Goal: Information Seeking & Learning: Compare options

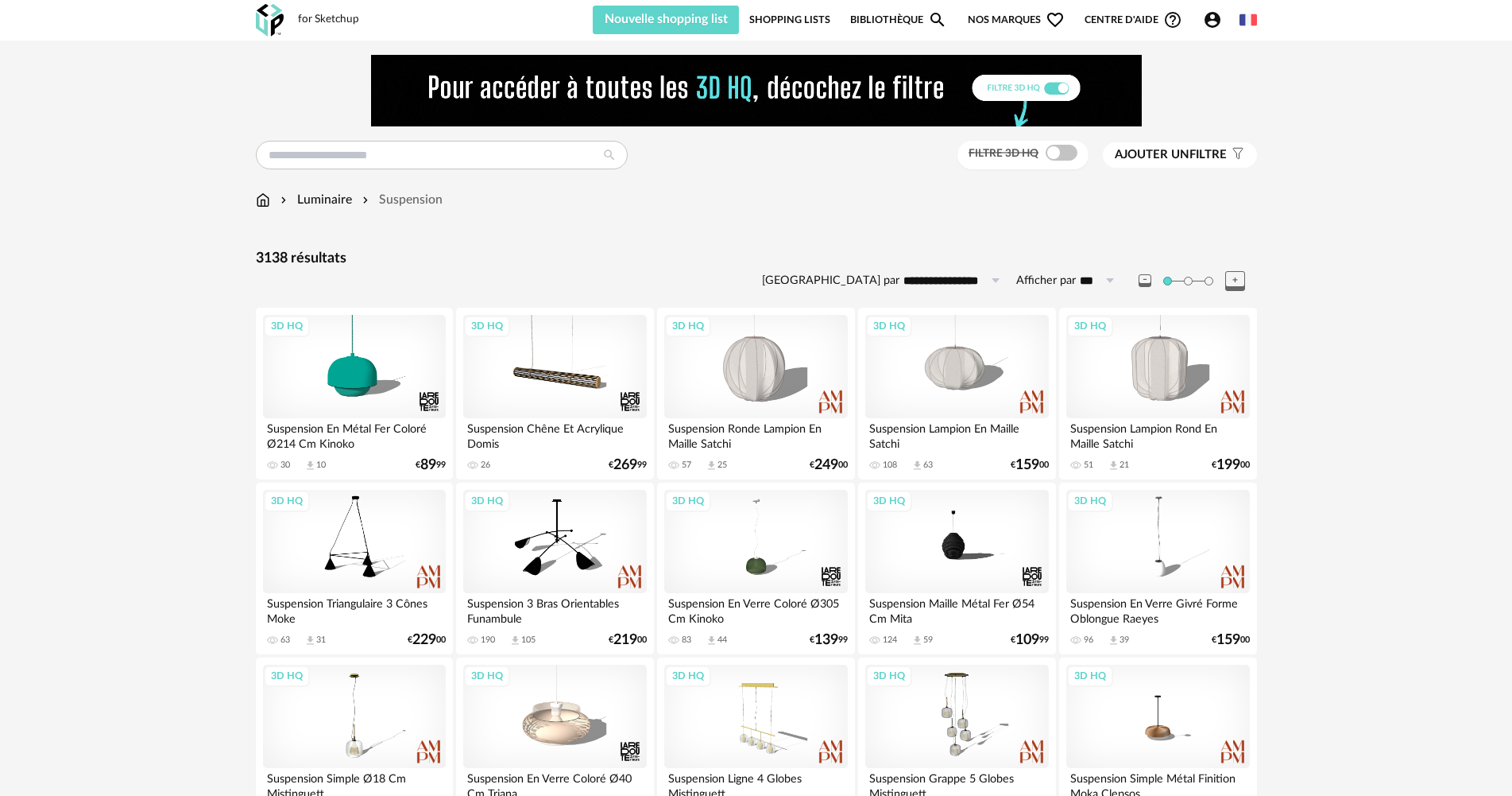
click at [972, 280] on input "**********" at bounding box center [954, 280] width 109 height 25
click at [975, 347] on span "Prix croissant" at bounding box center [959, 349] width 85 height 15
type input "**********"
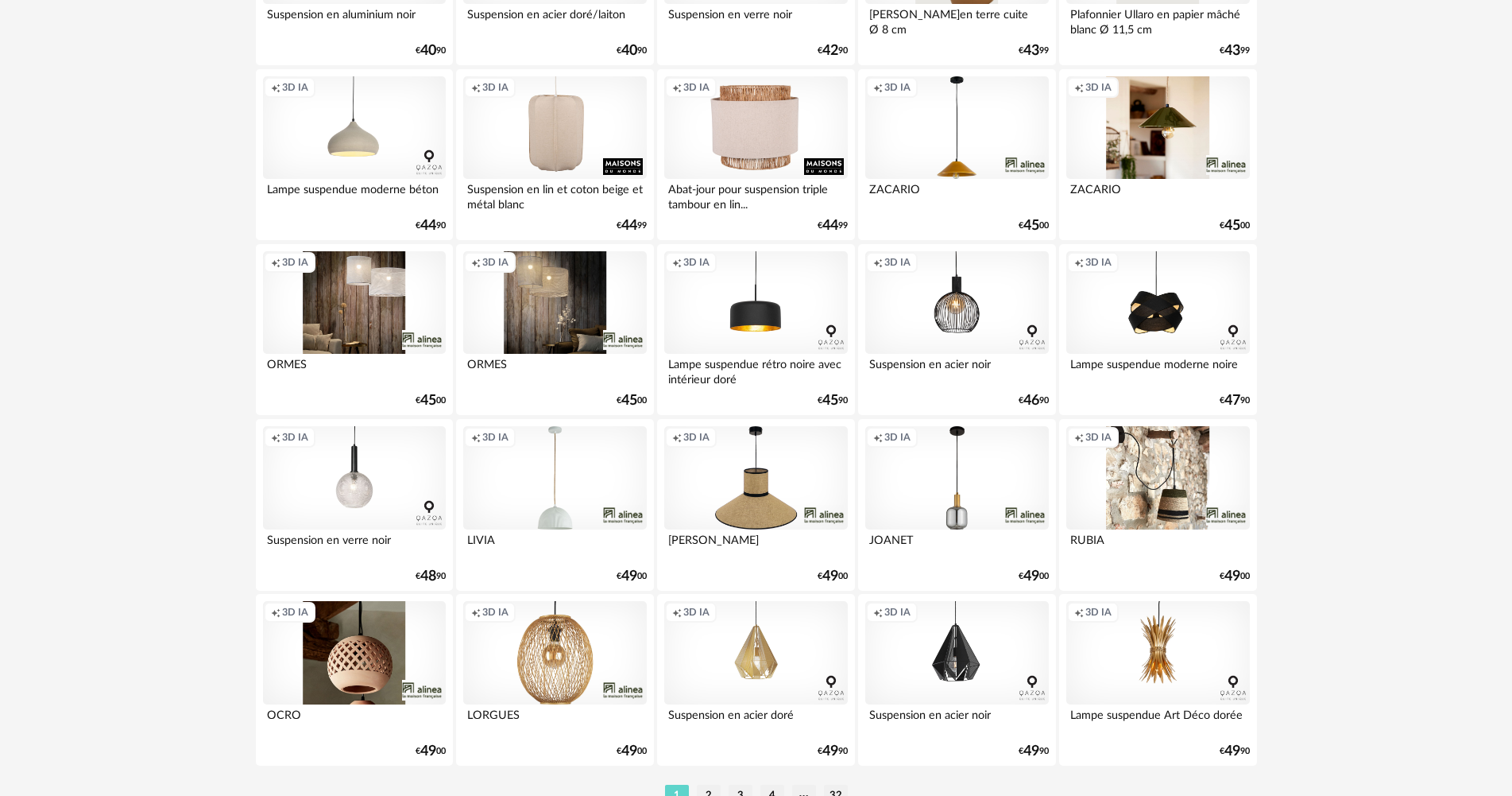
scroll to position [3115, 0]
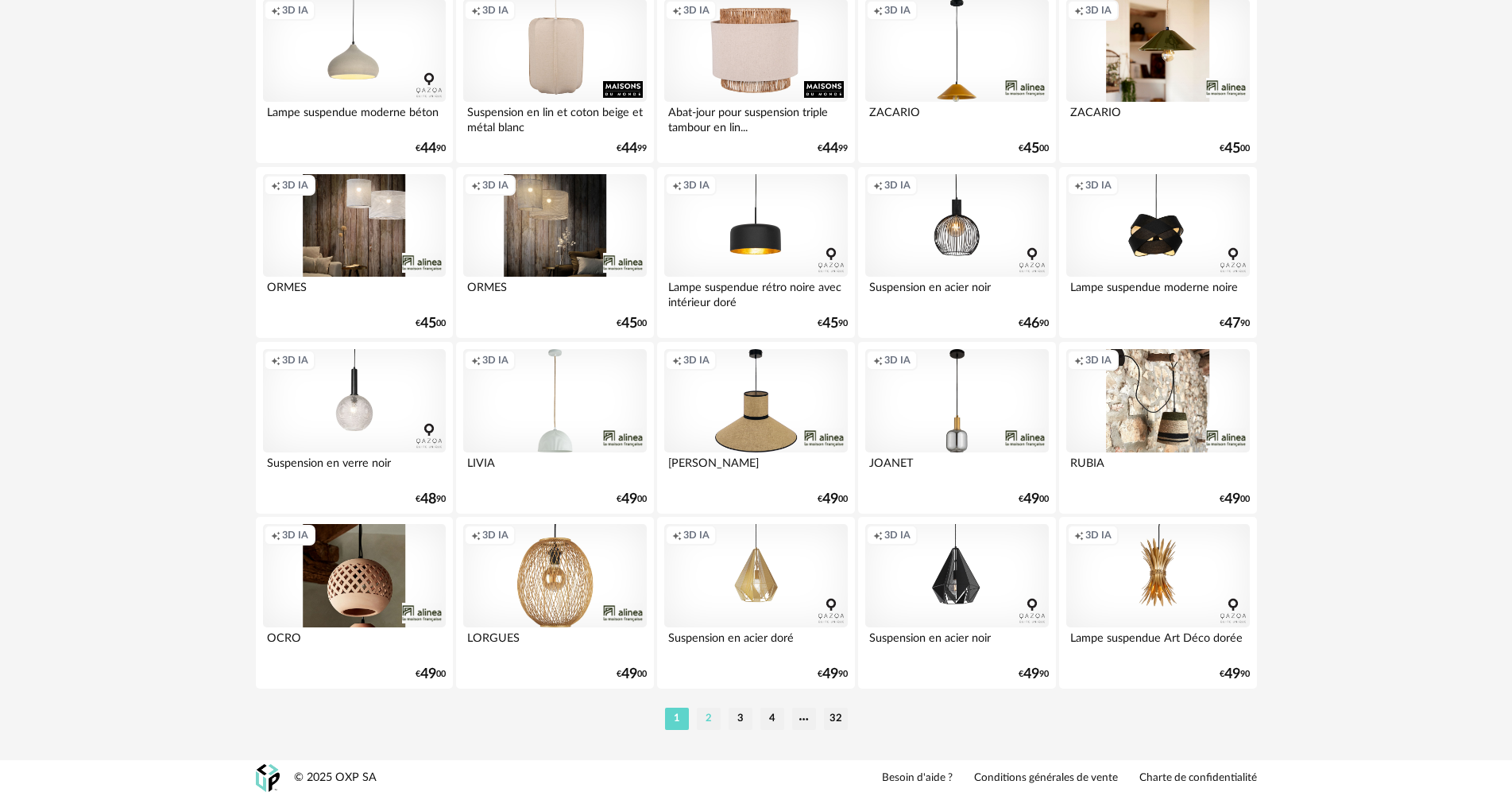
click at [709, 723] on li "2" at bounding box center [708, 718] width 23 height 22
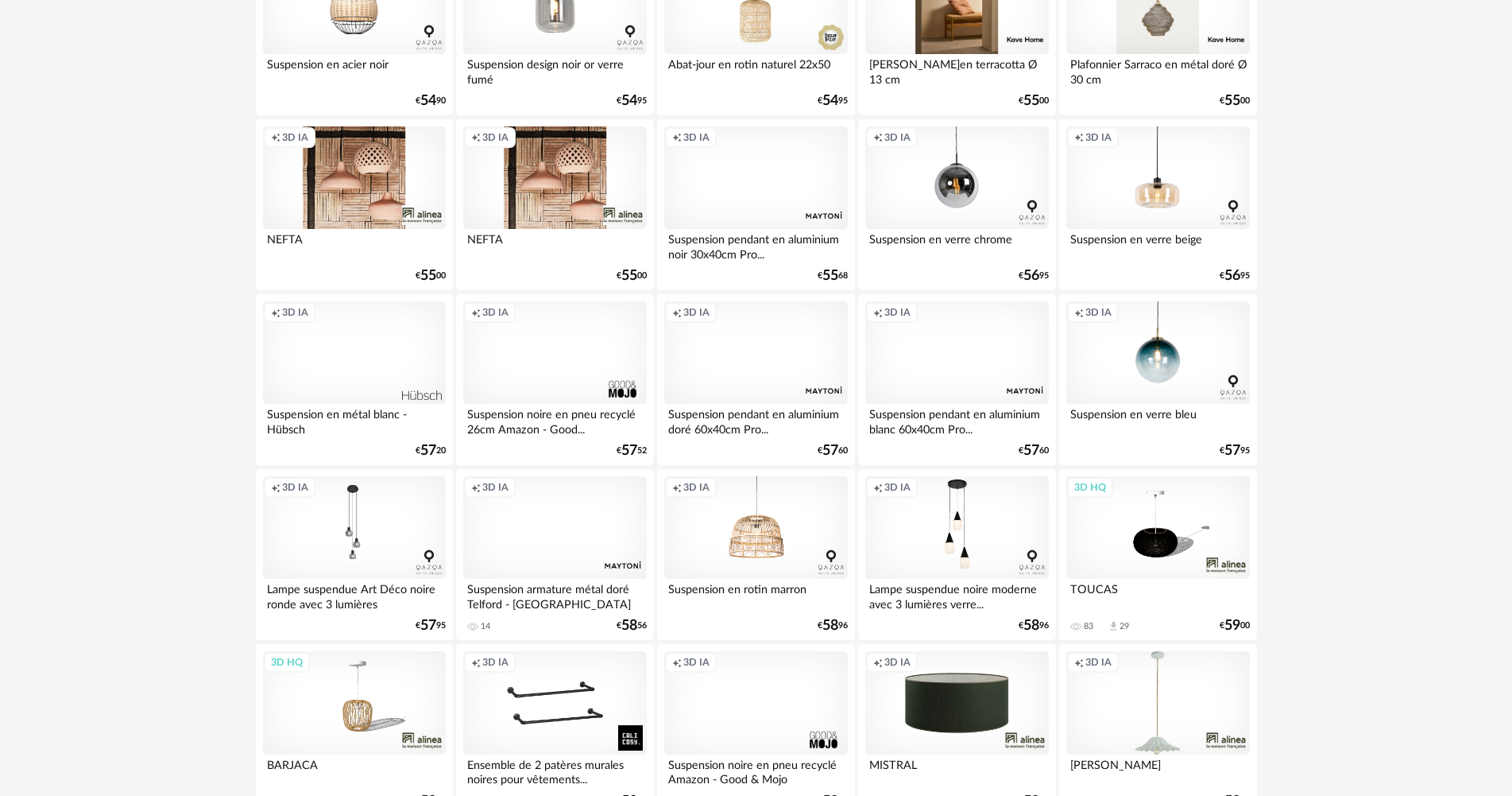
scroll to position [927, 0]
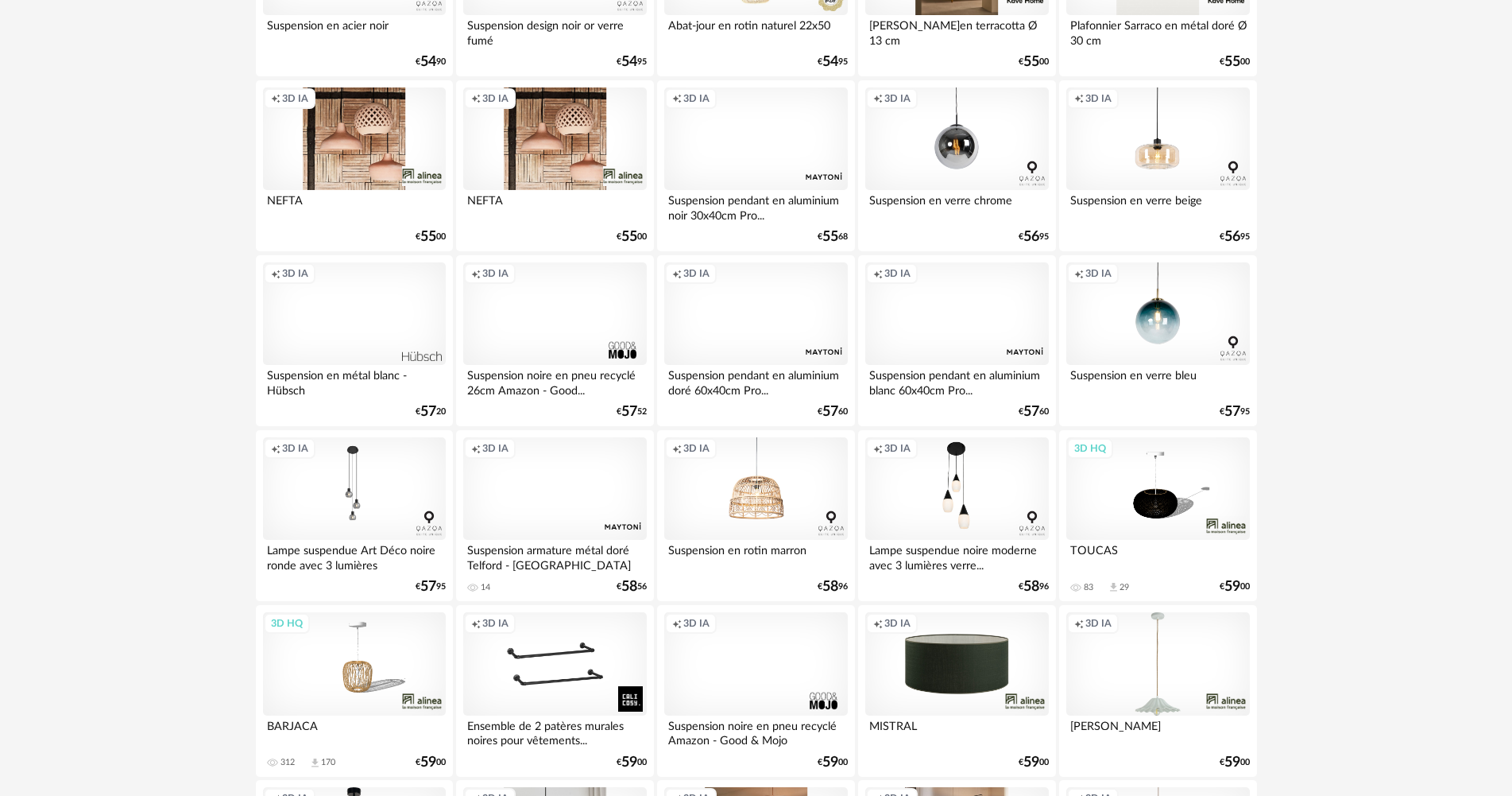
click at [950, 478] on div "Creation icon 3D IA" at bounding box center [957, 488] width 183 height 103
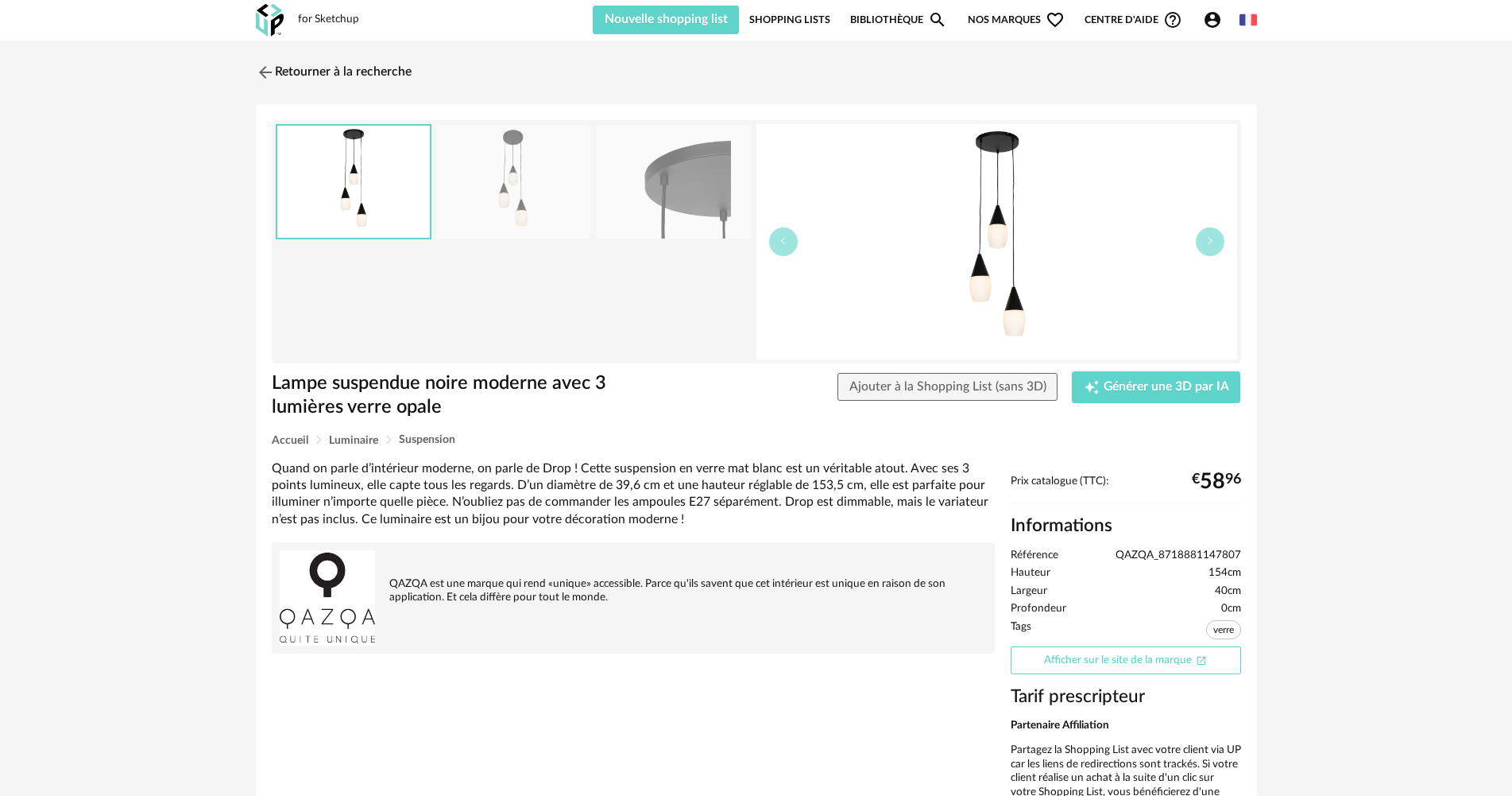
click at [1074, 663] on link "Afficher sur le site de la marque Open In New icon" at bounding box center [1125, 660] width 230 height 28
click at [951, 387] on span "Ajouter à la Shopping List (sans 3D)" at bounding box center [947, 387] width 197 height 13
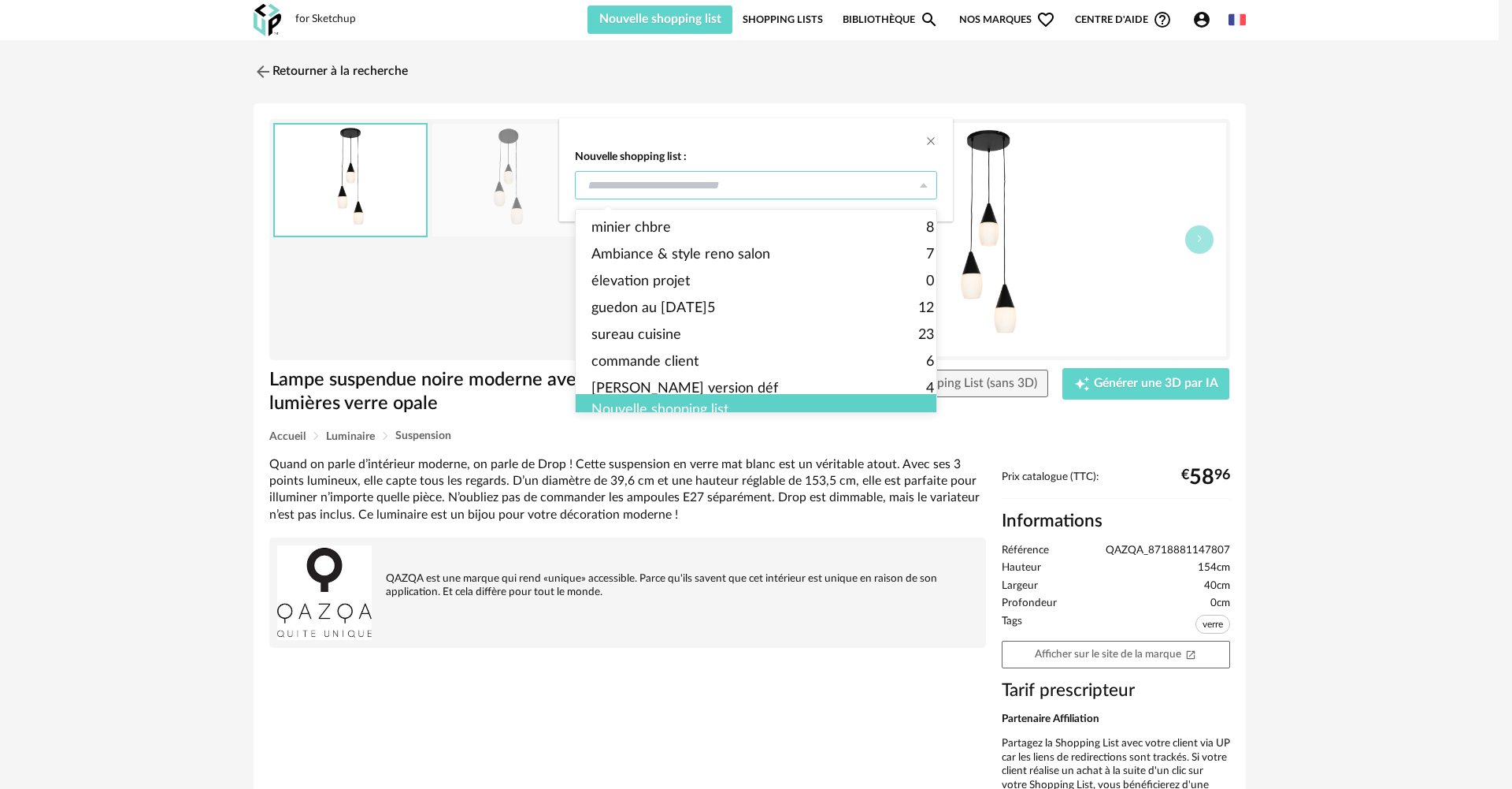
click at [667, 182] on input "dialog" at bounding box center [756, 185] width 362 height 28
click at [667, 227] on span "minier chbre" at bounding box center [630, 227] width 79 height 27
type input "**********"
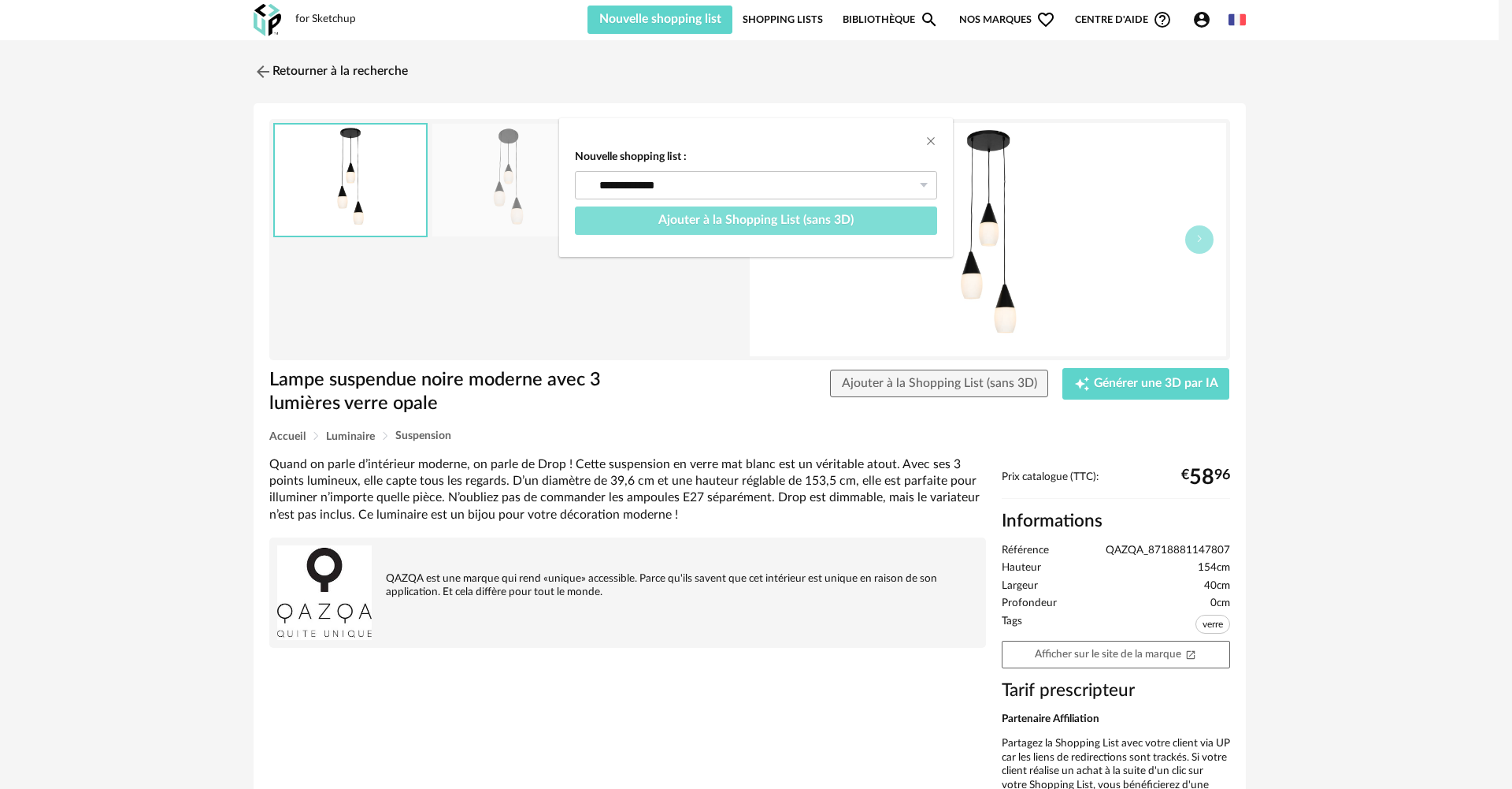
click at [745, 221] on span "Ajouter à la Shopping List (sans 3D)" at bounding box center [756, 220] width 195 height 13
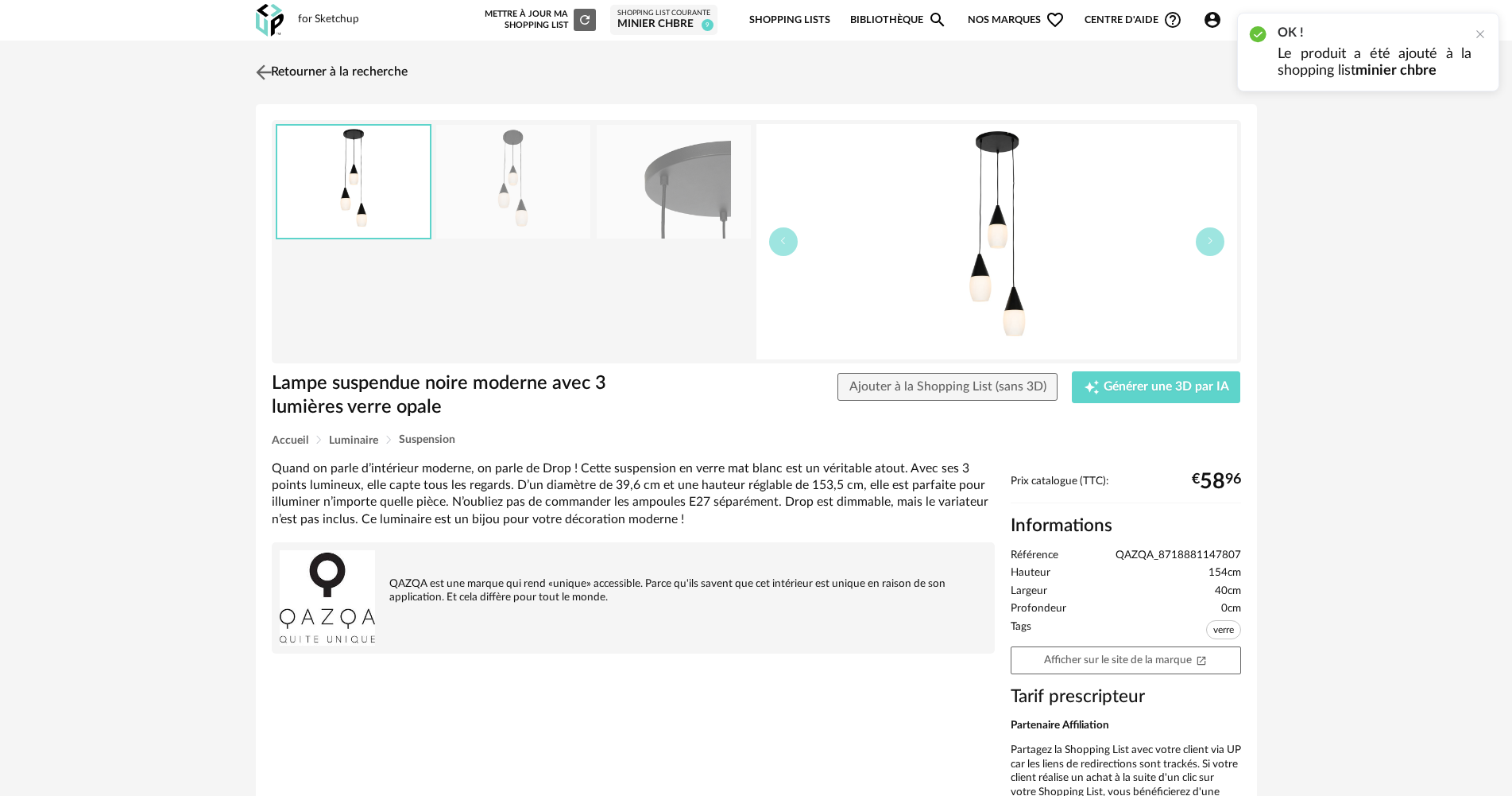
click at [267, 71] on img at bounding box center [263, 72] width 23 height 23
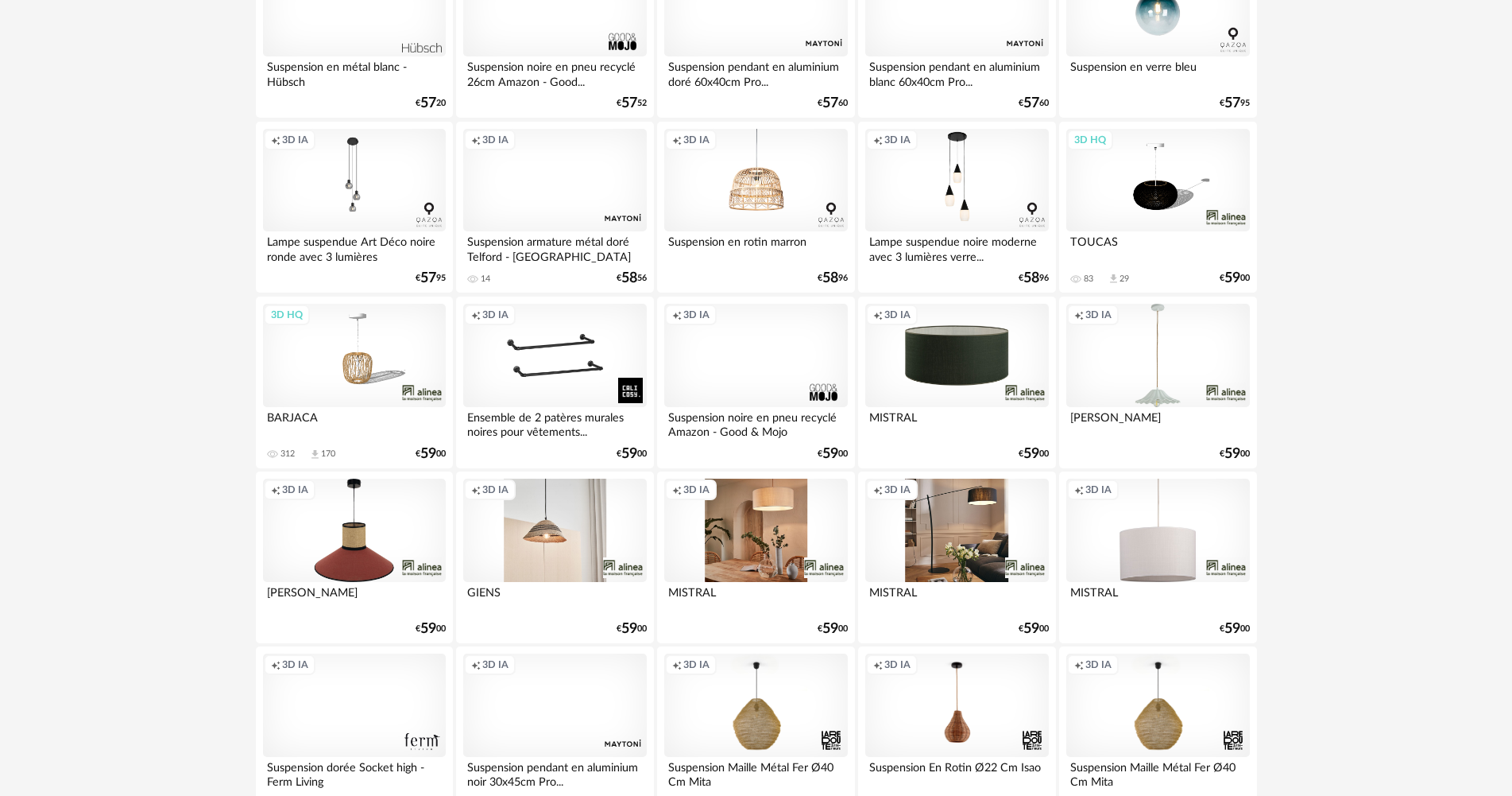
scroll to position [1245, 0]
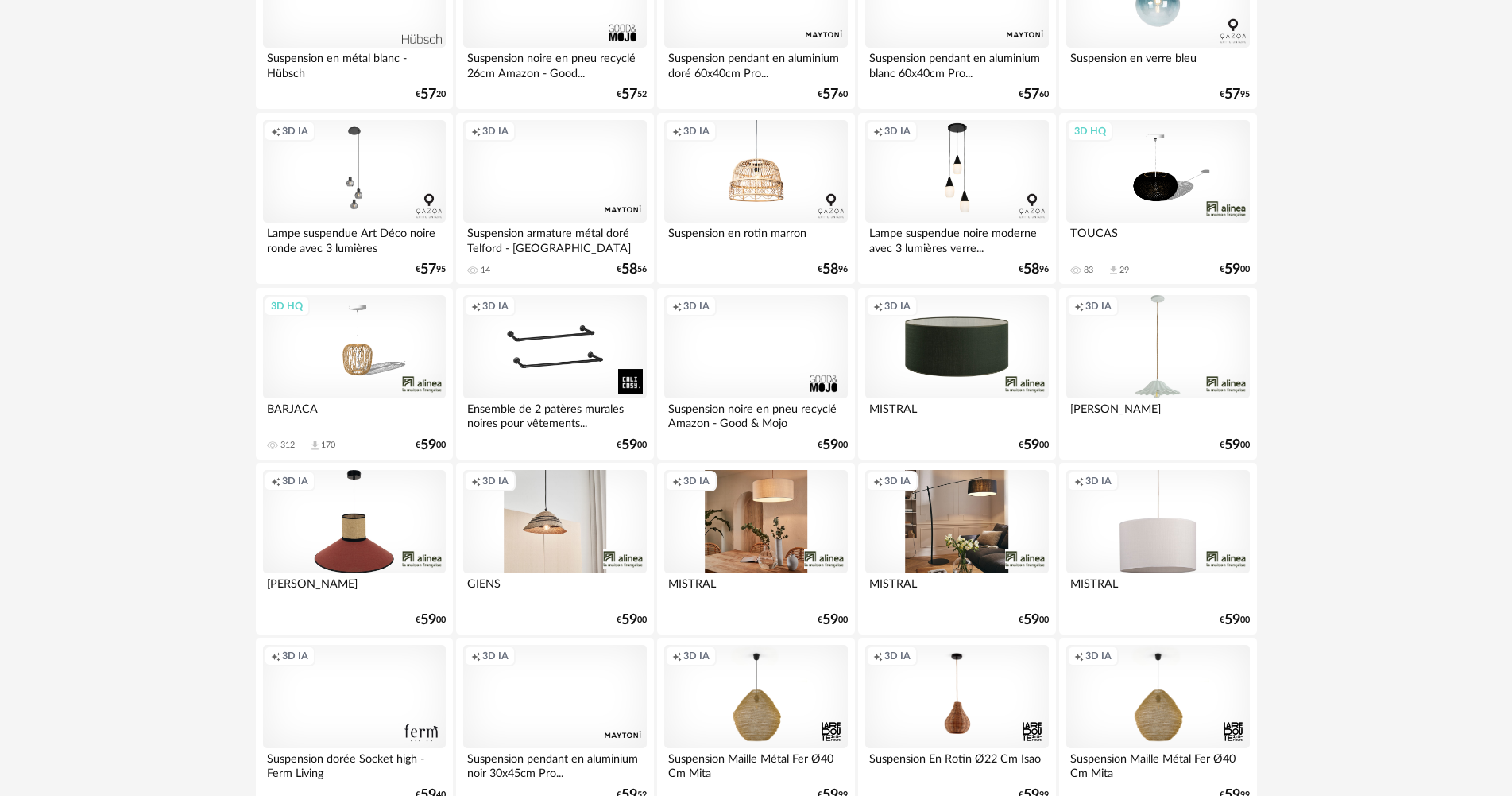
click at [352, 160] on div "Creation icon 3D IA" at bounding box center [355, 171] width 183 height 103
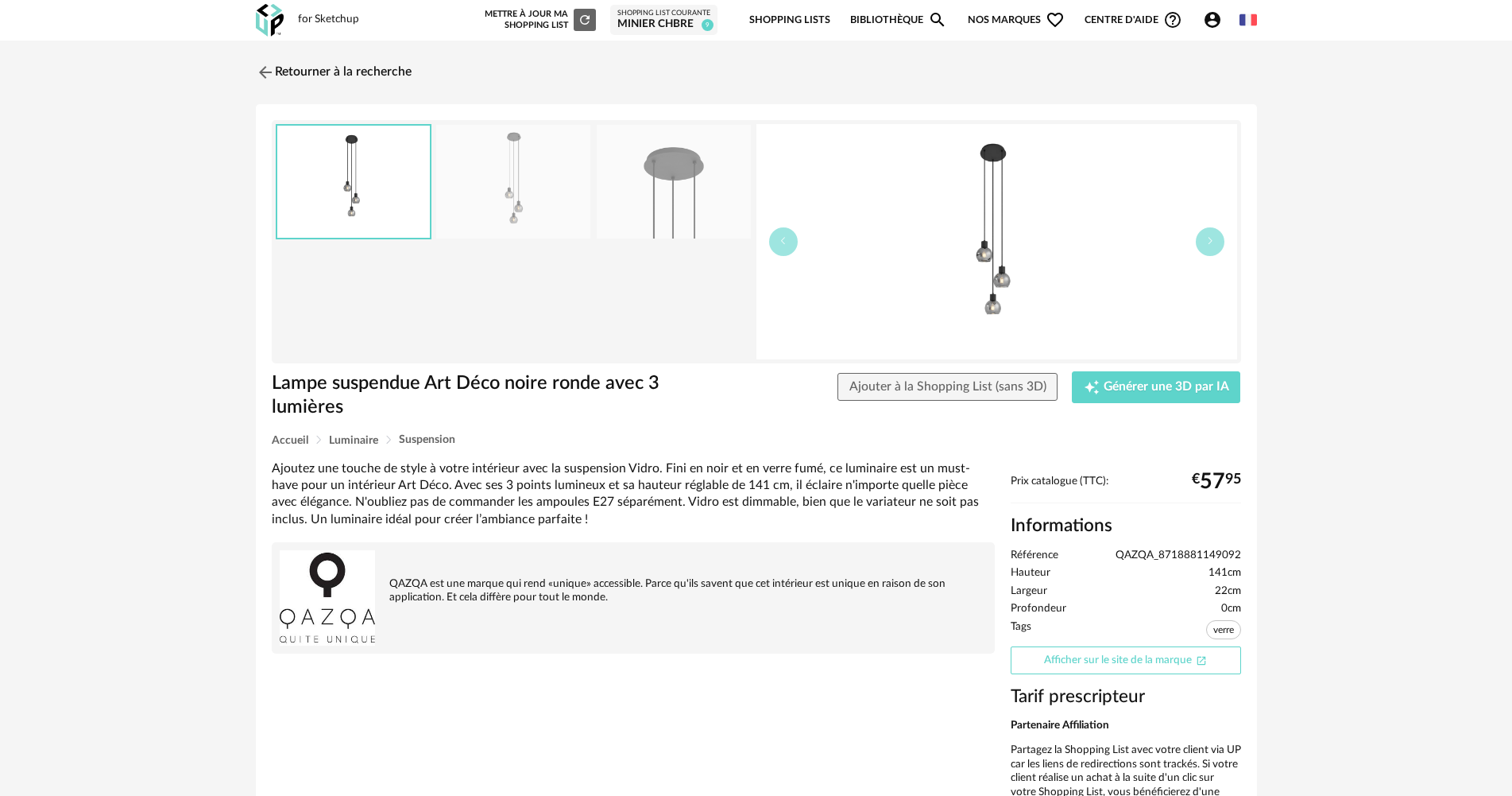
click at [1082, 661] on link "Afficher sur le site de la marque Open In New icon" at bounding box center [1125, 660] width 230 height 28
click at [261, 74] on img at bounding box center [263, 72] width 23 height 23
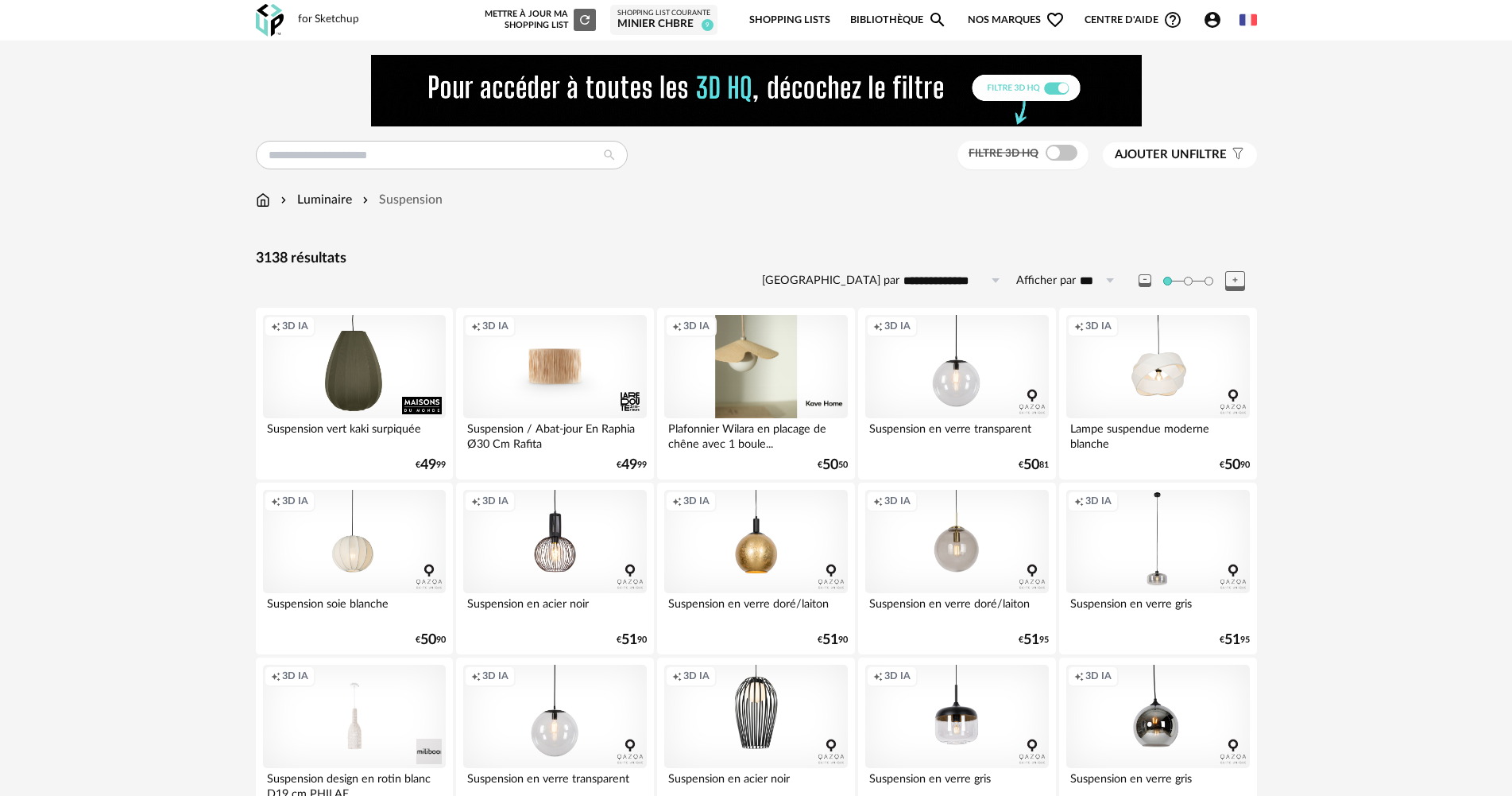
click at [1151, 154] on span "Ajouter un" at bounding box center [1152, 154] width 75 height 12
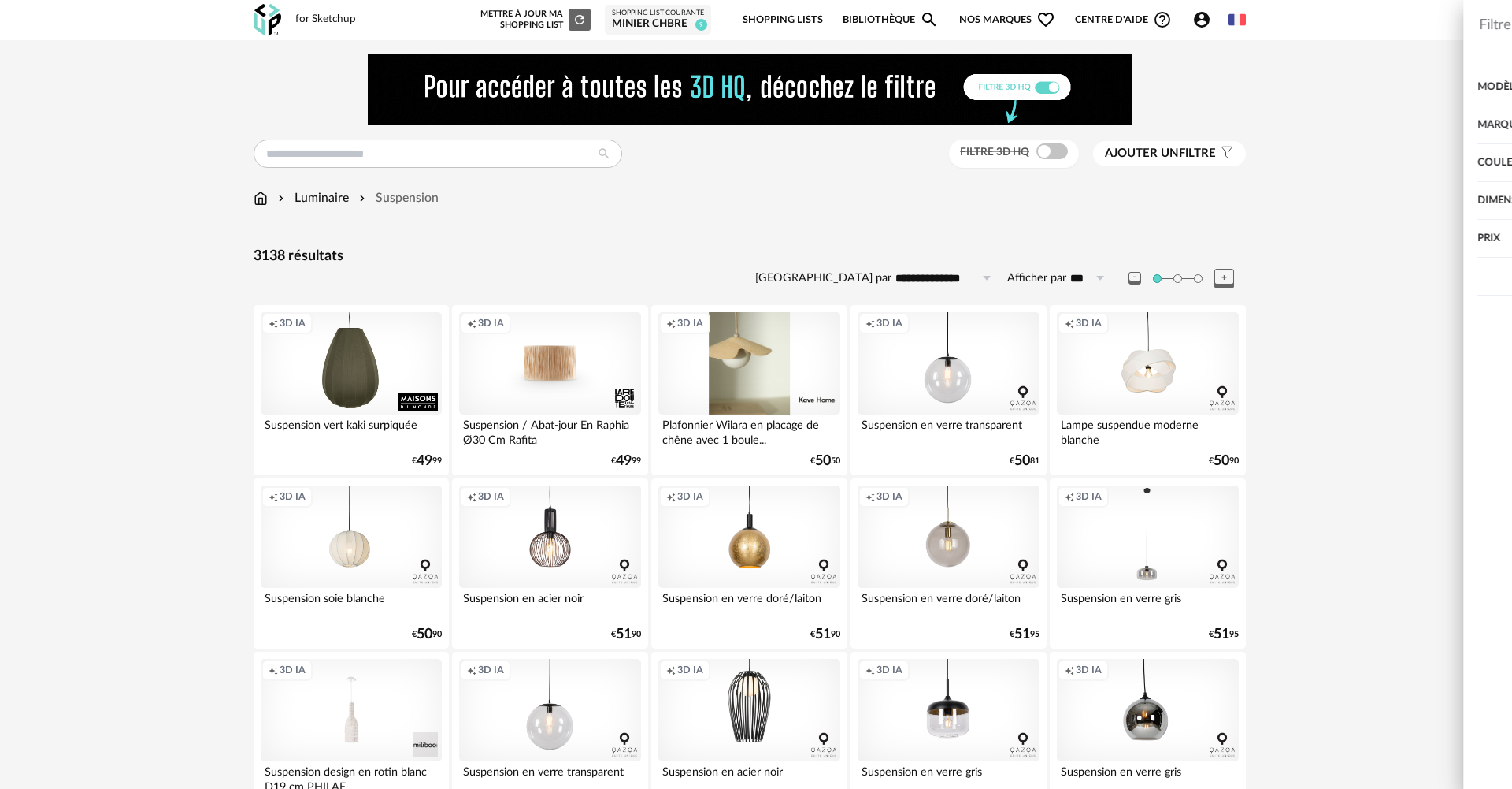
click at [1111, 200] on div "Dimension" at bounding box center [1277, 201] width 409 height 38
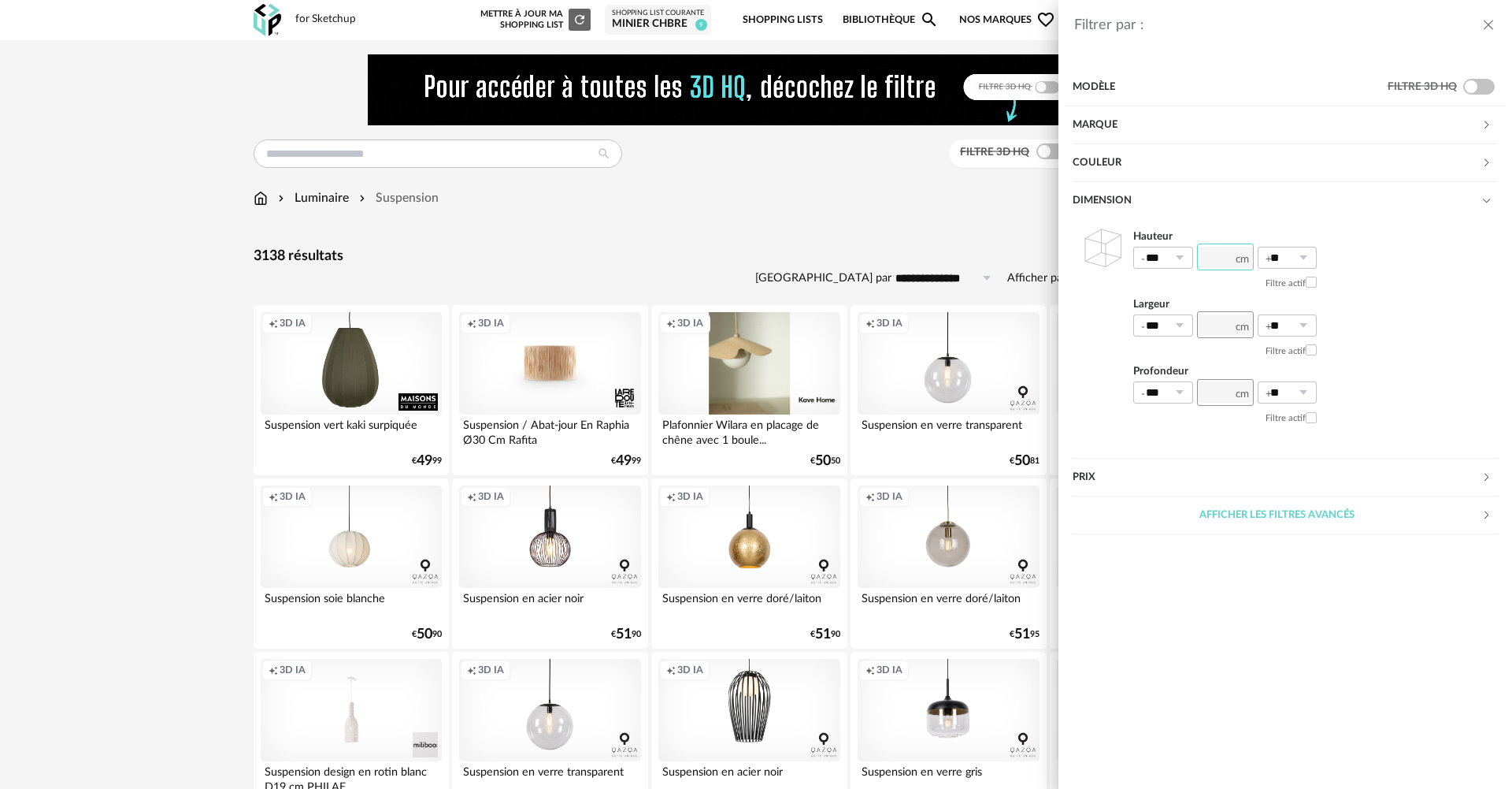
click at [1221, 256] on input "number" at bounding box center [1225, 256] width 57 height 27
type input "***"
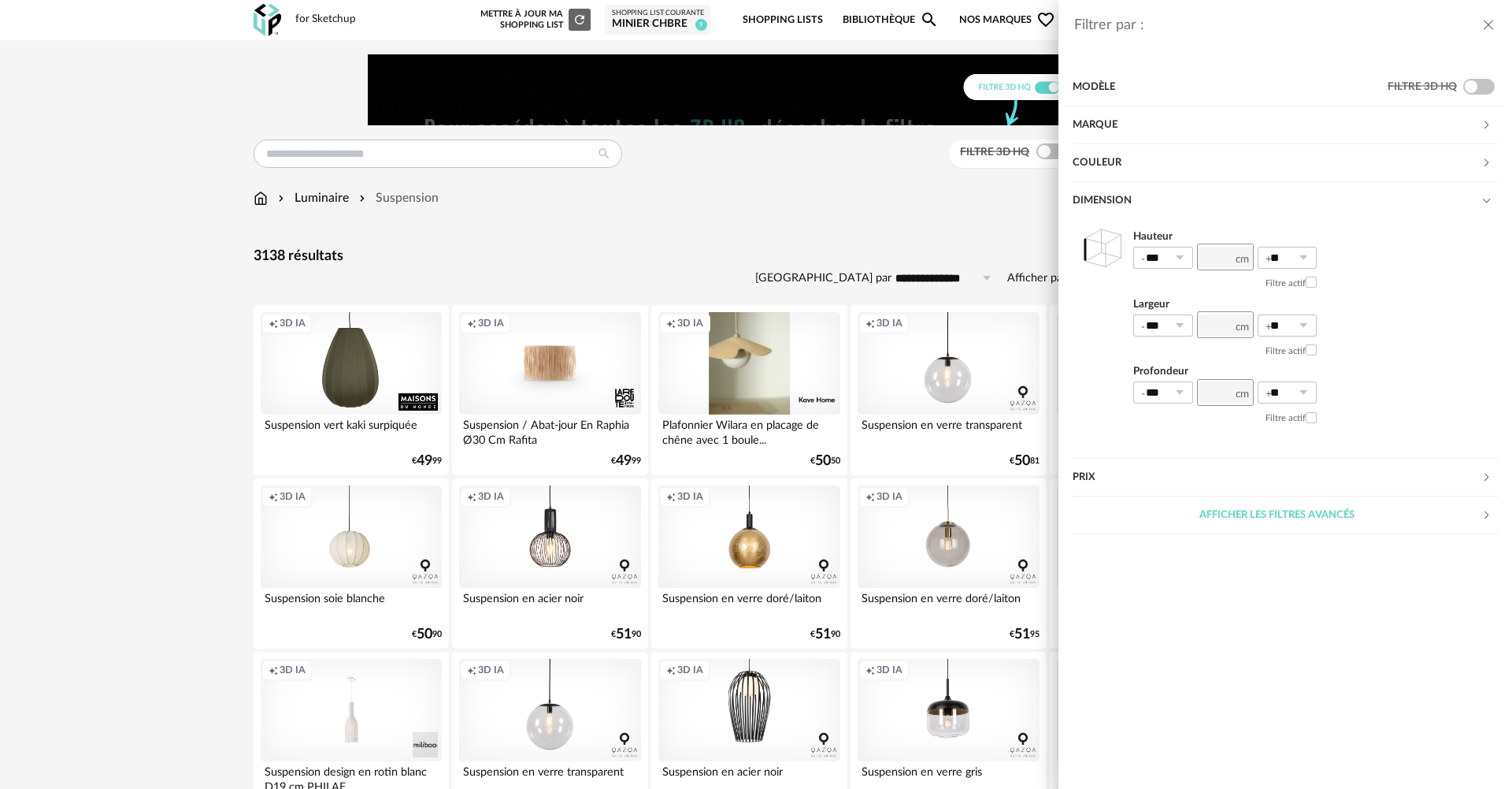
click at [1303, 262] on icon at bounding box center [1302, 257] width 20 height 22
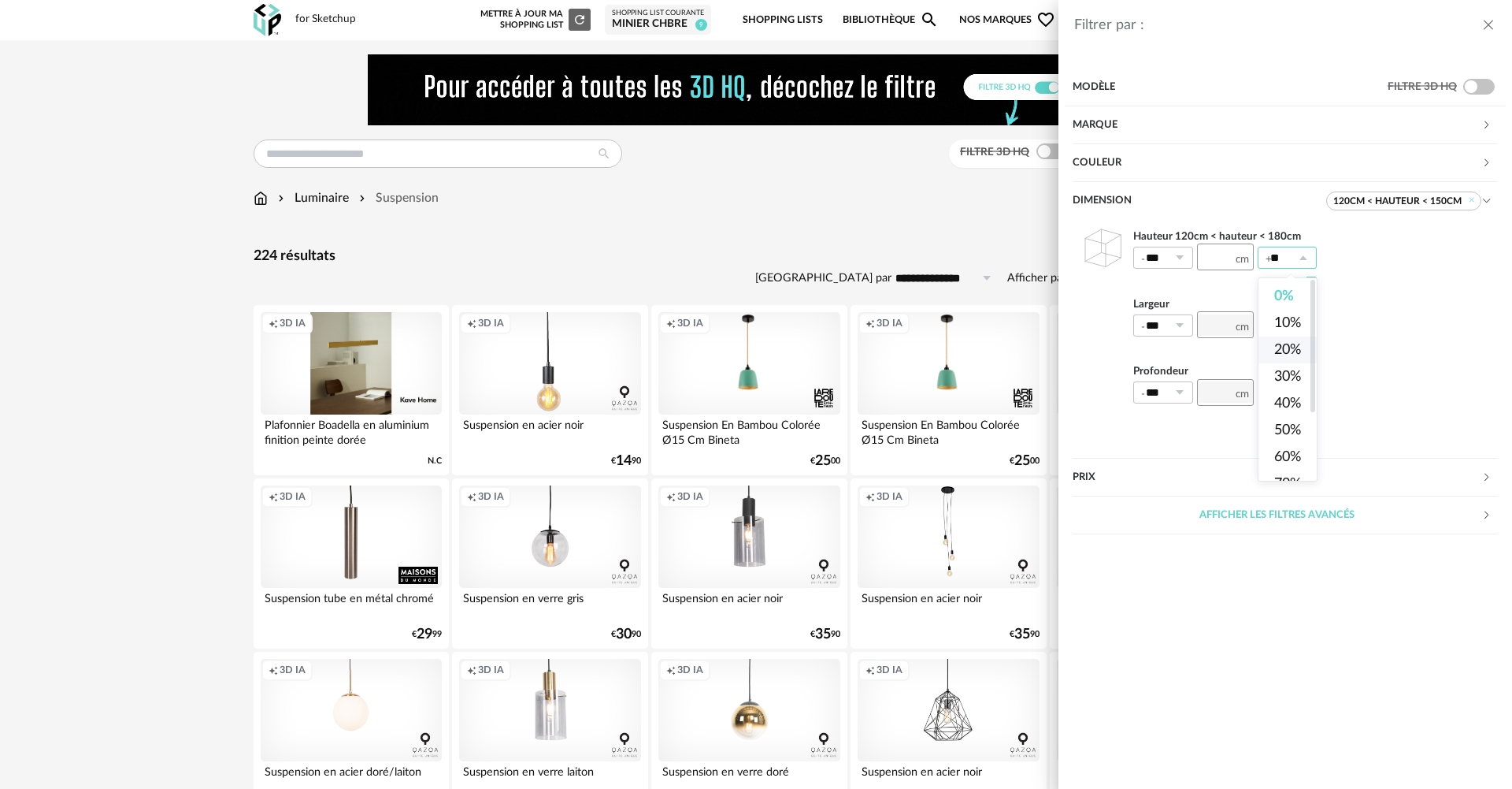
click at [1284, 353] on span "20%" at bounding box center [1287, 350] width 26 height 14
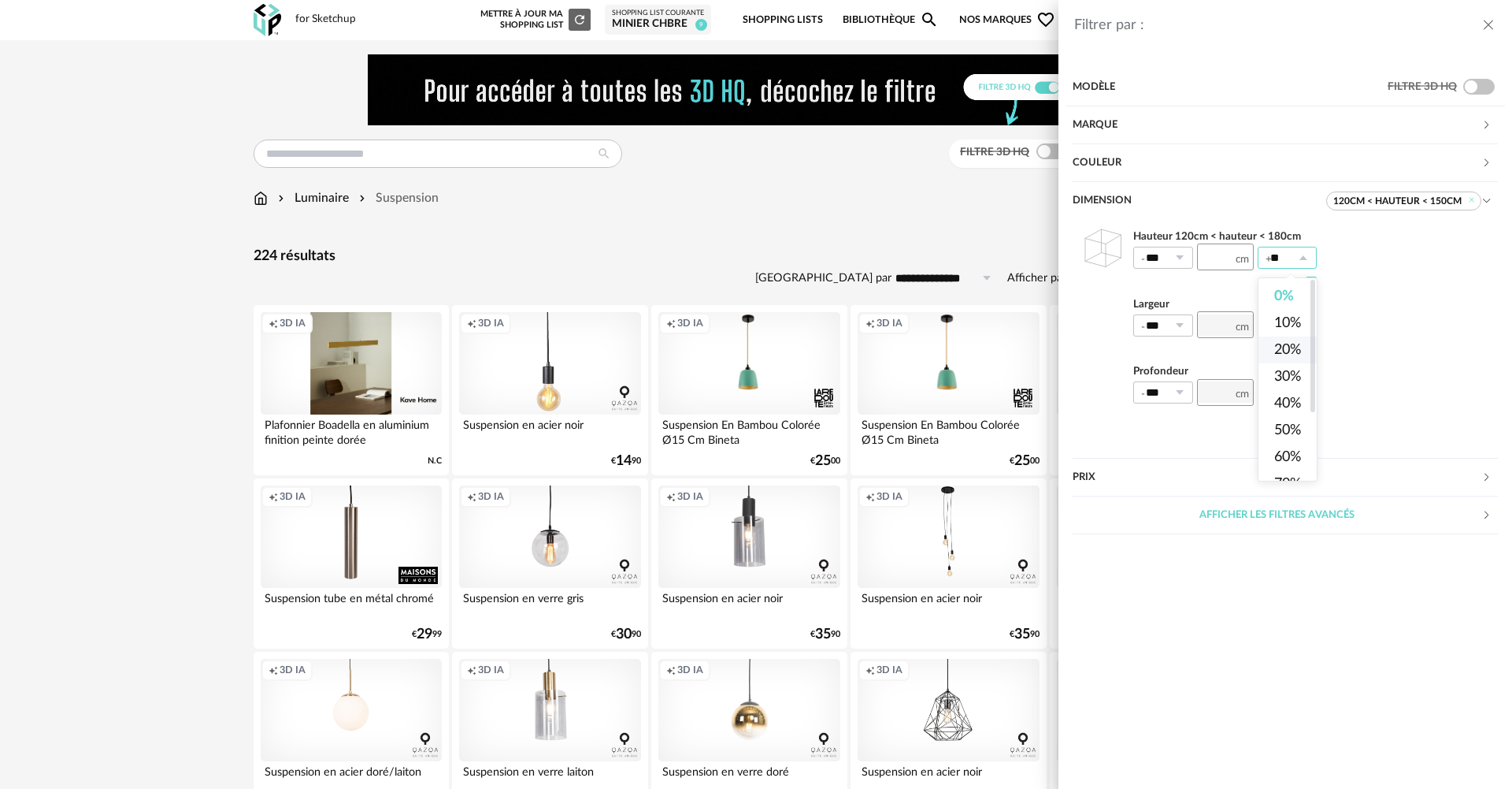
type input "***"
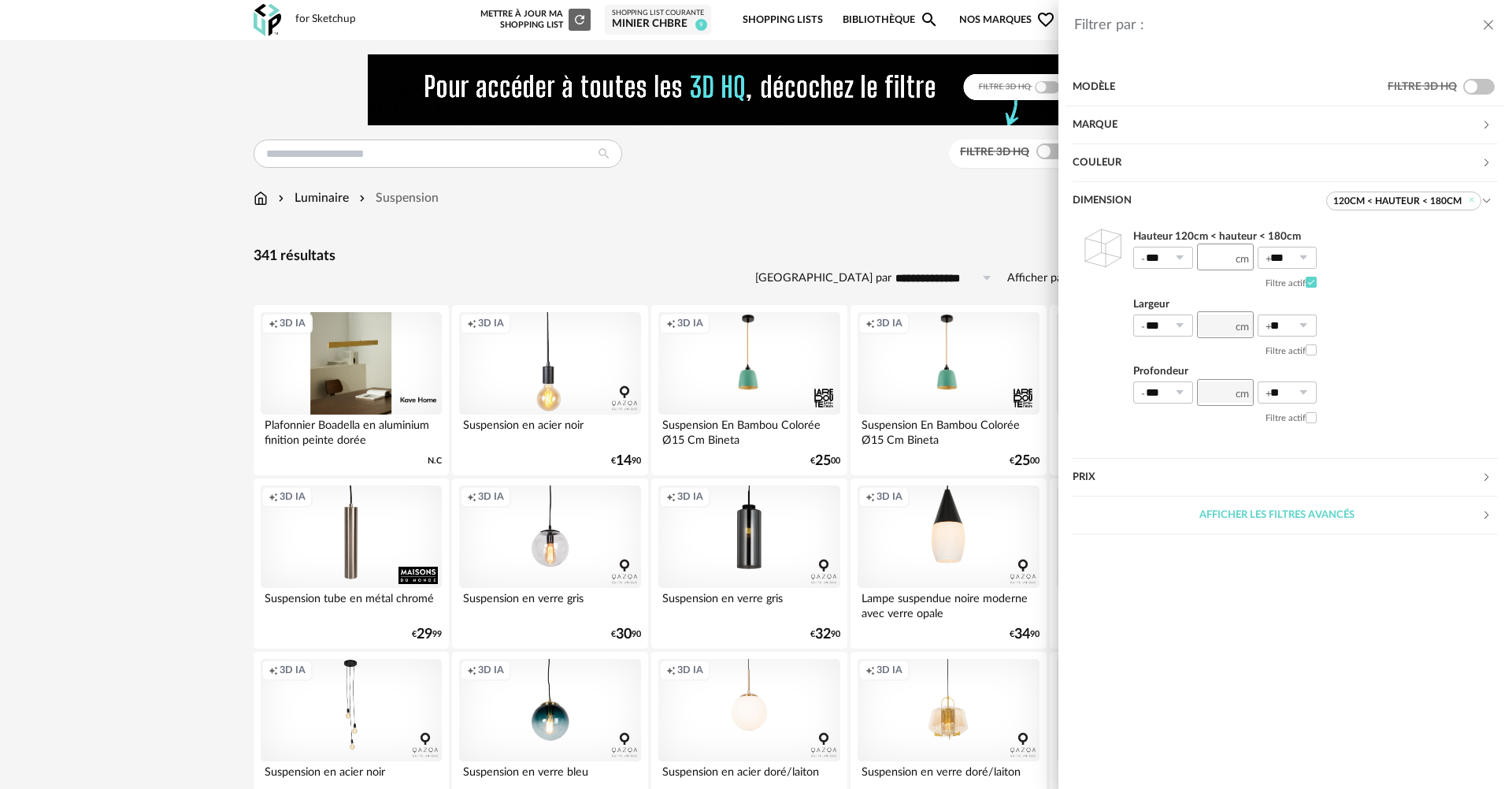
click at [740, 291] on div "Filtrer par : Modèle Filtre 3D HQ Marque &tradition 0 101 Copenhagen 0 366 Conc…" at bounding box center [756, 394] width 1512 height 789
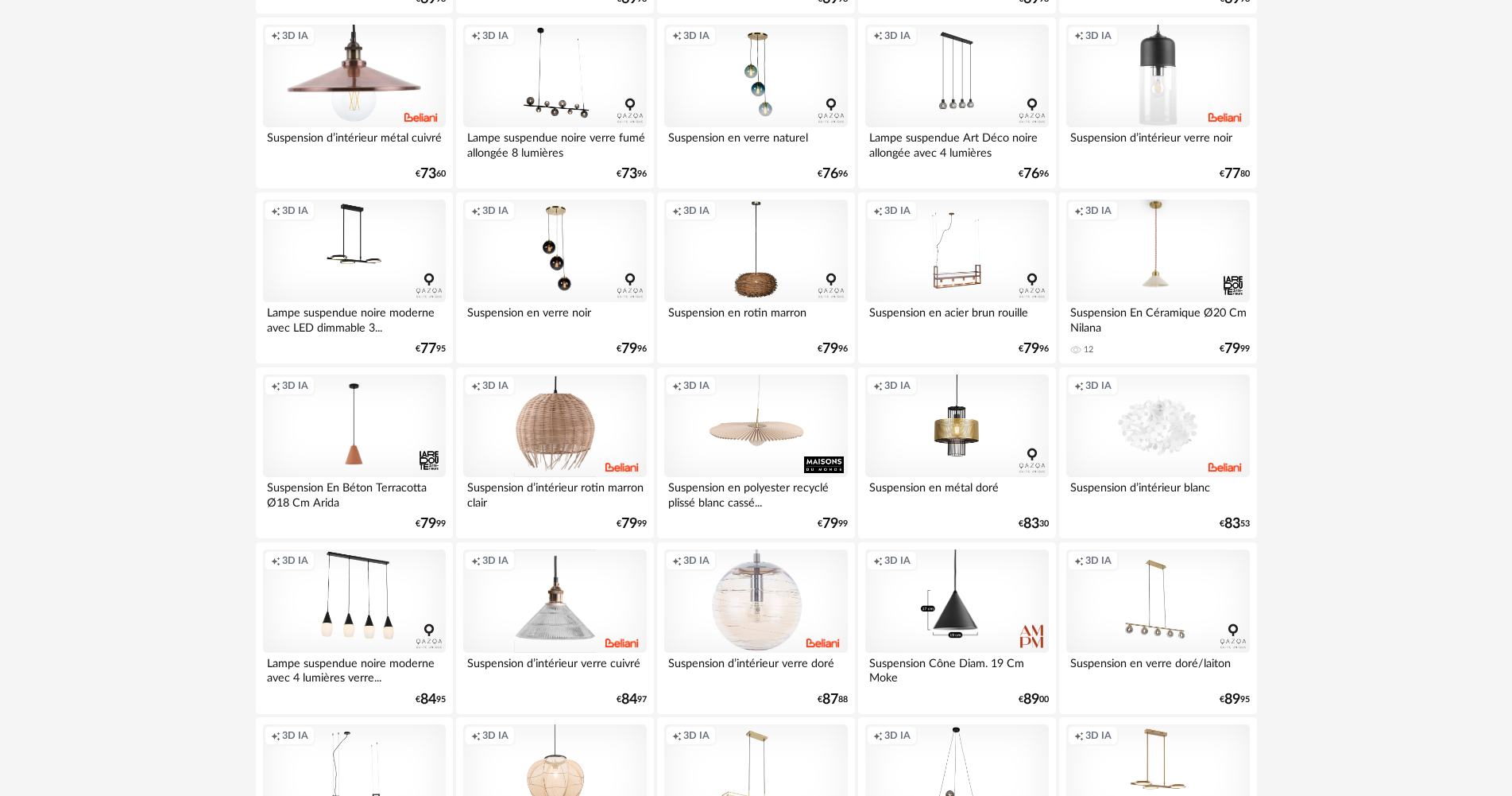
scroll to position [3115, 0]
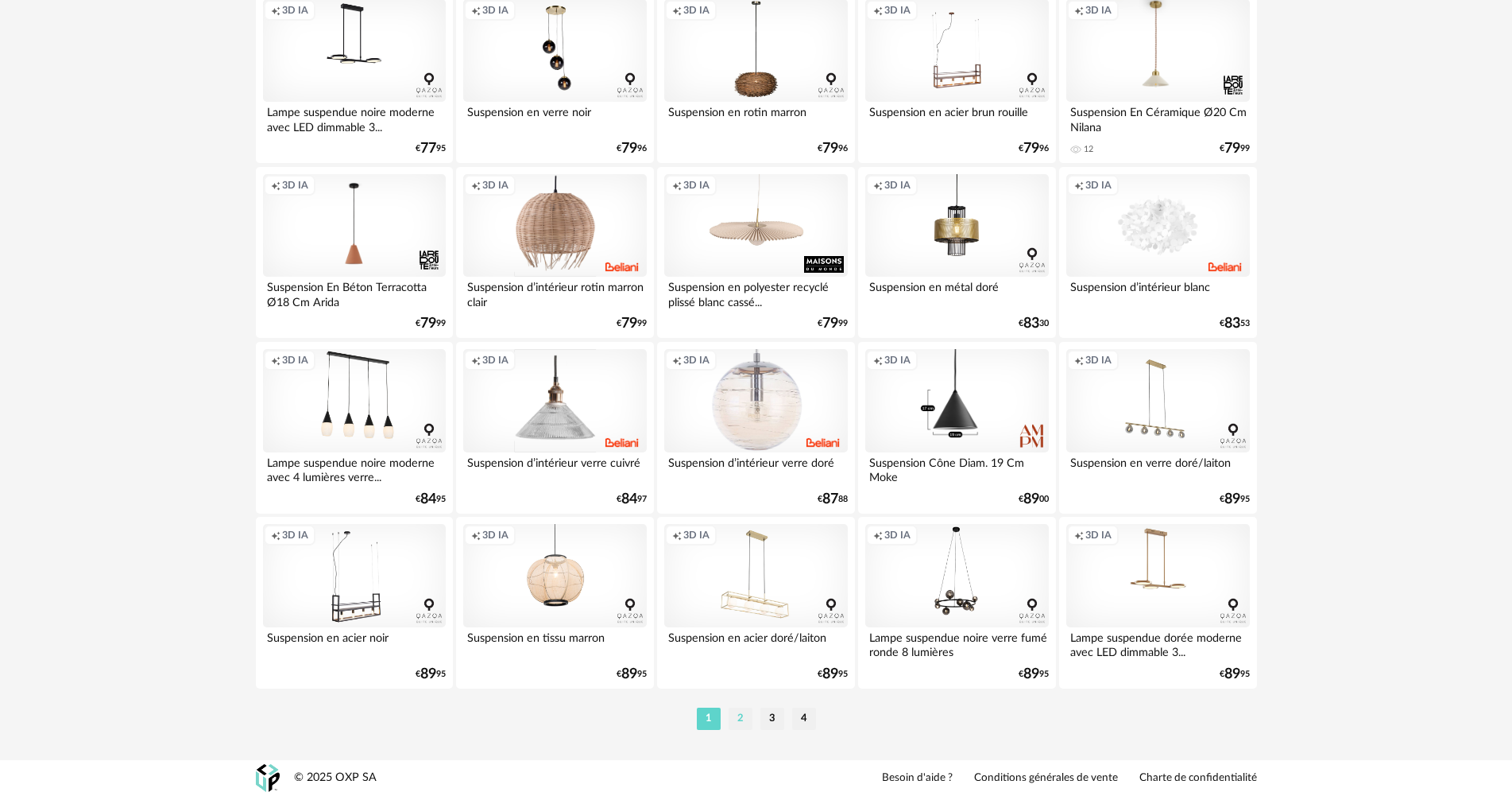
click at [745, 721] on li "2" at bounding box center [740, 718] width 23 height 22
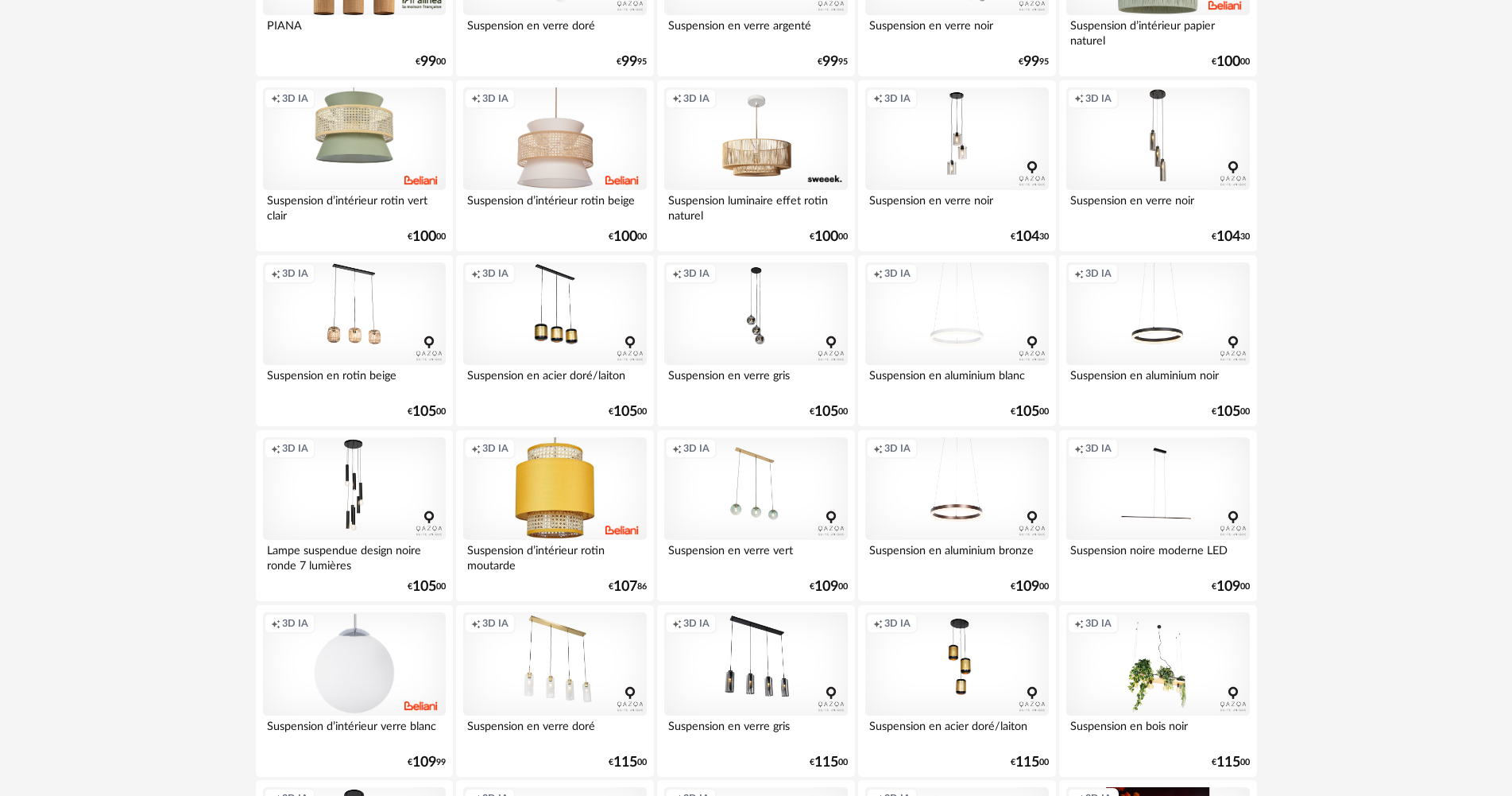
scroll to position [1059, 0]
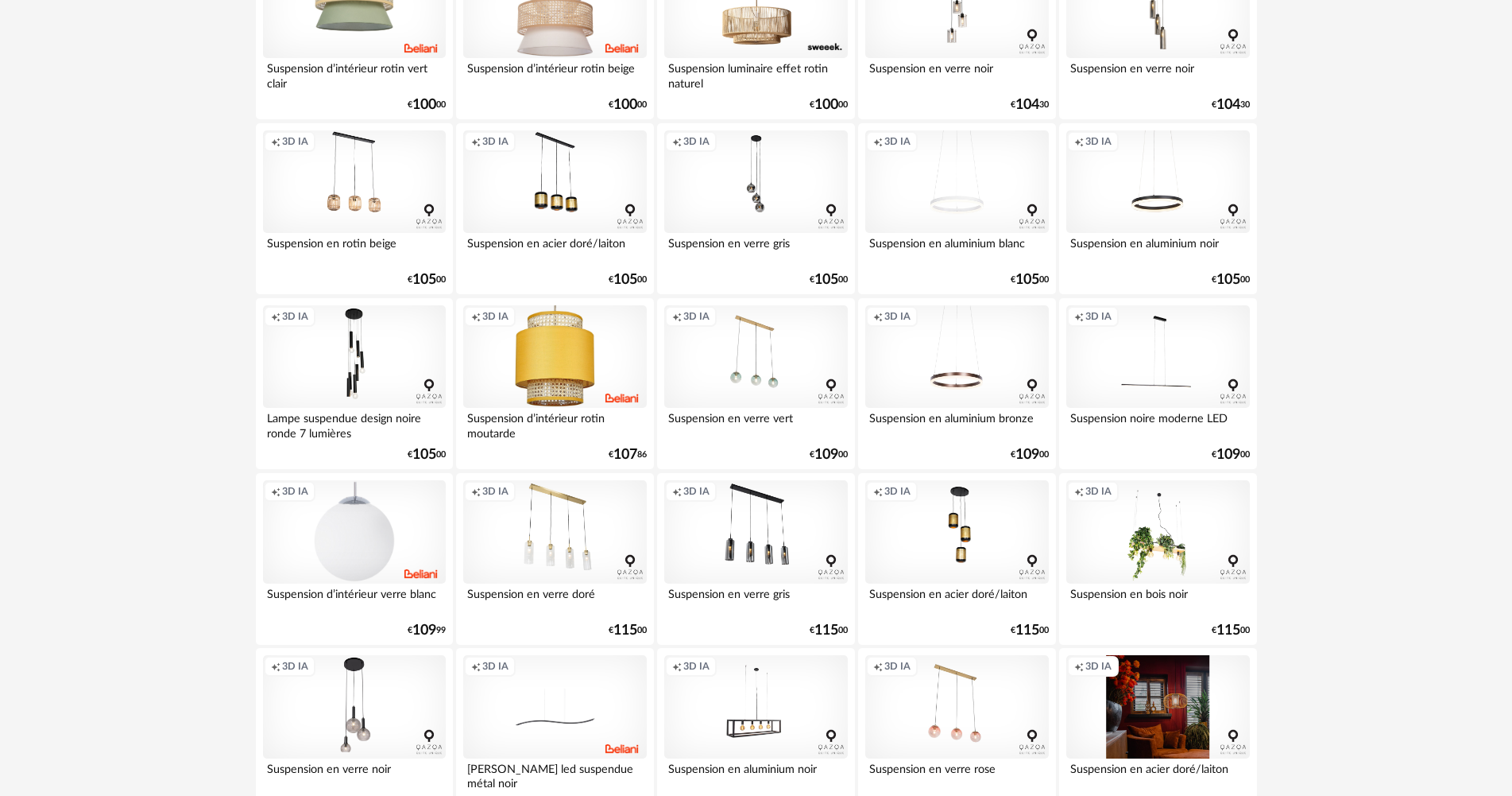
click at [347, 371] on div "Creation icon 3D IA" at bounding box center [355, 357] width 183 height 103
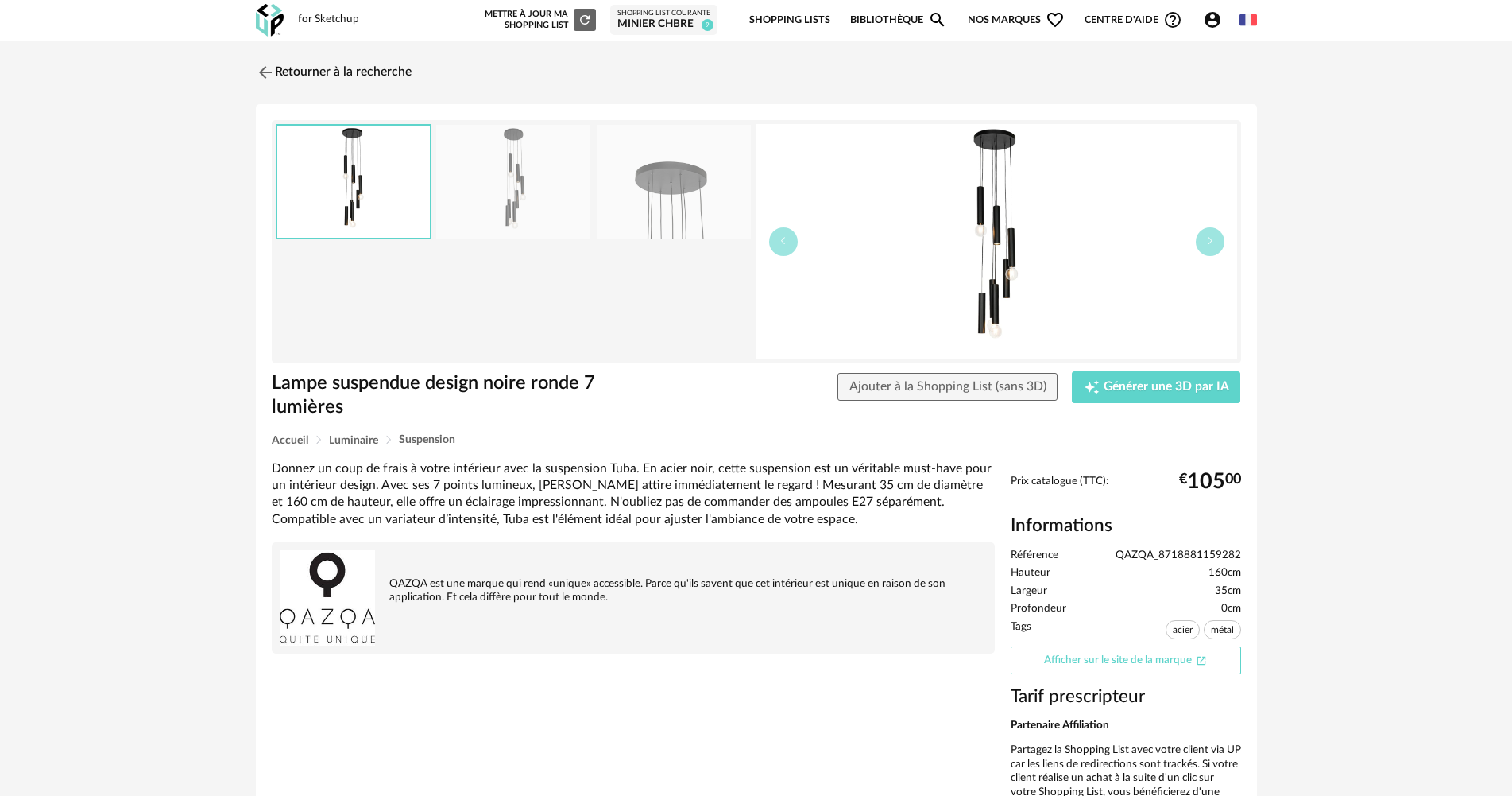
drag, startPoint x: 1150, startPoint y: 666, endPoint x: 1111, endPoint y: 664, distance: 39.1
click at [1111, 664] on link "Afficher sur le site de la marque Open In New icon" at bounding box center [1125, 660] width 230 height 28
click at [284, 75] on link "Retourner à la recherche" at bounding box center [330, 72] width 156 height 35
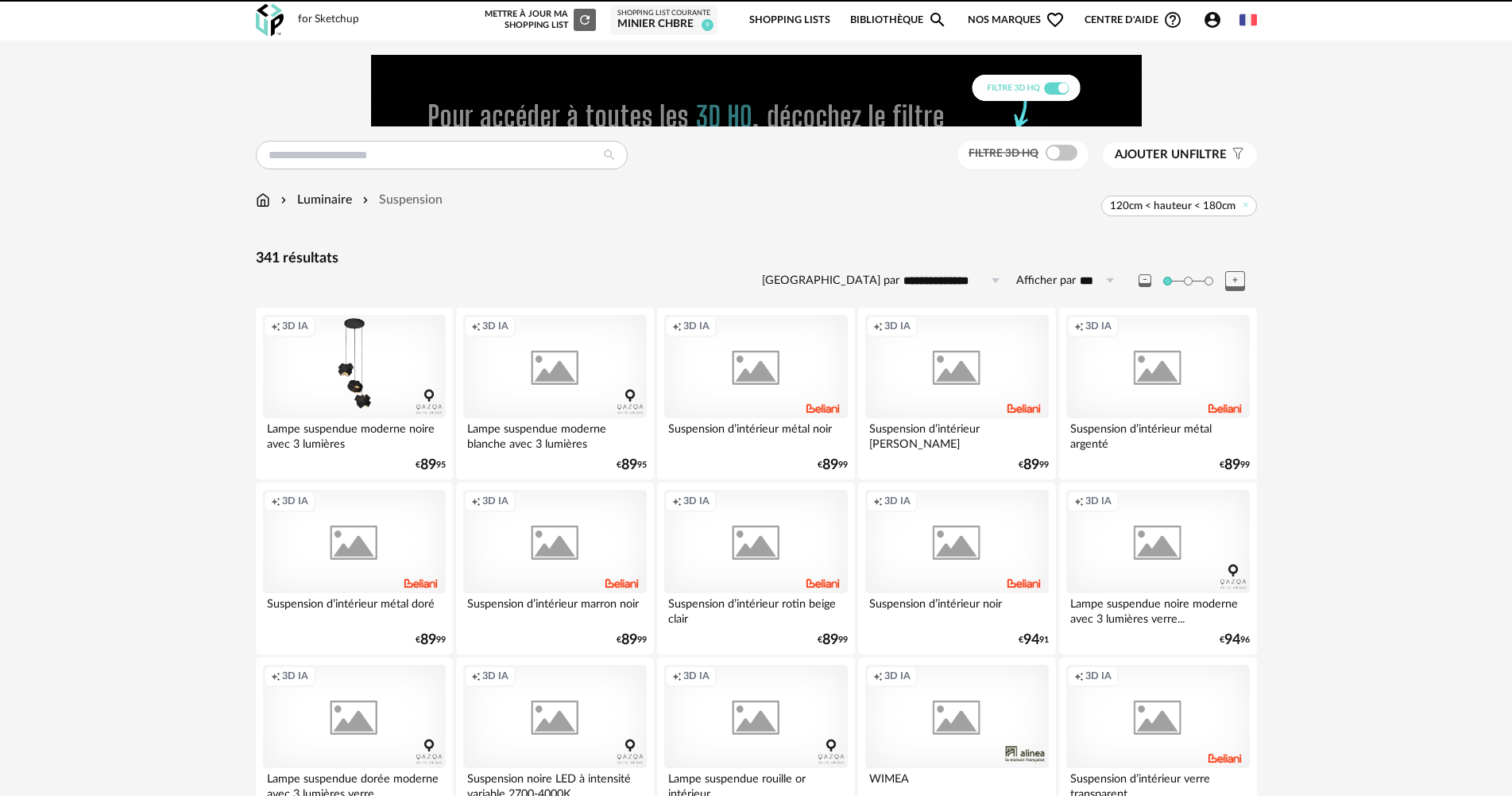
scroll to position [1059, 0]
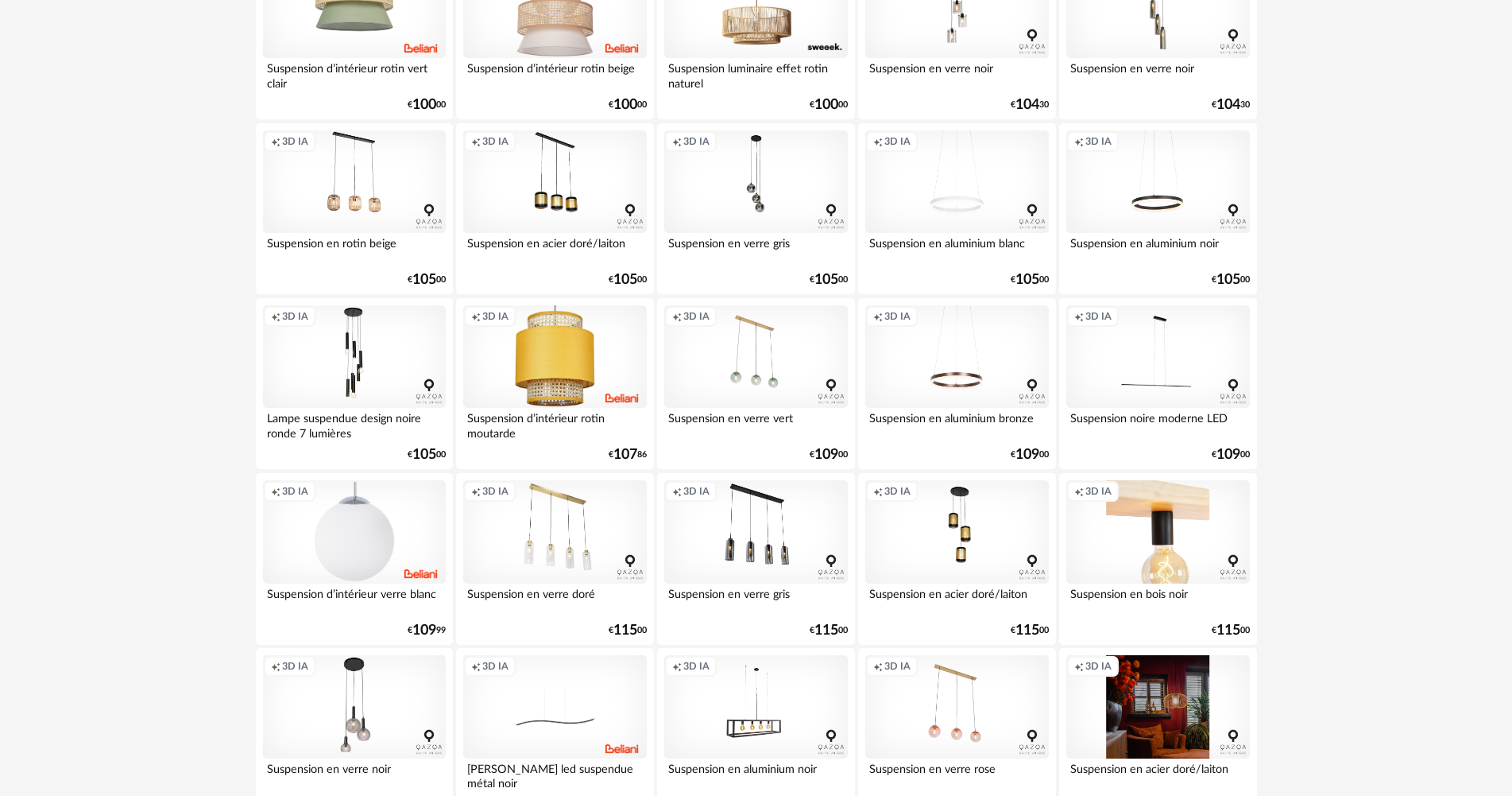
click at [1151, 538] on div "Creation icon 3D IA" at bounding box center [1158, 531] width 183 height 103
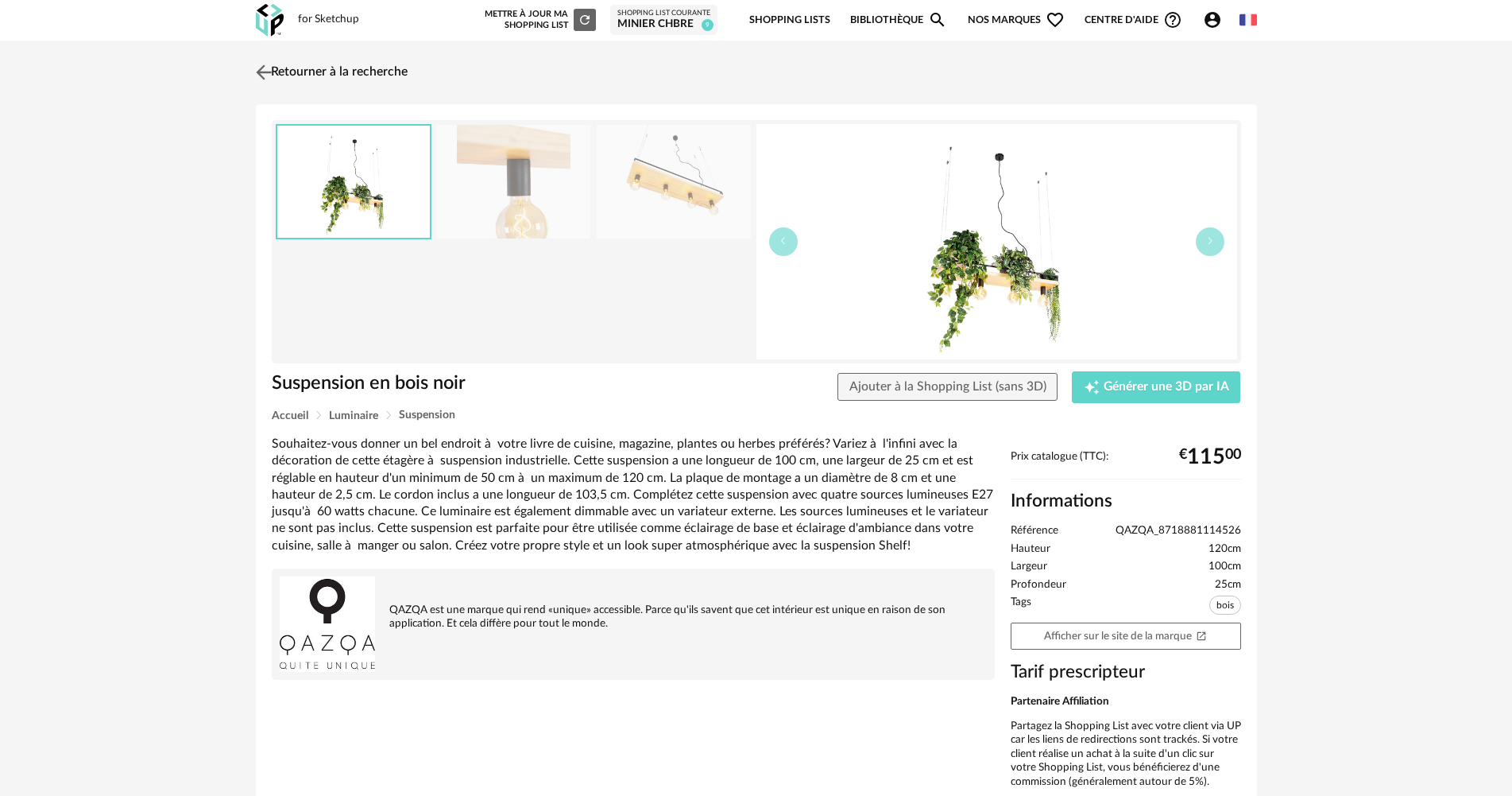
click at [275, 72] on link "Retourner à la recherche" at bounding box center [330, 72] width 156 height 35
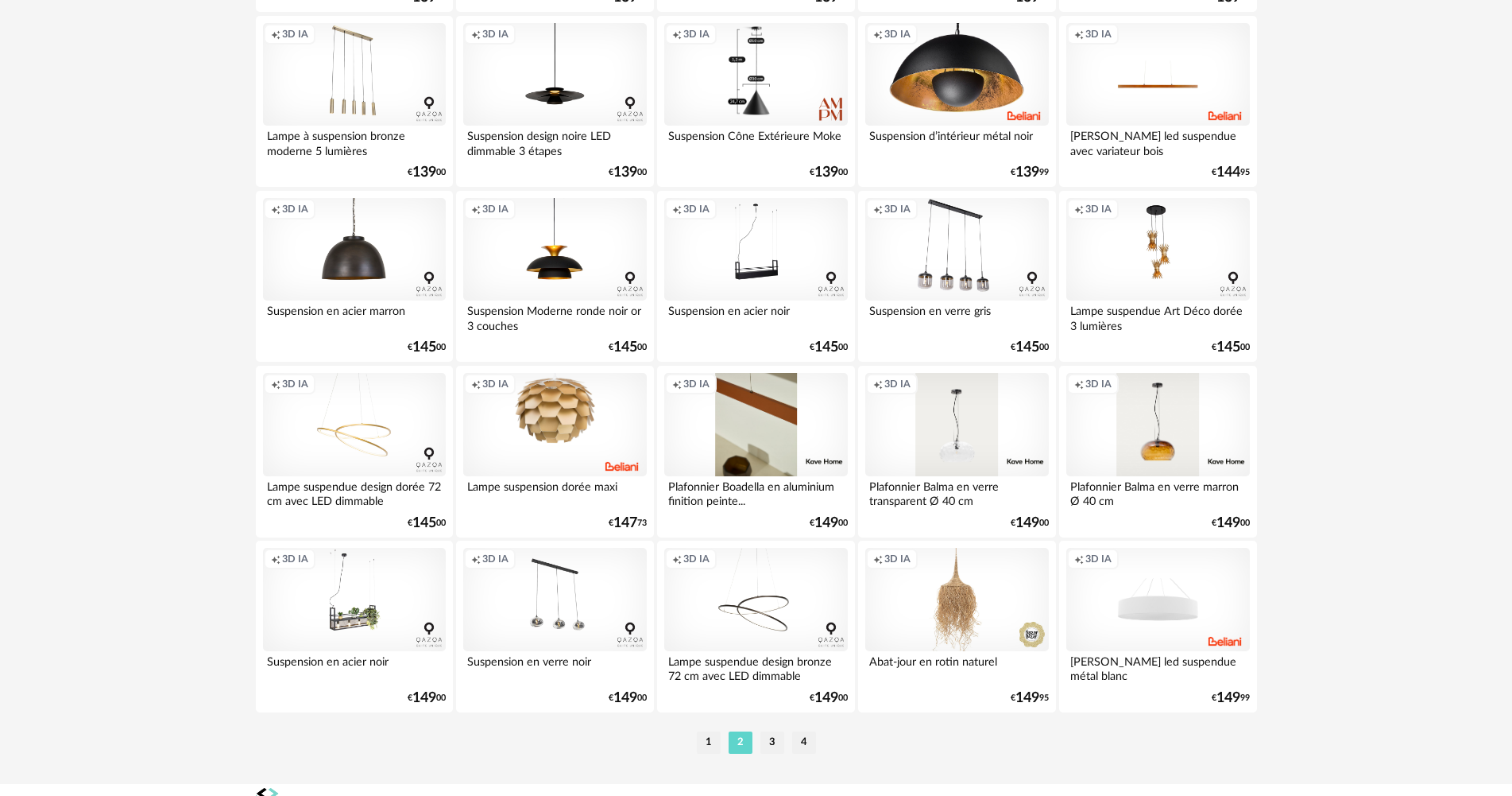
scroll to position [3115, 0]
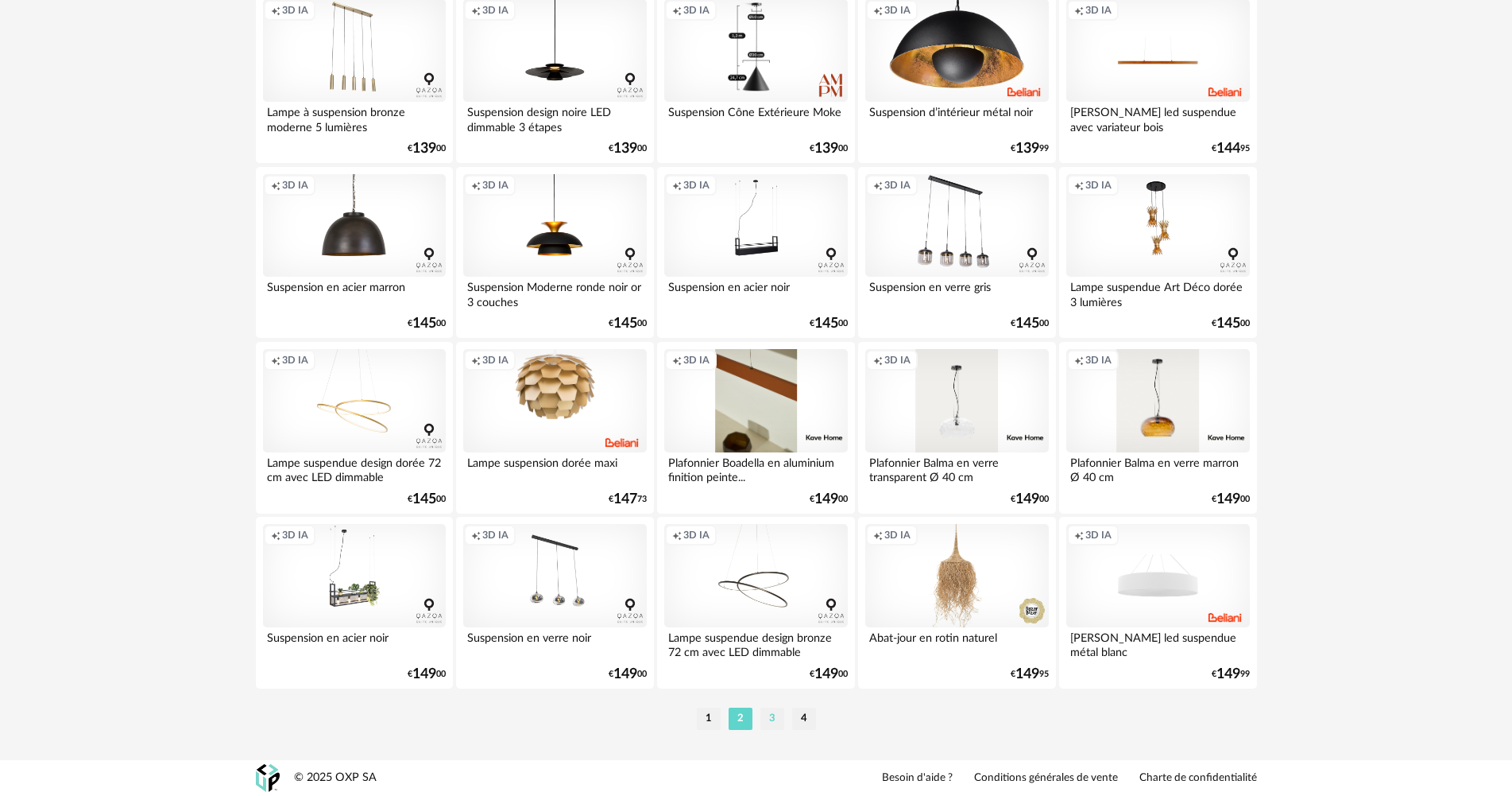
click at [773, 719] on li "3" at bounding box center [772, 718] width 23 height 22
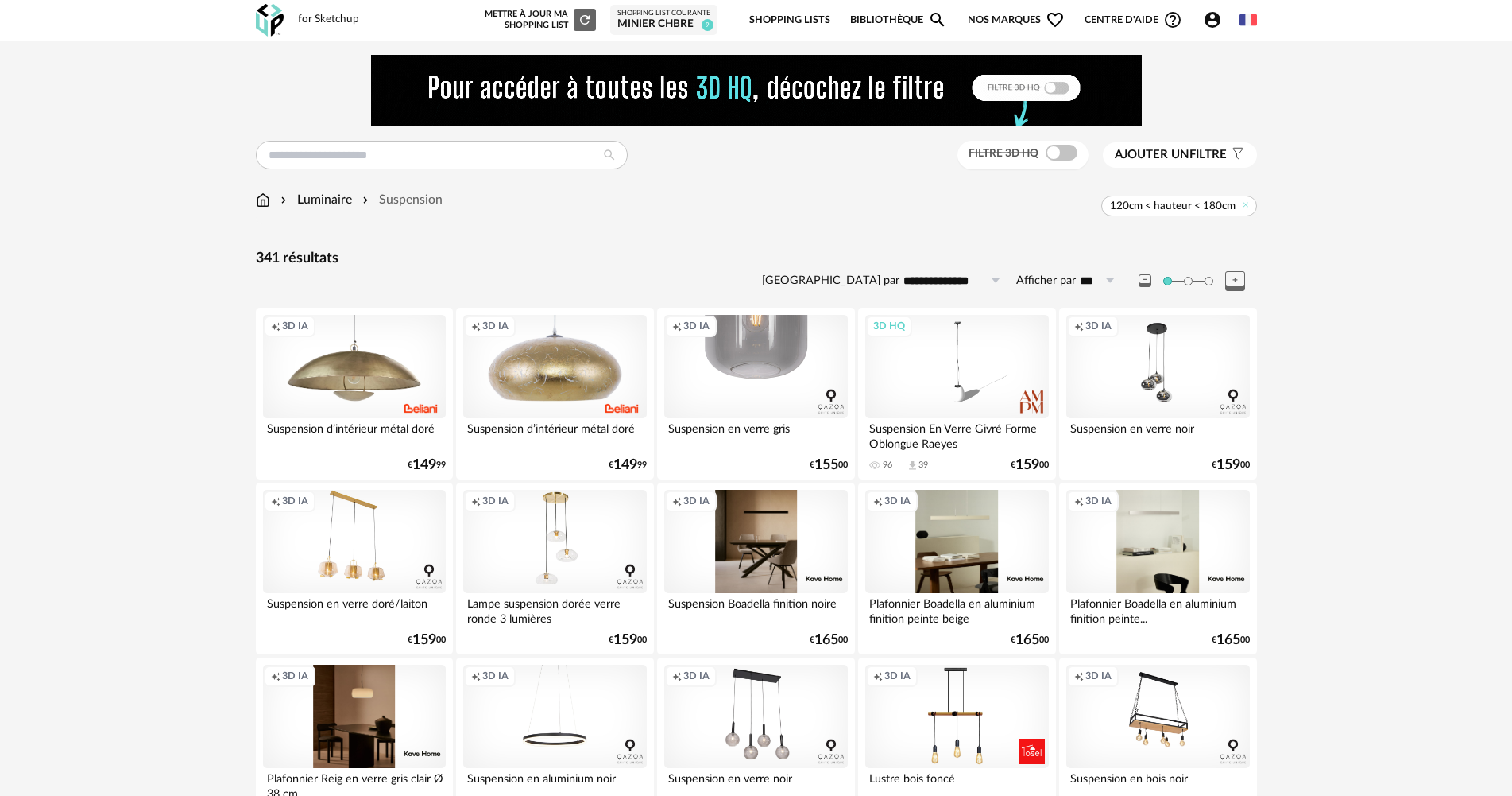
click at [744, 371] on div "Creation icon 3D IA" at bounding box center [756, 366] width 183 height 103
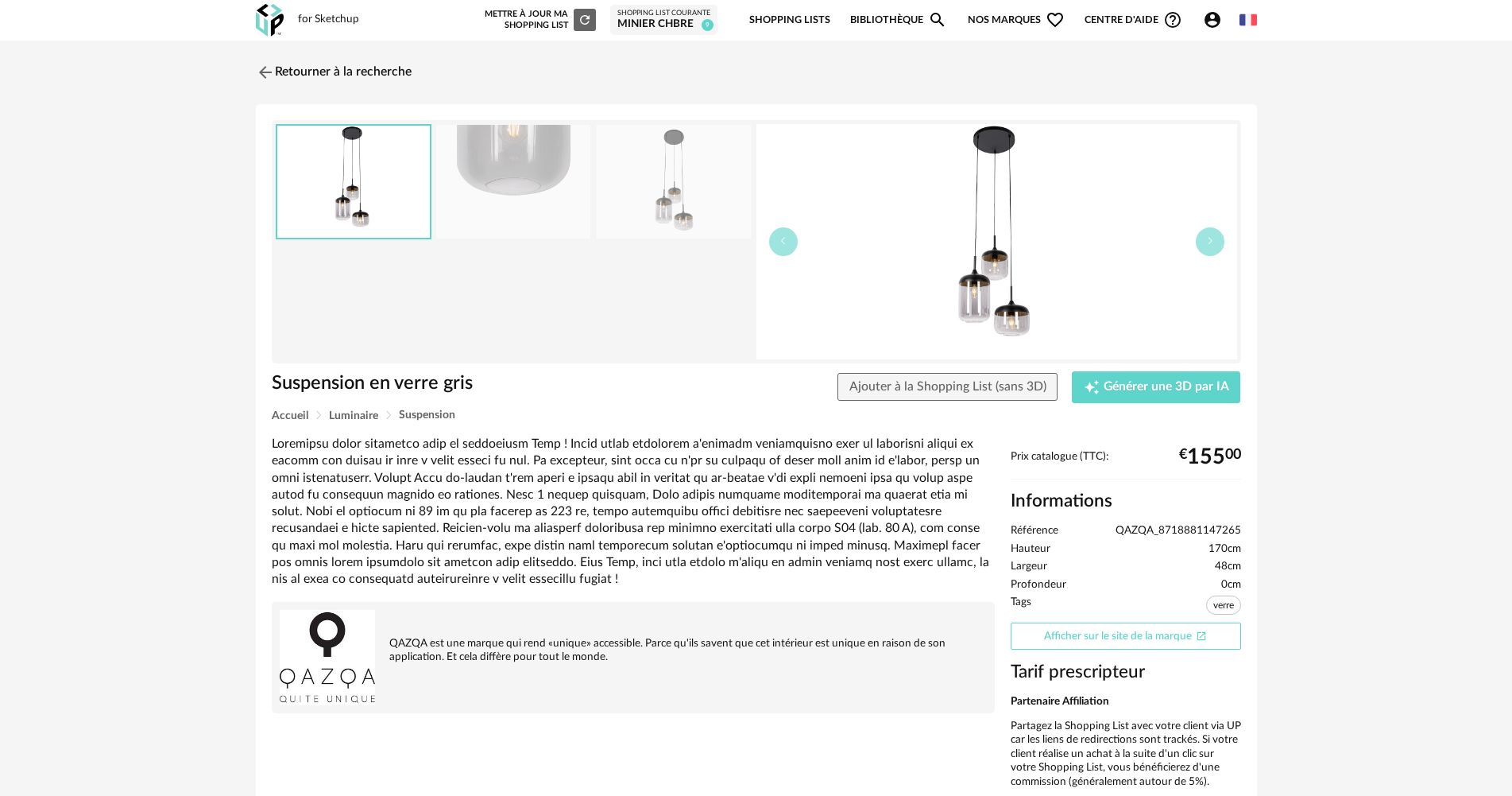
click at [1166, 634] on link "Afficher sur le site de la marque Open In New icon" at bounding box center [1125, 636] width 230 height 28
click at [263, 75] on img at bounding box center [263, 72] width 23 height 23
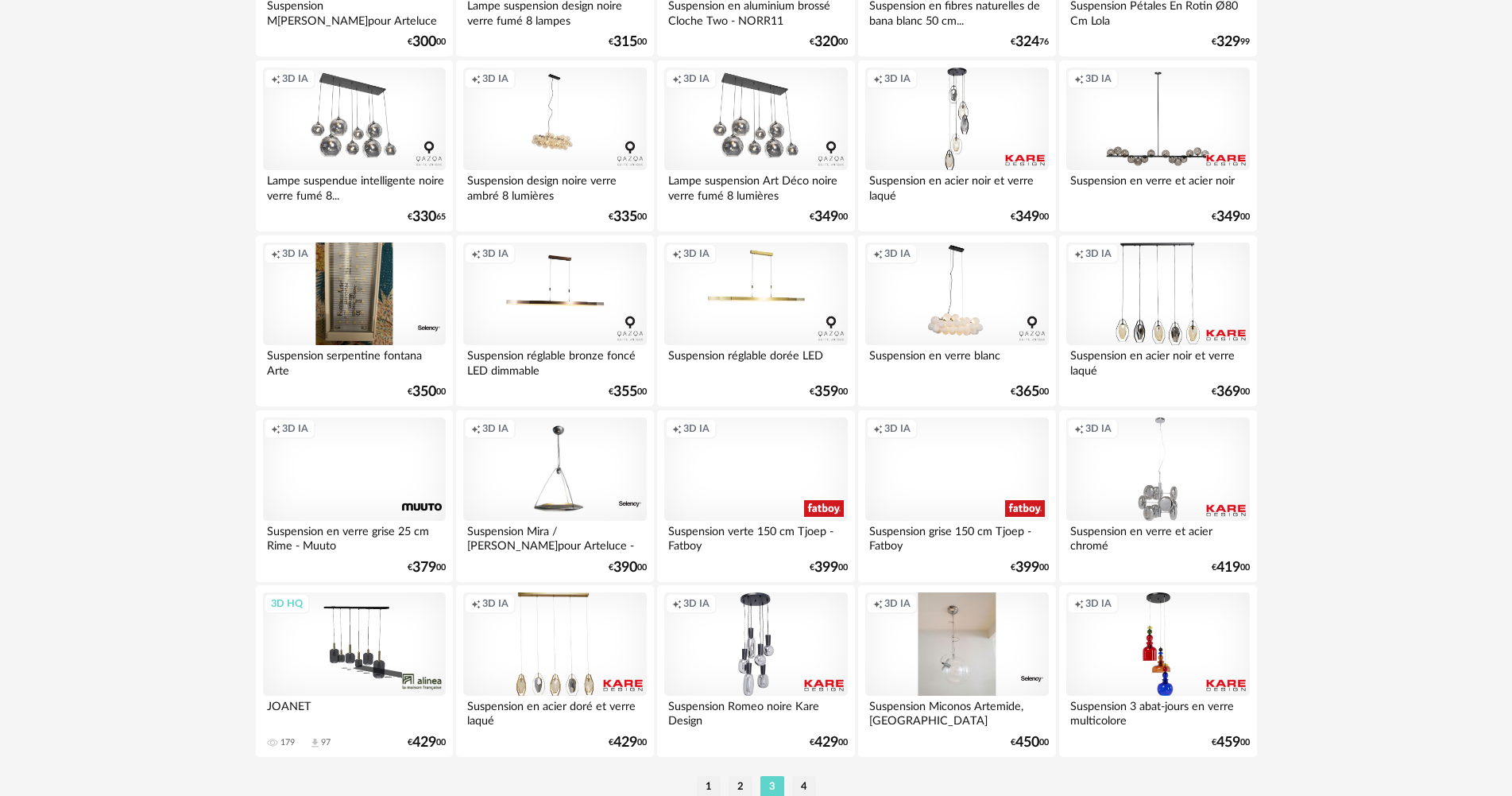
scroll to position [3115, 0]
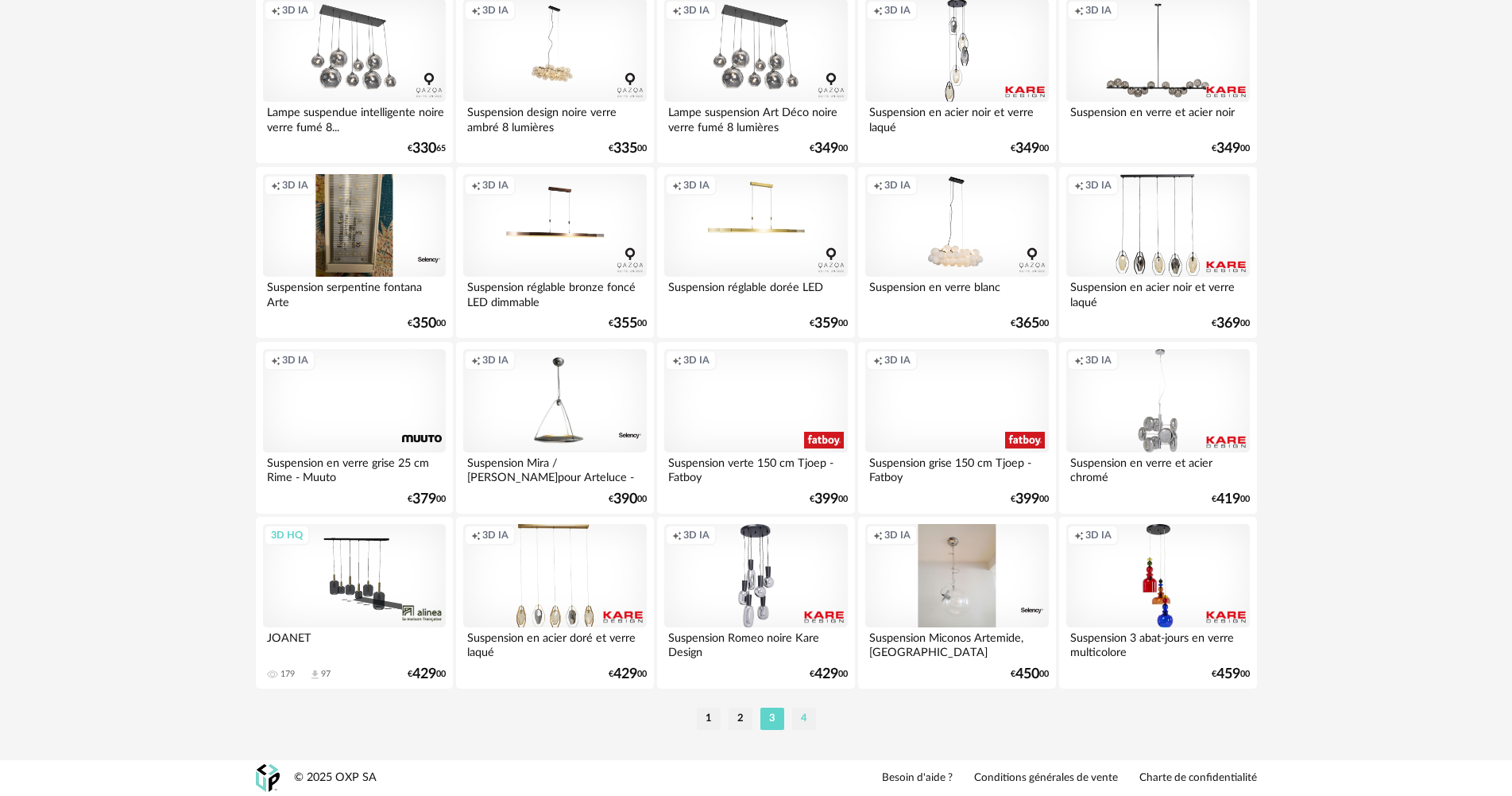
click at [809, 722] on li "4" at bounding box center [804, 718] width 23 height 22
click at [0, 0] on div at bounding box center [0, 0] width 0 height 0
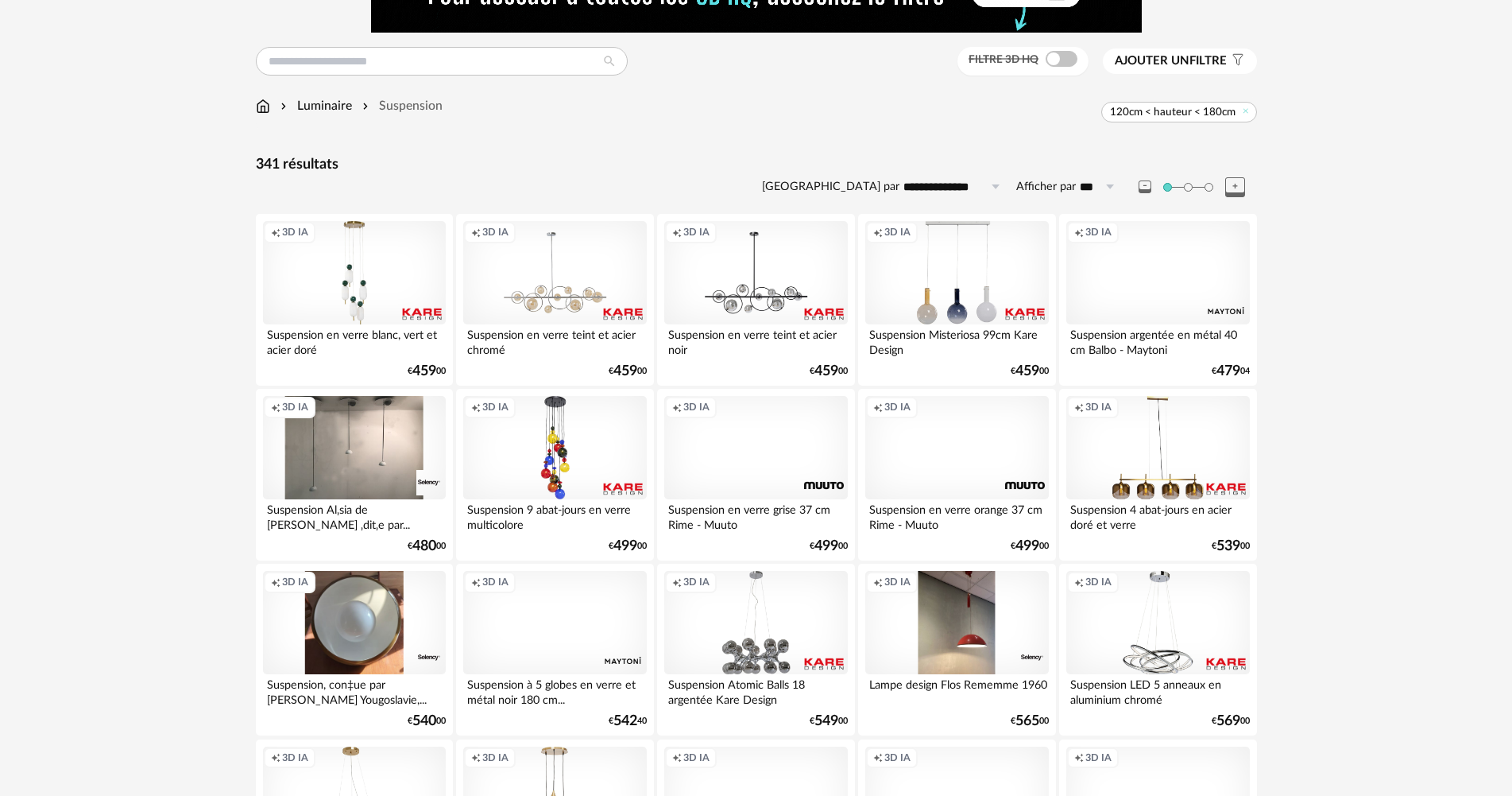
scroll to position [133, 0]
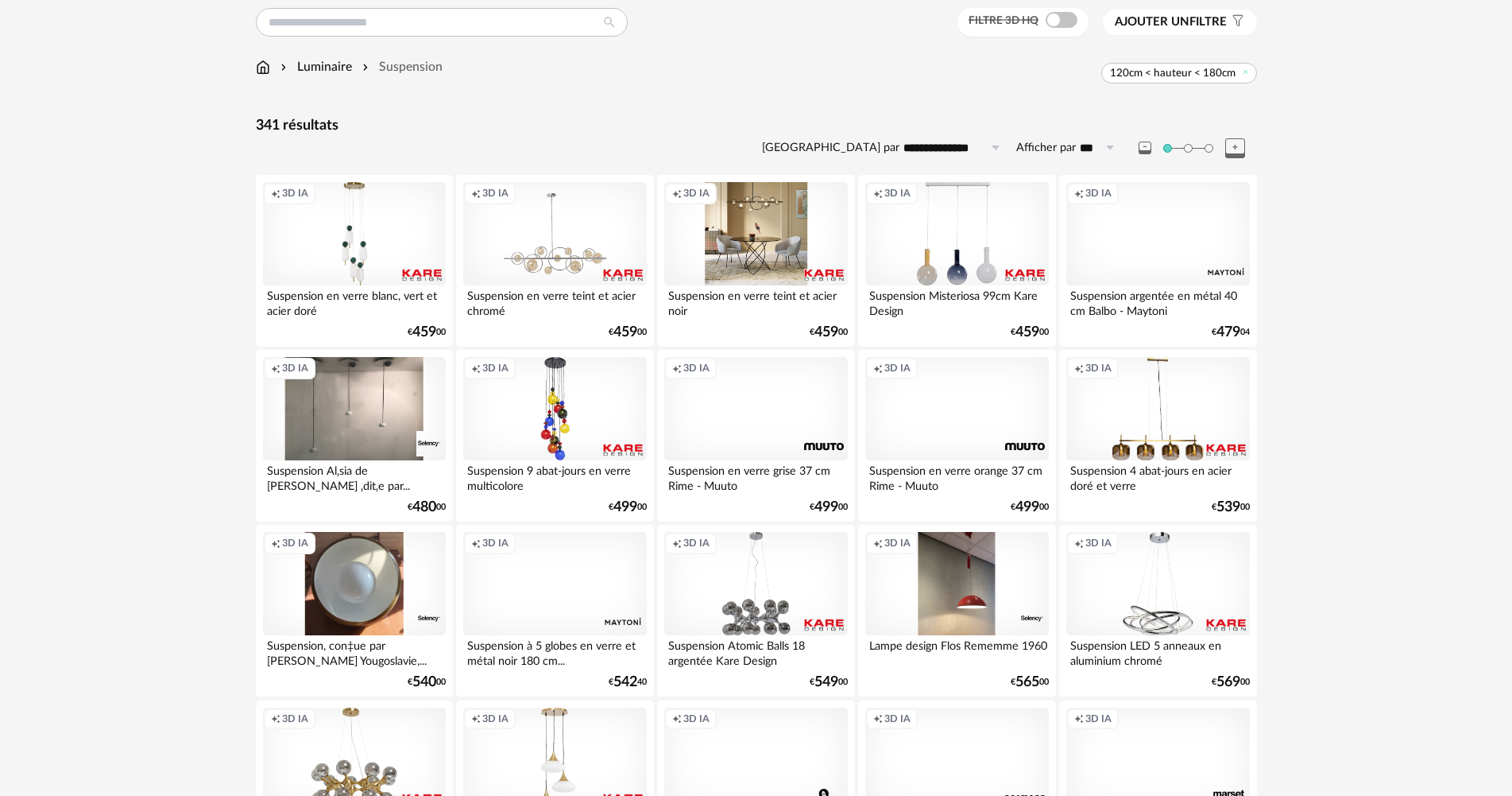
click at [781, 246] on div "Creation icon 3D IA" at bounding box center [756, 233] width 183 height 103
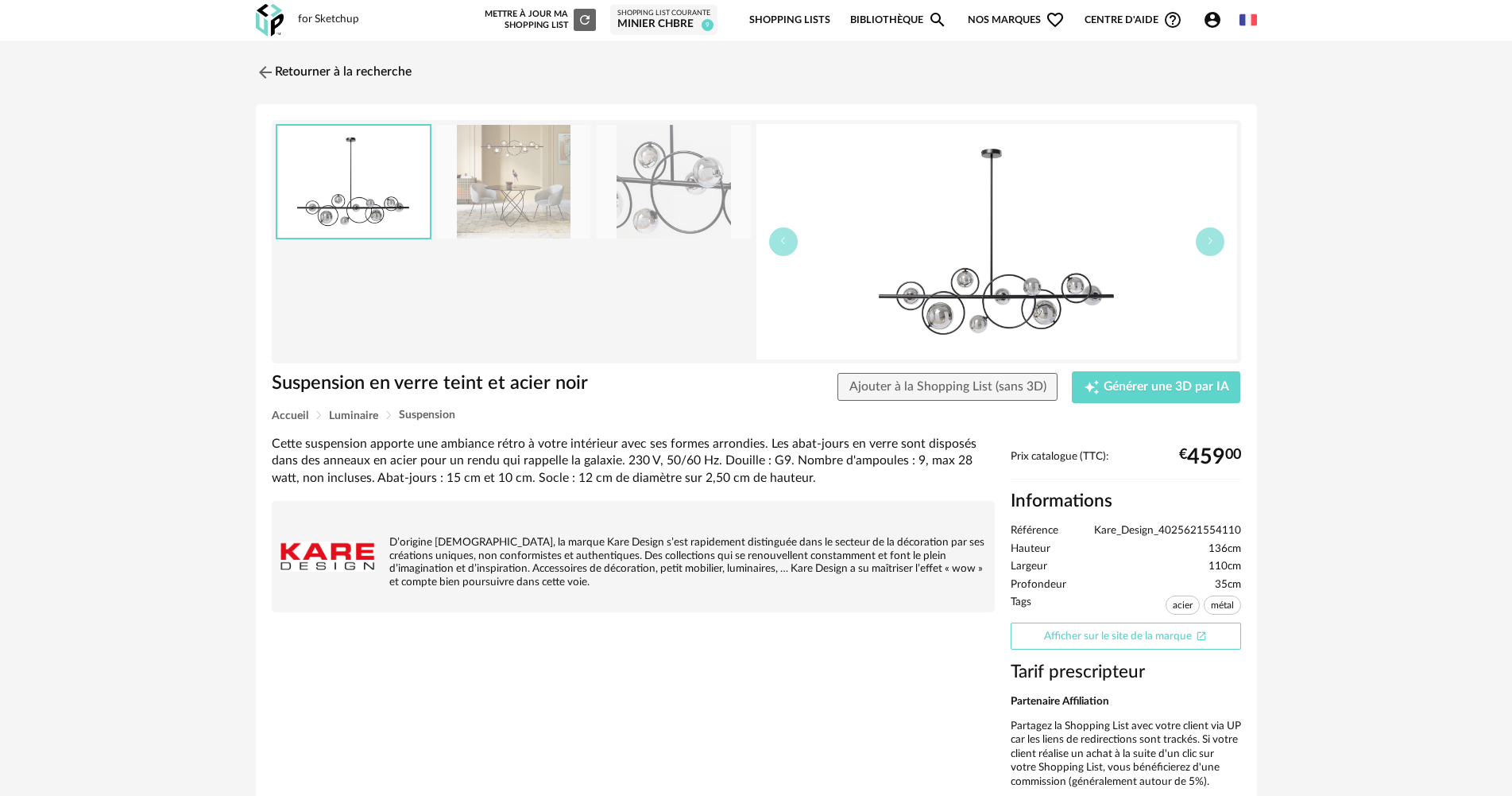
click at [1130, 643] on link "Afficher sur le site de la marque Open In New icon" at bounding box center [1125, 636] width 230 height 28
click at [267, 67] on img at bounding box center [263, 72] width 23 height 23
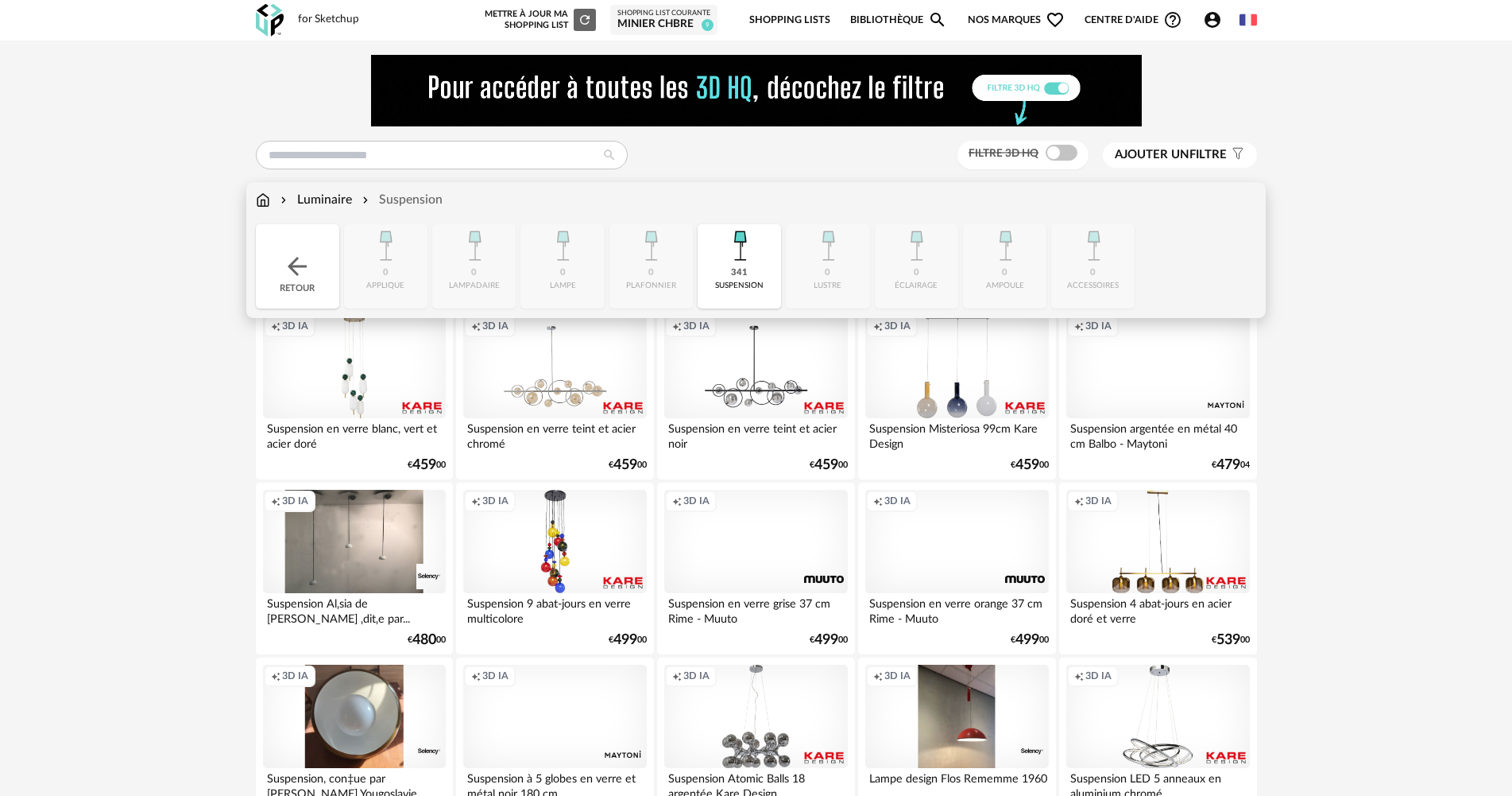
click at [766, 275] on div "341 suspension" at bounding box center [739, 267] width 83 height 84
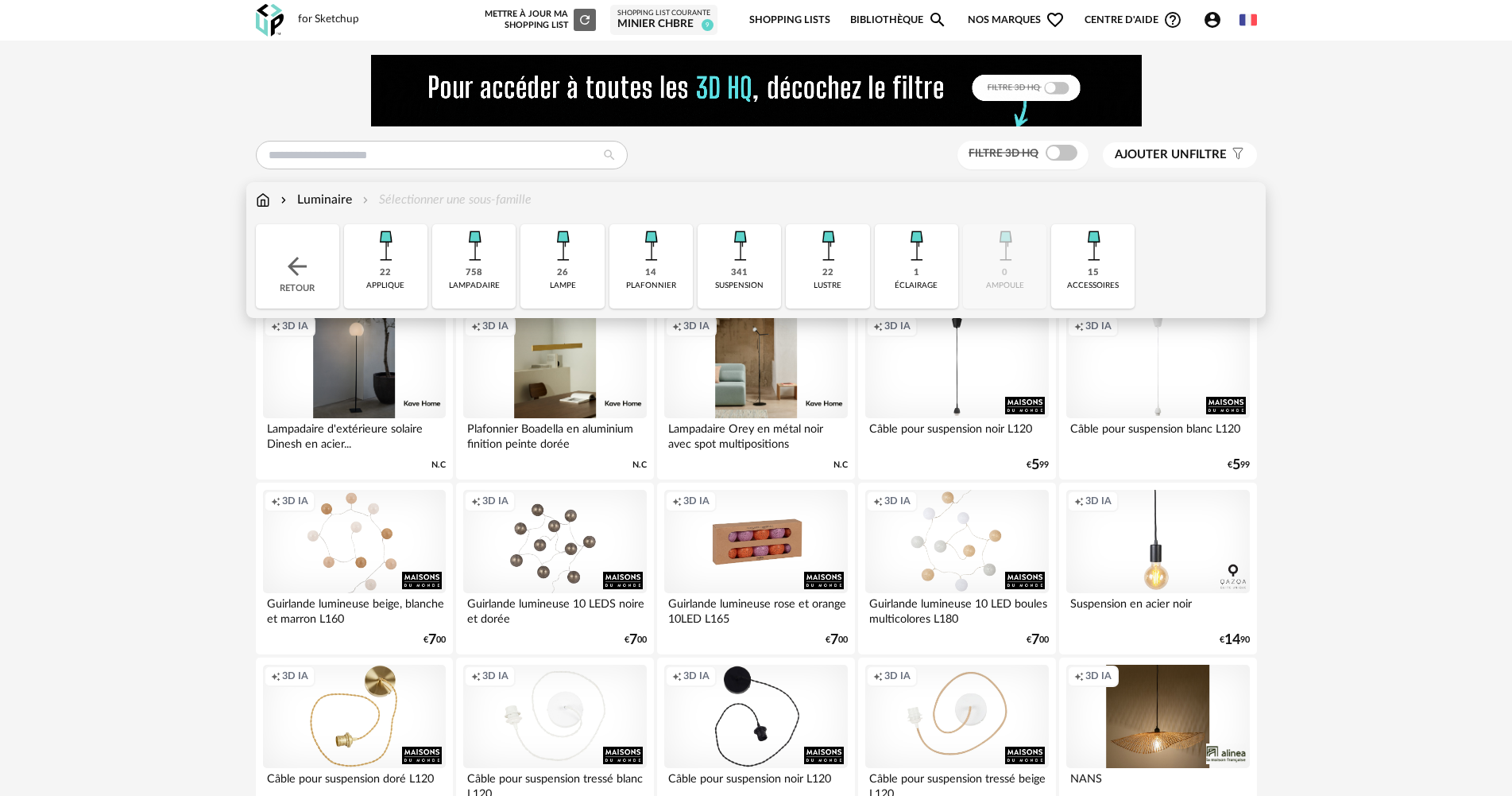
click at [761, 285] on div "suspension" at bounding box center [740, 285] width 49 height 11
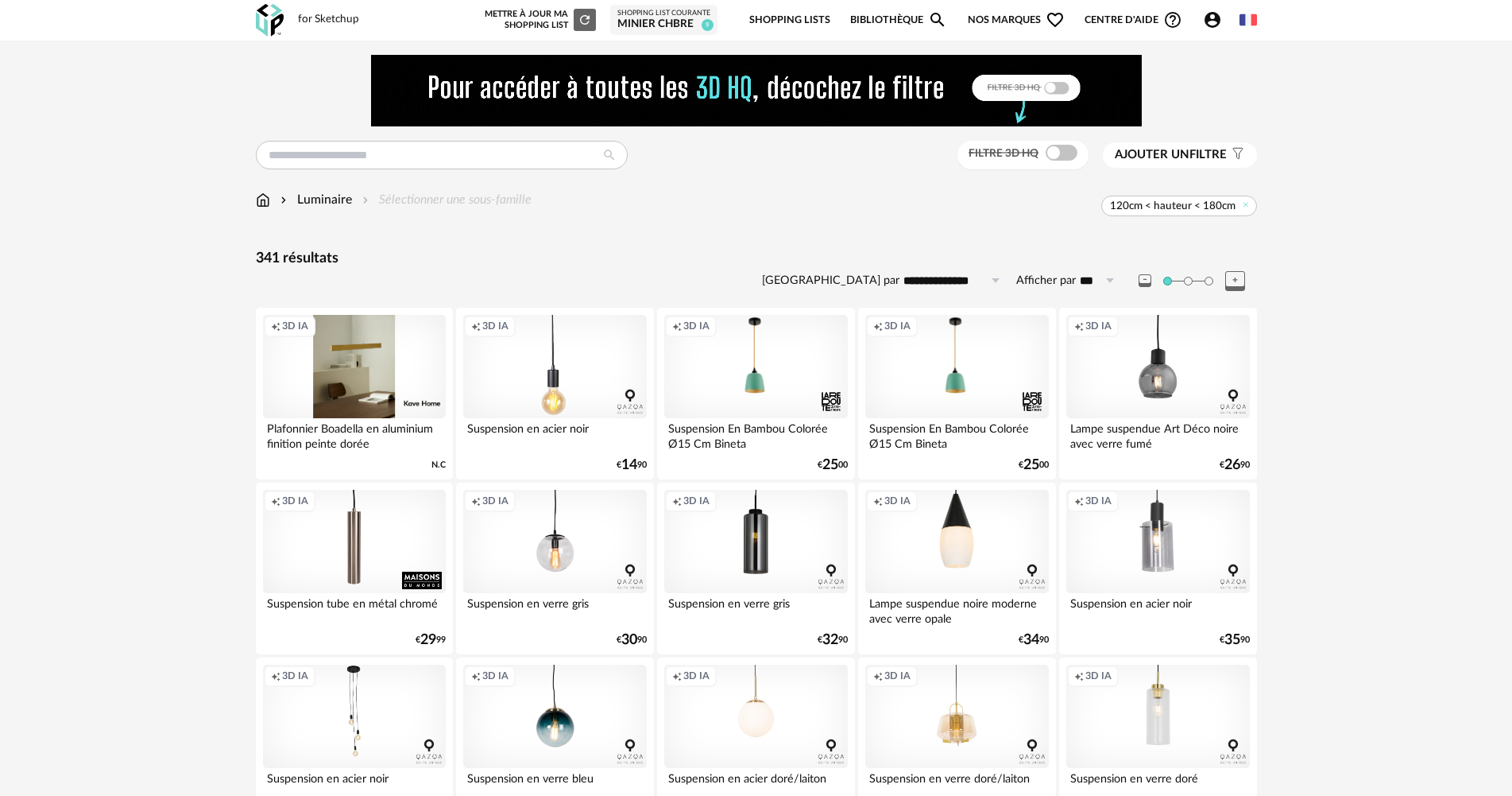
click at [938, 283] on input "**********" at bounding box center [954, 280] width 109 height 25
click at [1160, 205] on span "120cm < hauteur < 180cm" at bounding box center [1172, 206] width 126 height 15
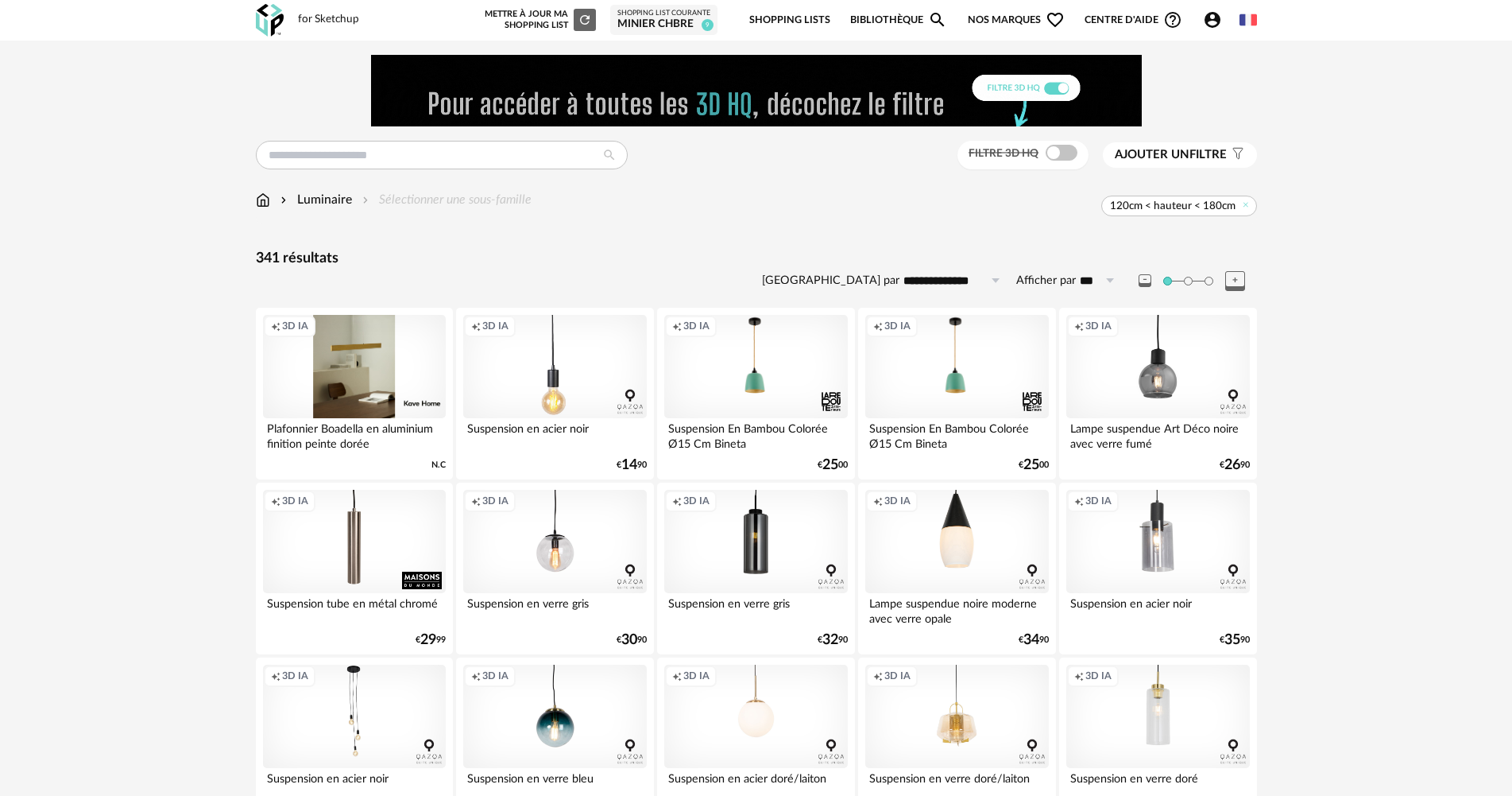
click at [1196, 211] on span "120cm < hauteur < 180cm" at bounding box center [1172, 206] width 126 height 15
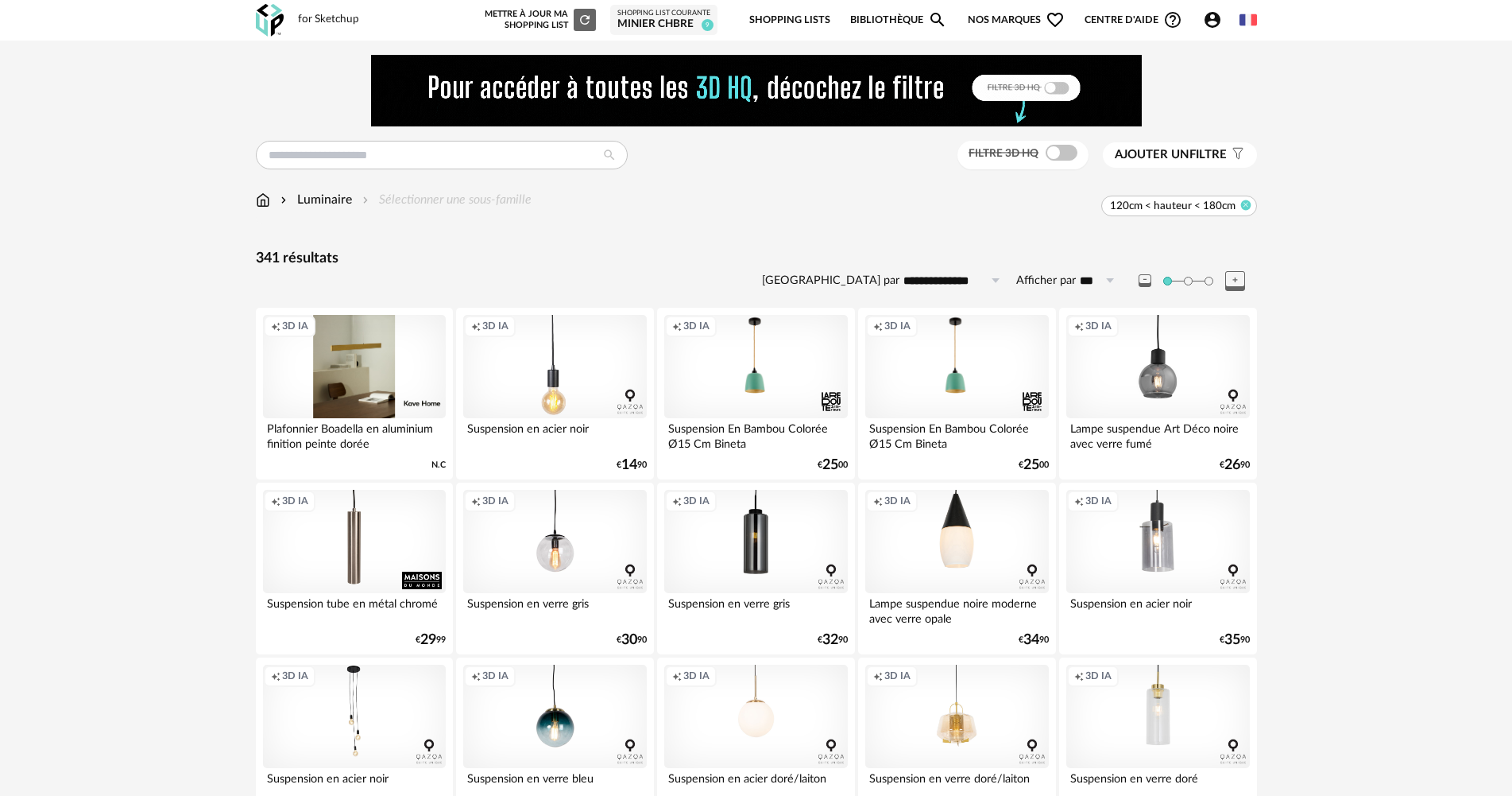
click at [1249, 206] on icon at bounding box center [1245, 204] width 11 height 11
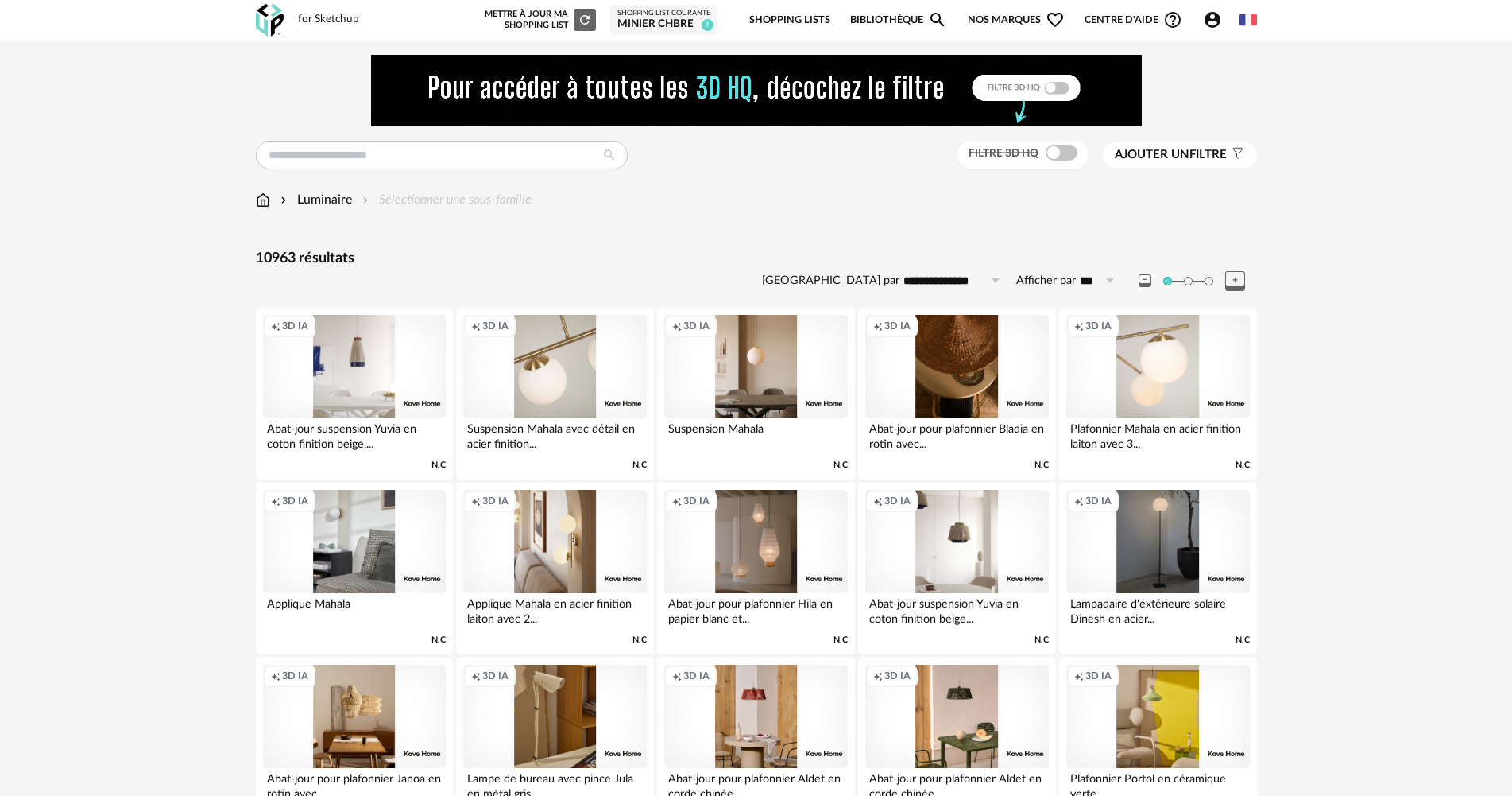
click at [1134, 154] on span "Ajouter un" at bounding box center [1152, 154] width 75 height 12
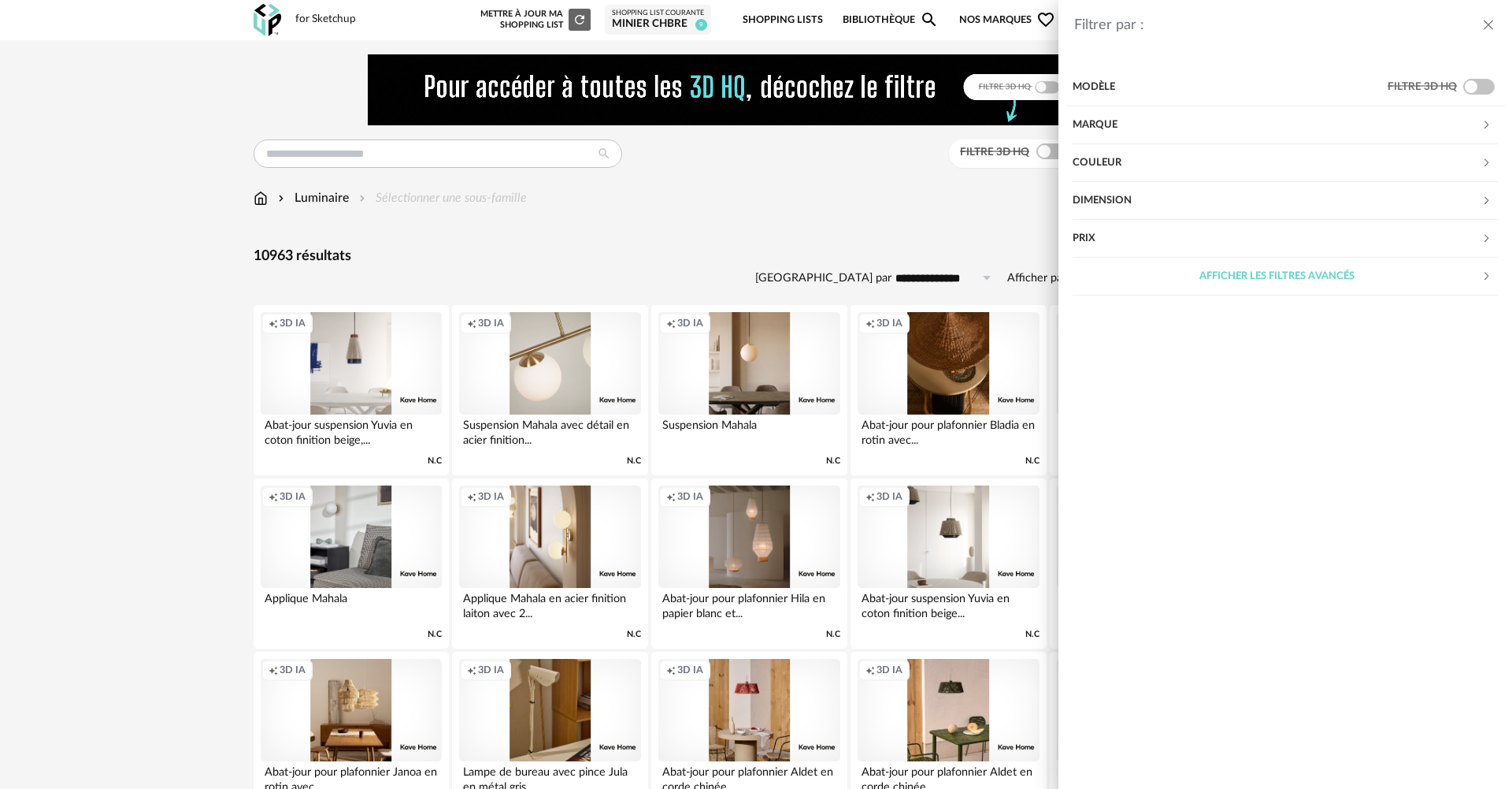
click at [1122, 201] on div "Dimension" at bounding box center [1277, 201] width 409 height 38
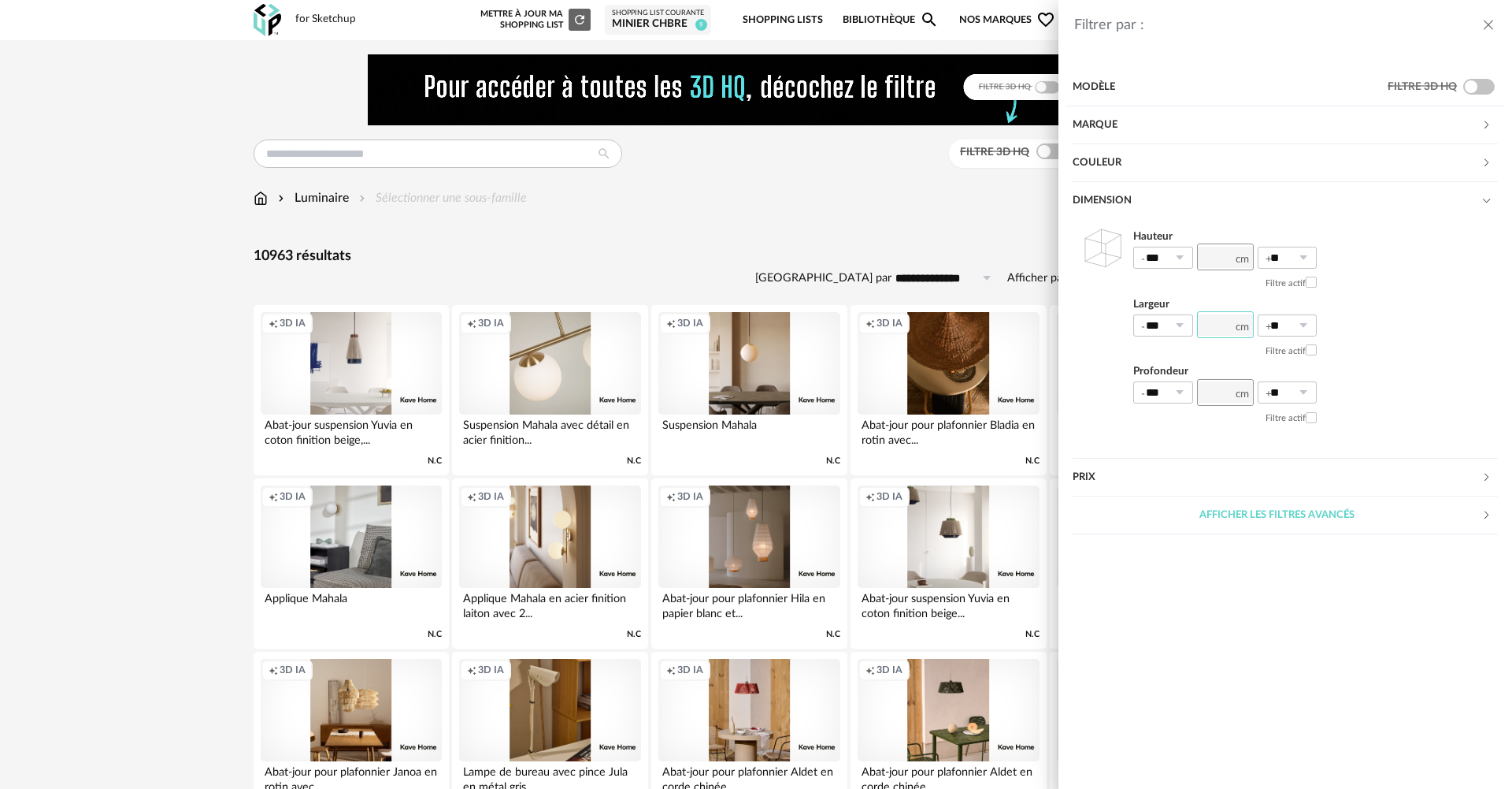
click at [1231, 323] on input "number" at bounding box center [1225, 324] width 57 height 27
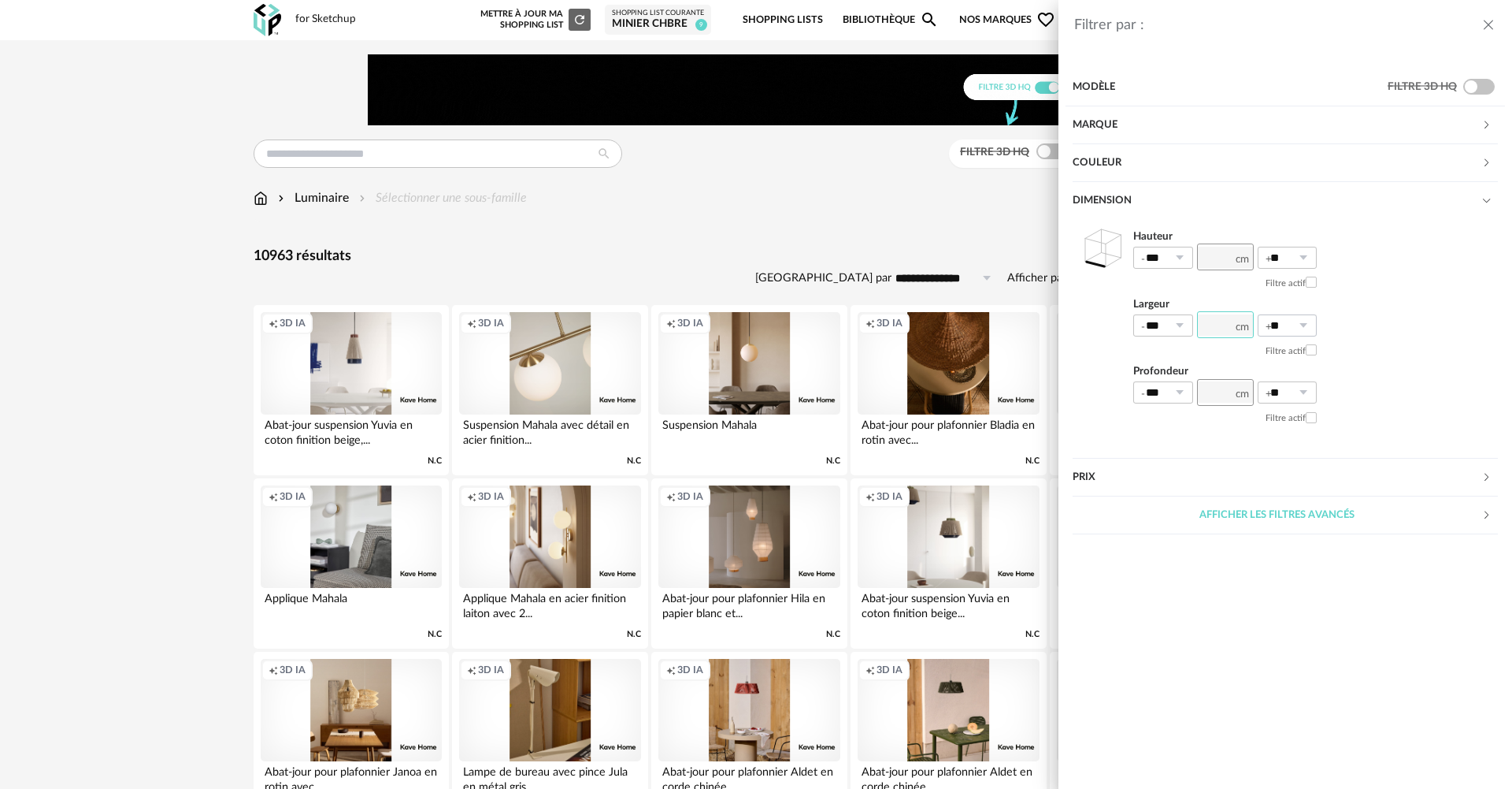
type input "**"
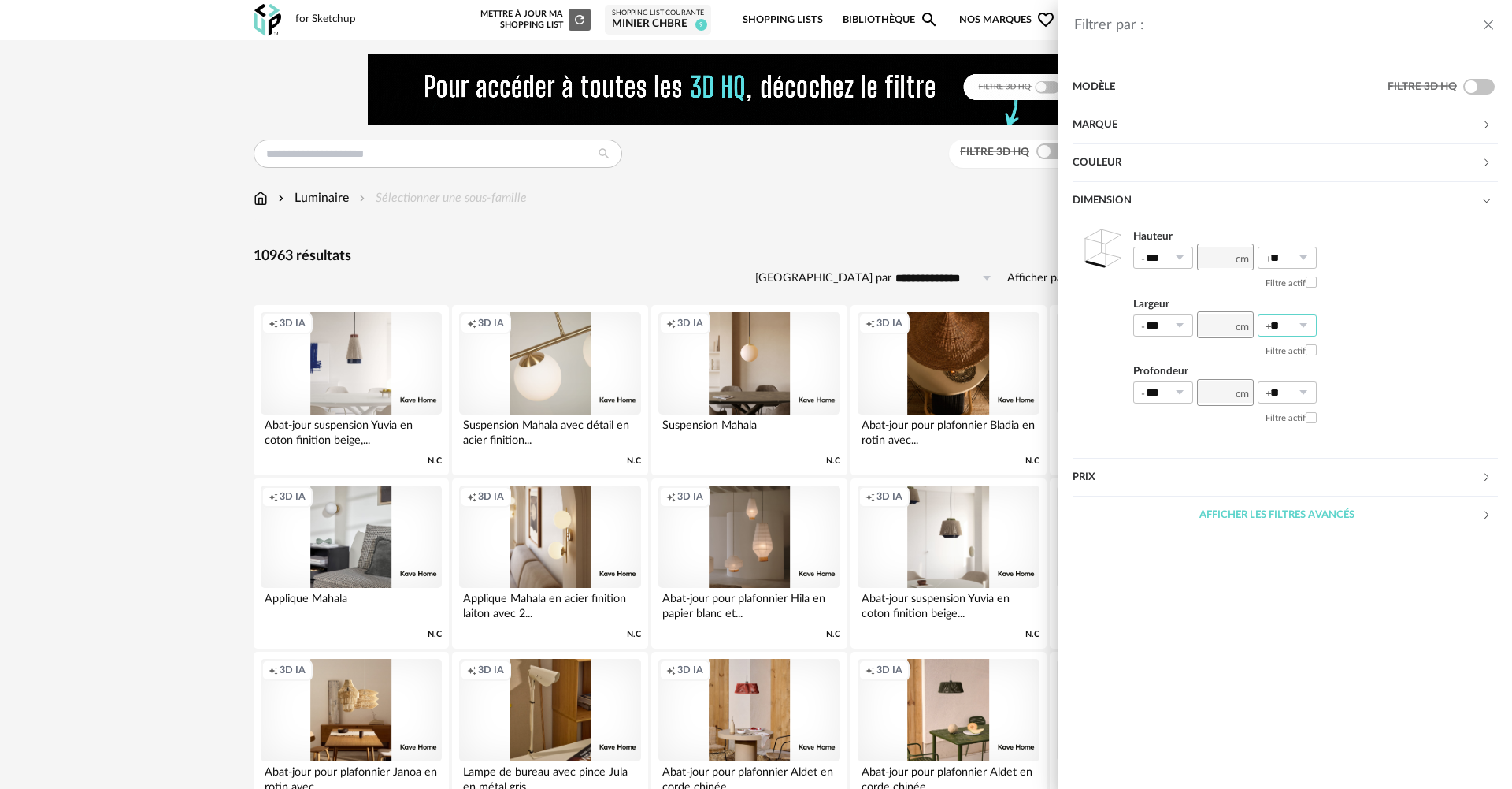
click at [1289, 323] on input "**" at bounding box center [1287, 325] width 60 height 22
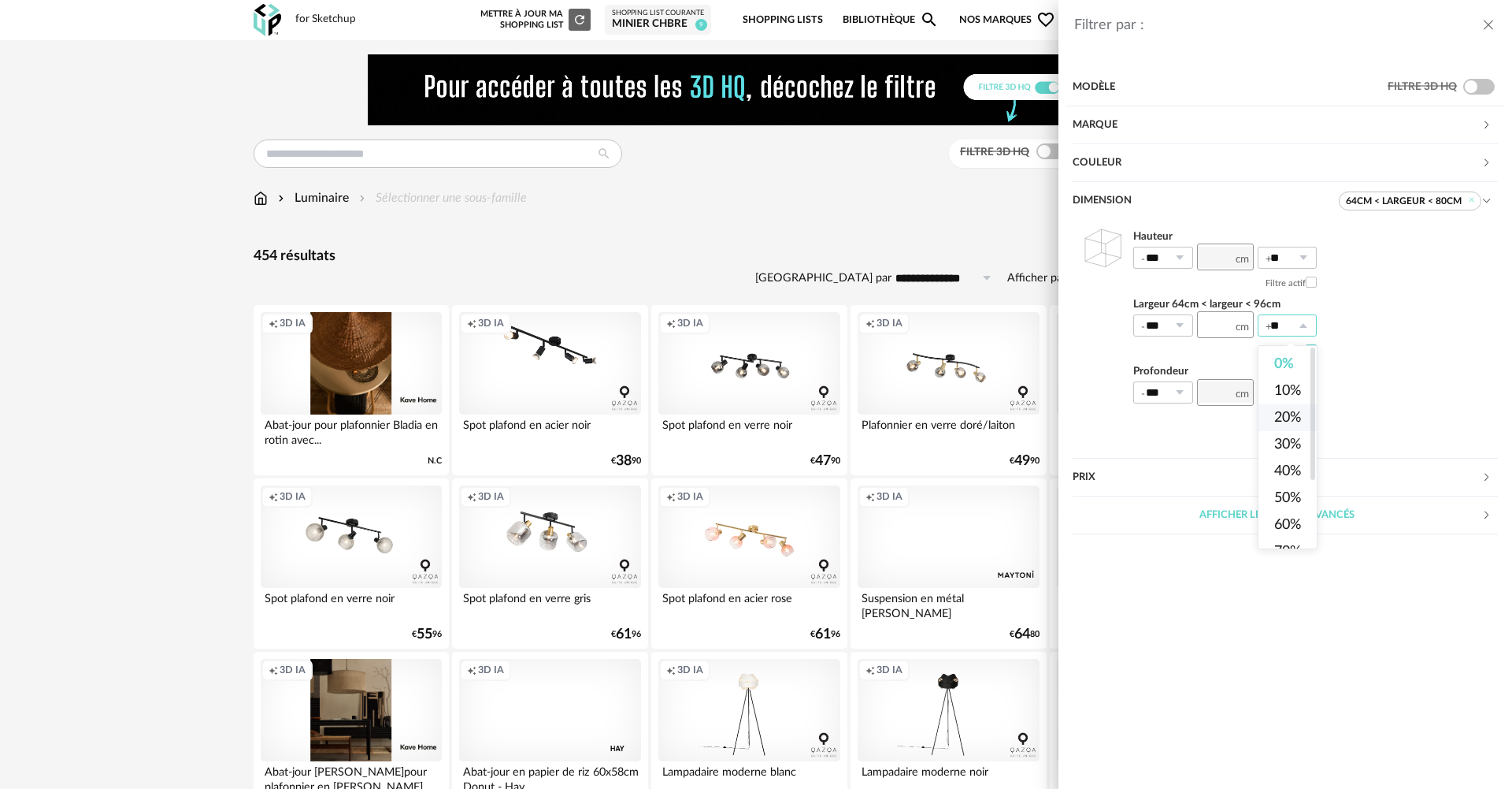
click at [1292, 422] on span "20%" at bounding box center [1287, 418] width 26 height 14
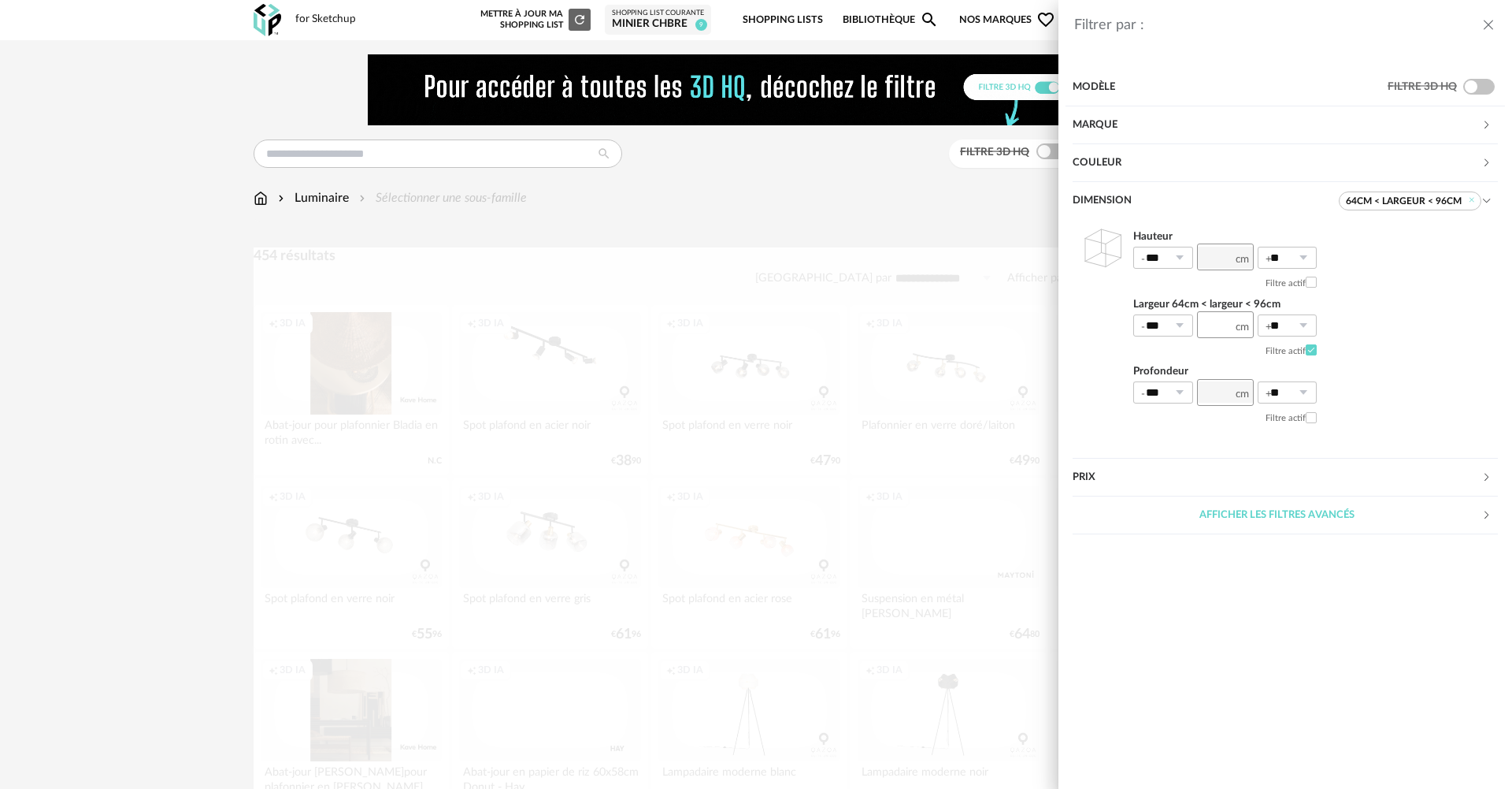
type input "***"
click at [1292, 345] on ul "0% 10% 20% 30% 40% 50% 60% 70% 80% 90% 100%" at bounding box center [1294, 345] width 71 height 0
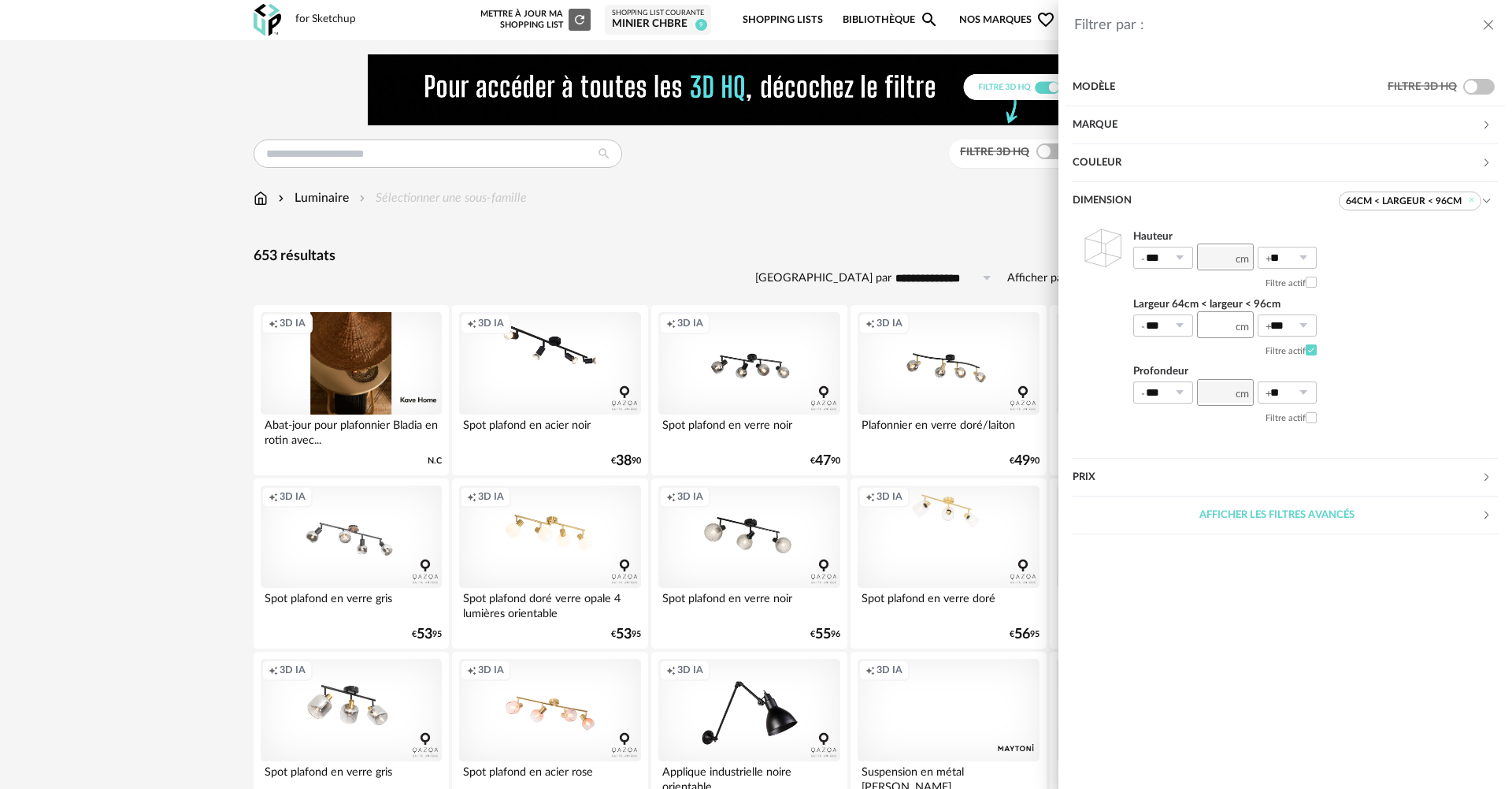
click at [102, 502] on div "Filtrer par : Modèle Filtre 3D HQ Marque &tradition 11 101 Copenhagen 0 366 Con…" at bounding box center [756, 394] width 1512 height 789
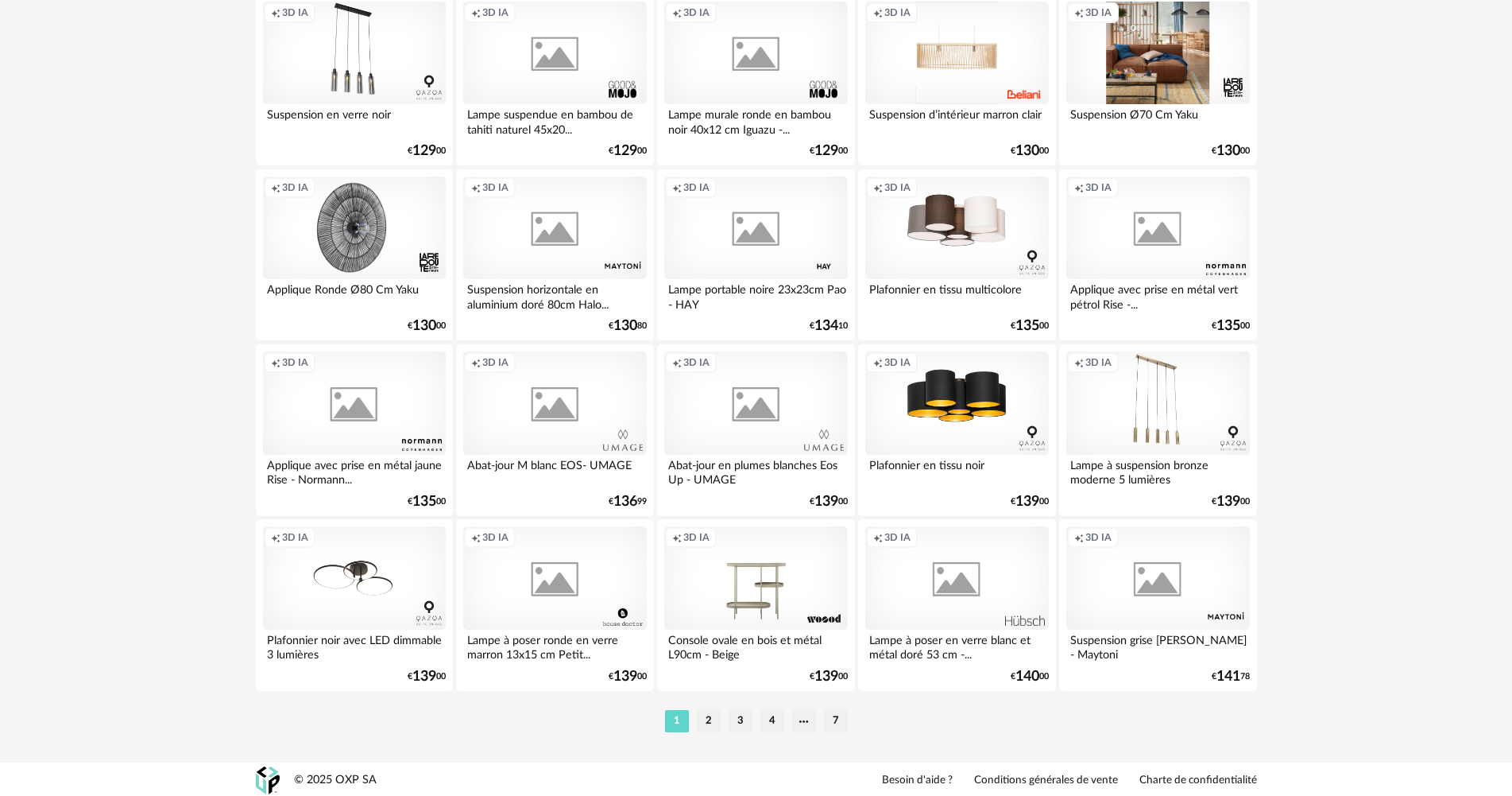
scroll to position [3115, 0]
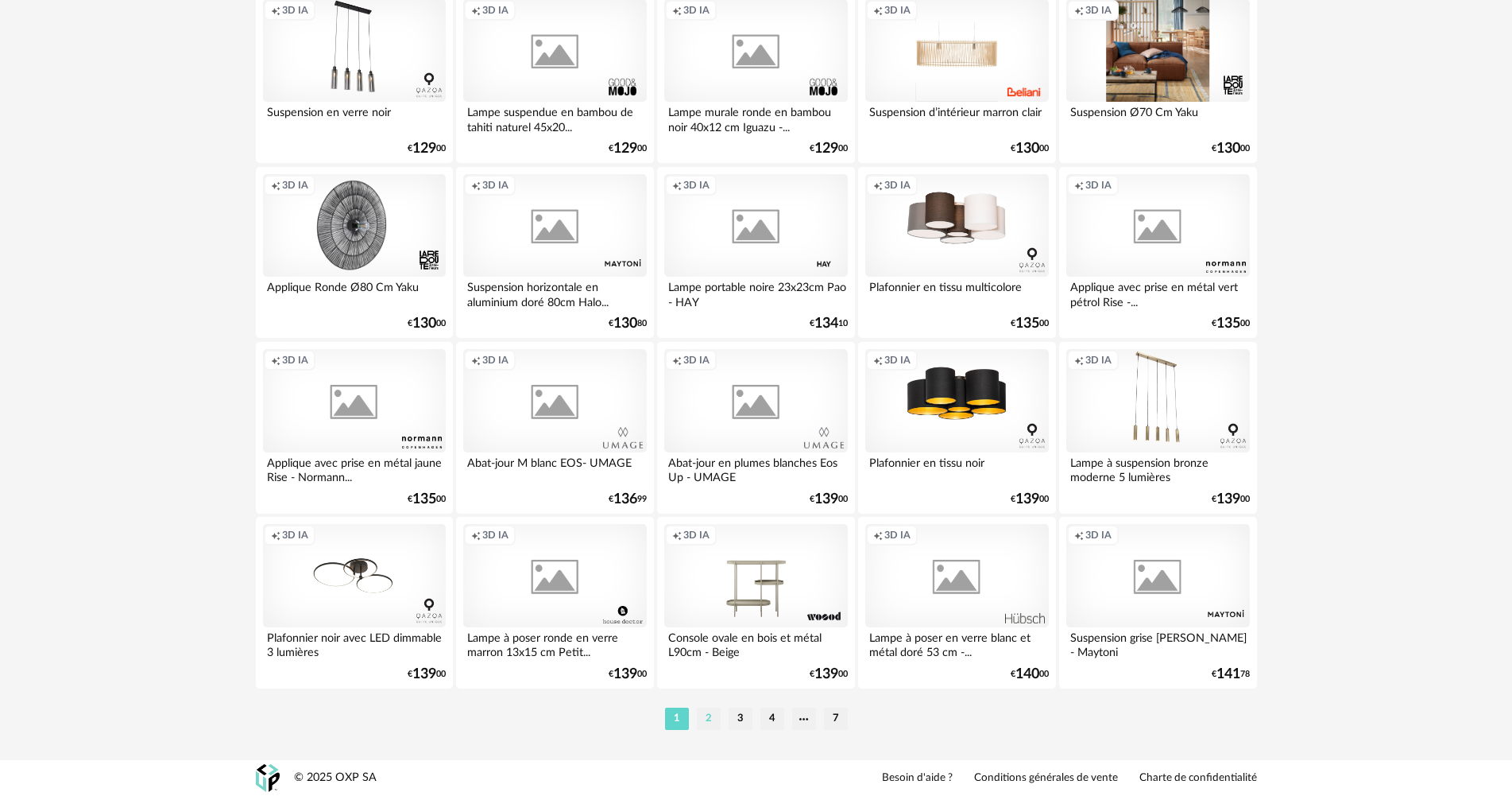
click at [714, 720] on li "2" at bounding box center [708, 718] width 23 height 22
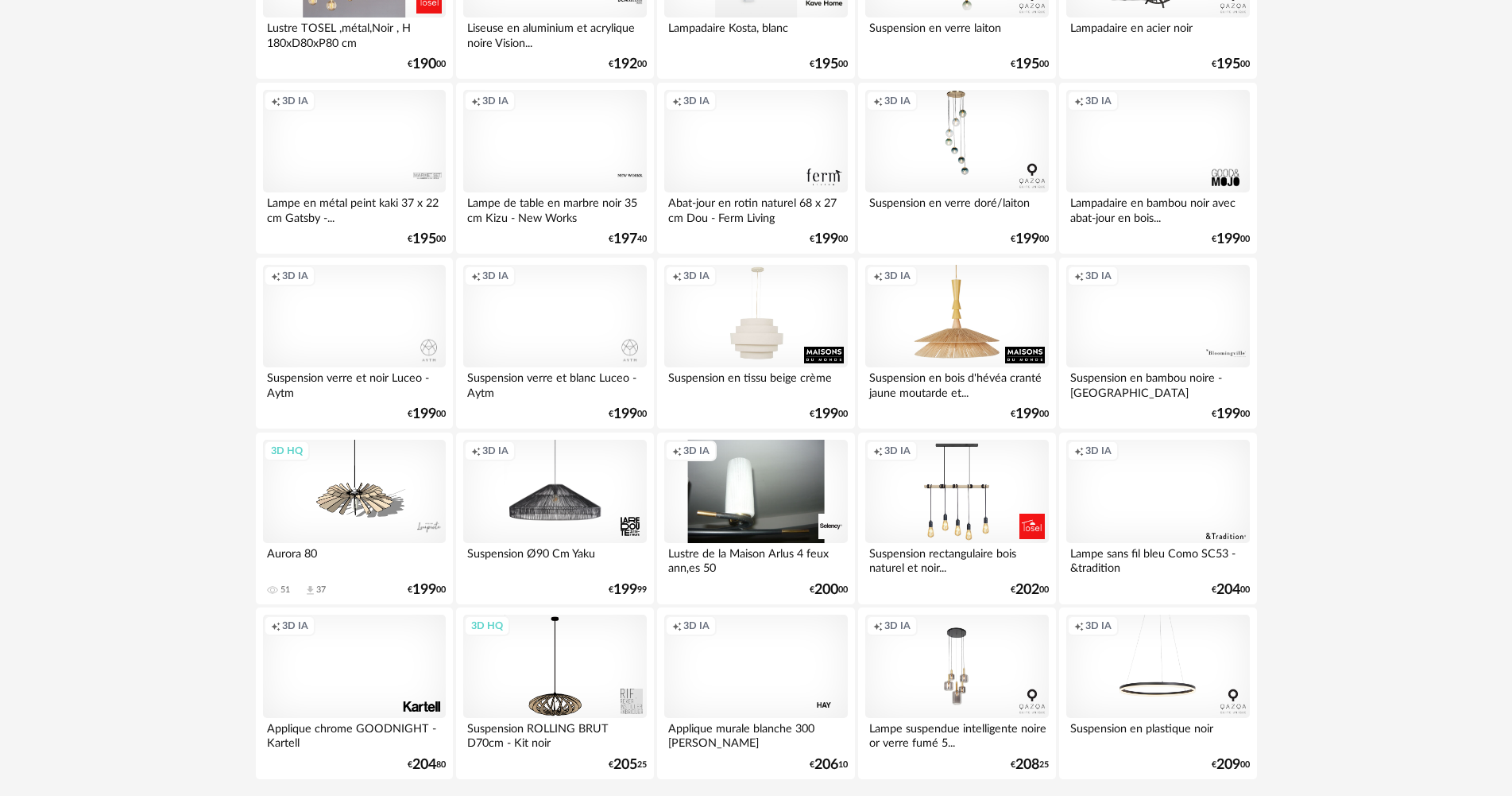
scroll to position [3115, 0]
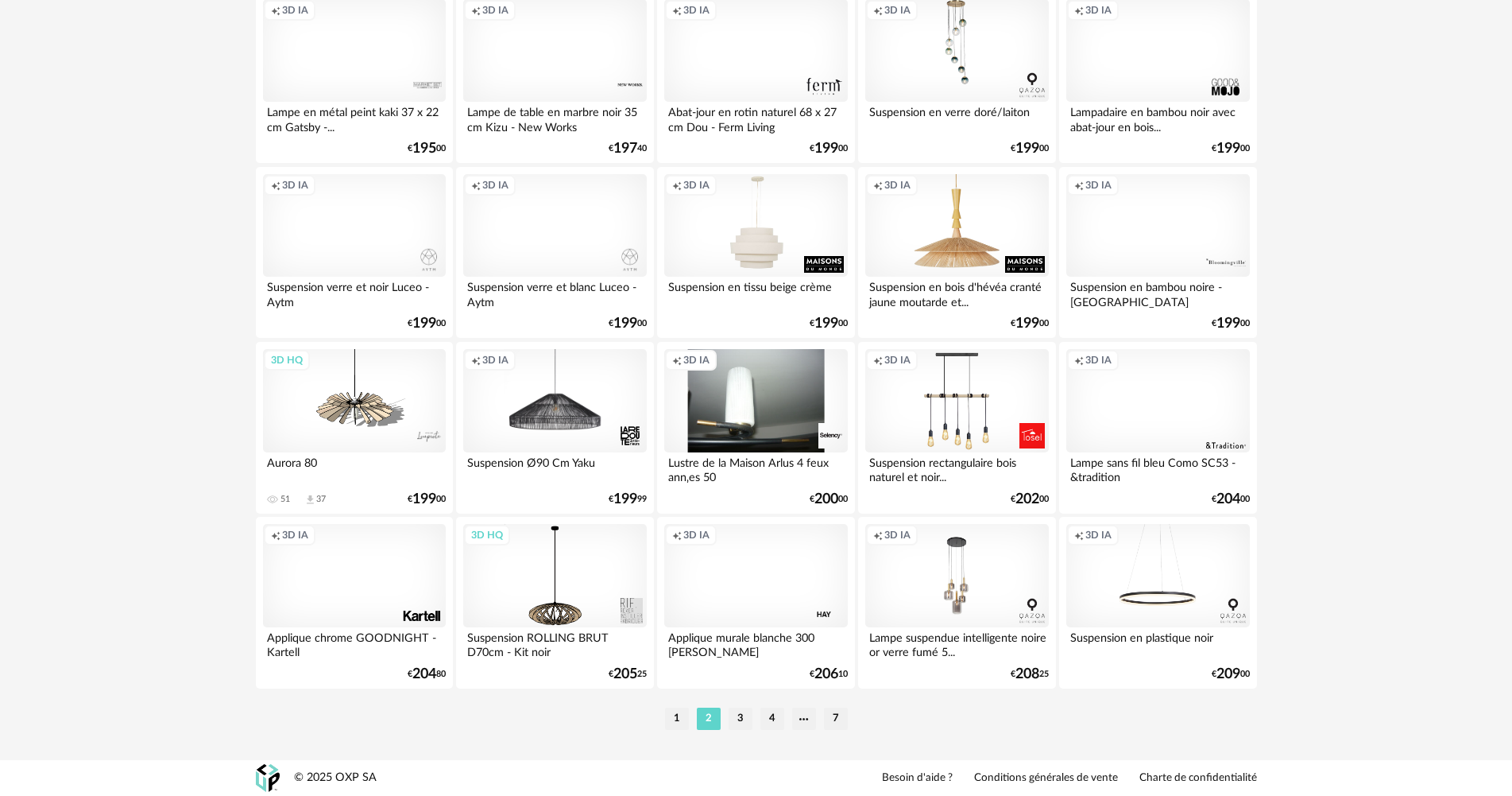
click at [562, 640] on div "Suspension ROLLING BRUT D70cm - Kit noir" at bounding box center [555, 643] width 183 height 32
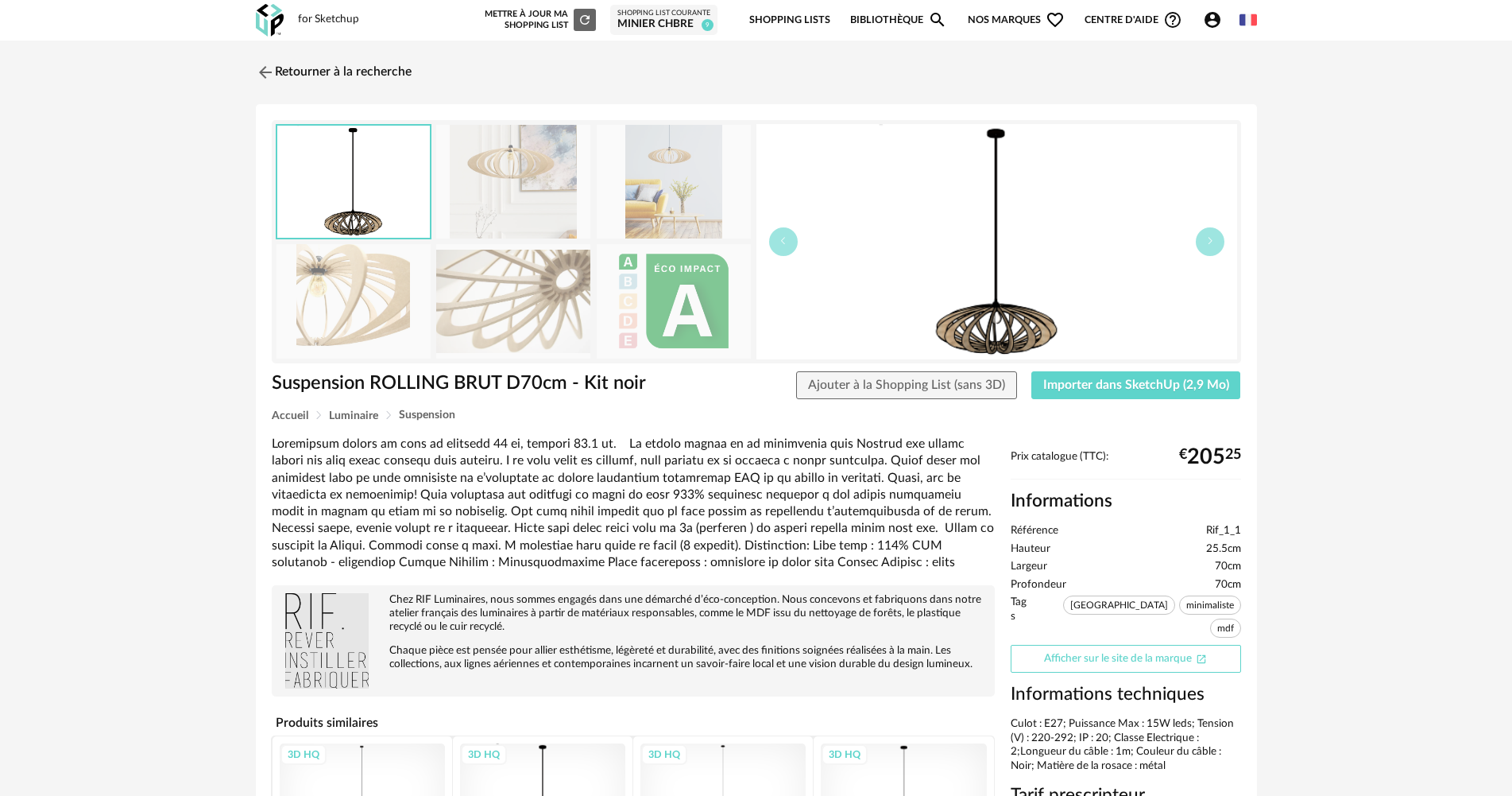
click at [1077, 644] on link "Afficher sur le site de la marque Open In New icon" at bounding box center [1125, 658] width 230 height 28
click at [275, 70] on img at bounding box center [263, 72] width 23 height 23
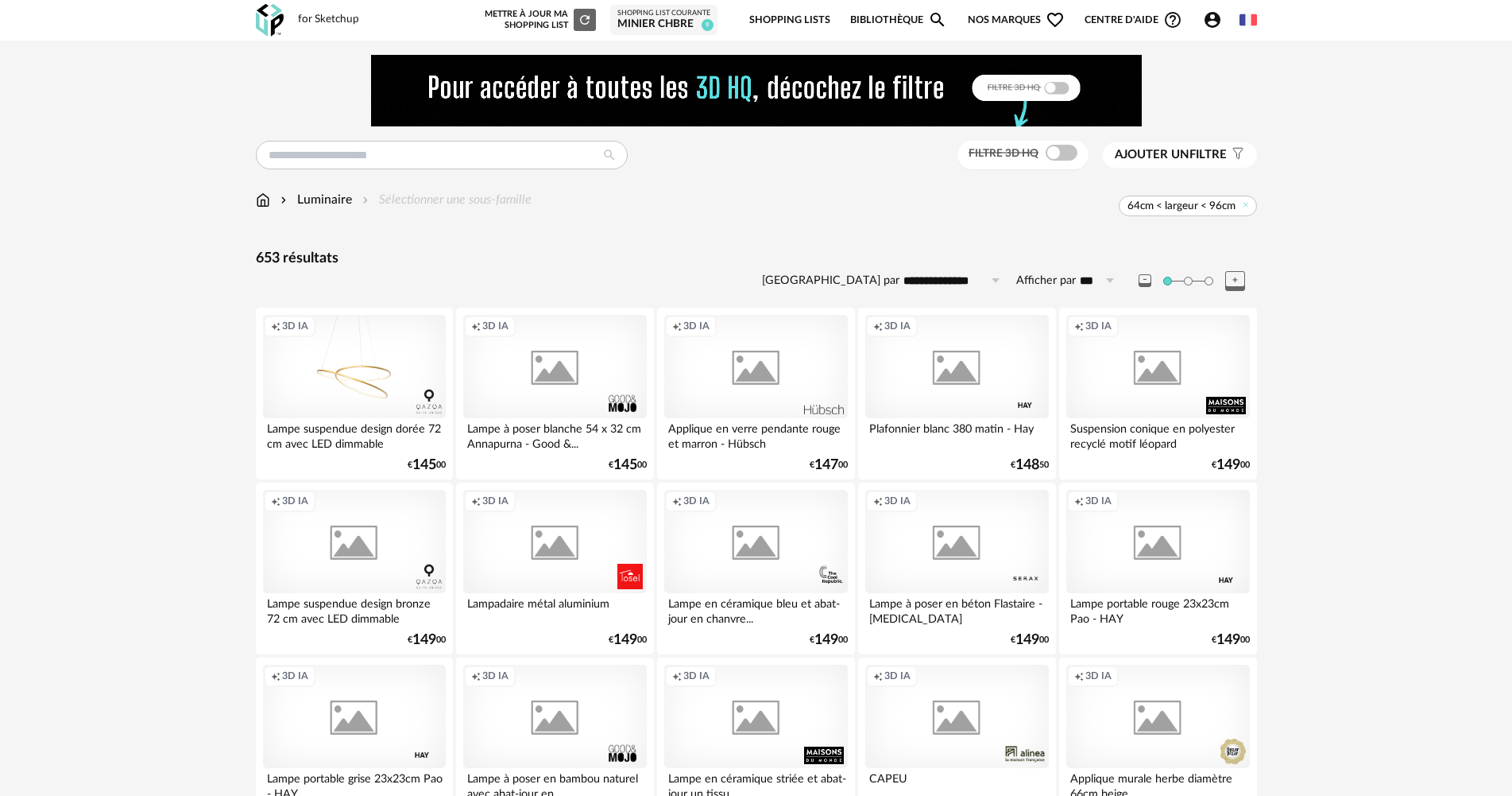
scroll to position [3115, 0]
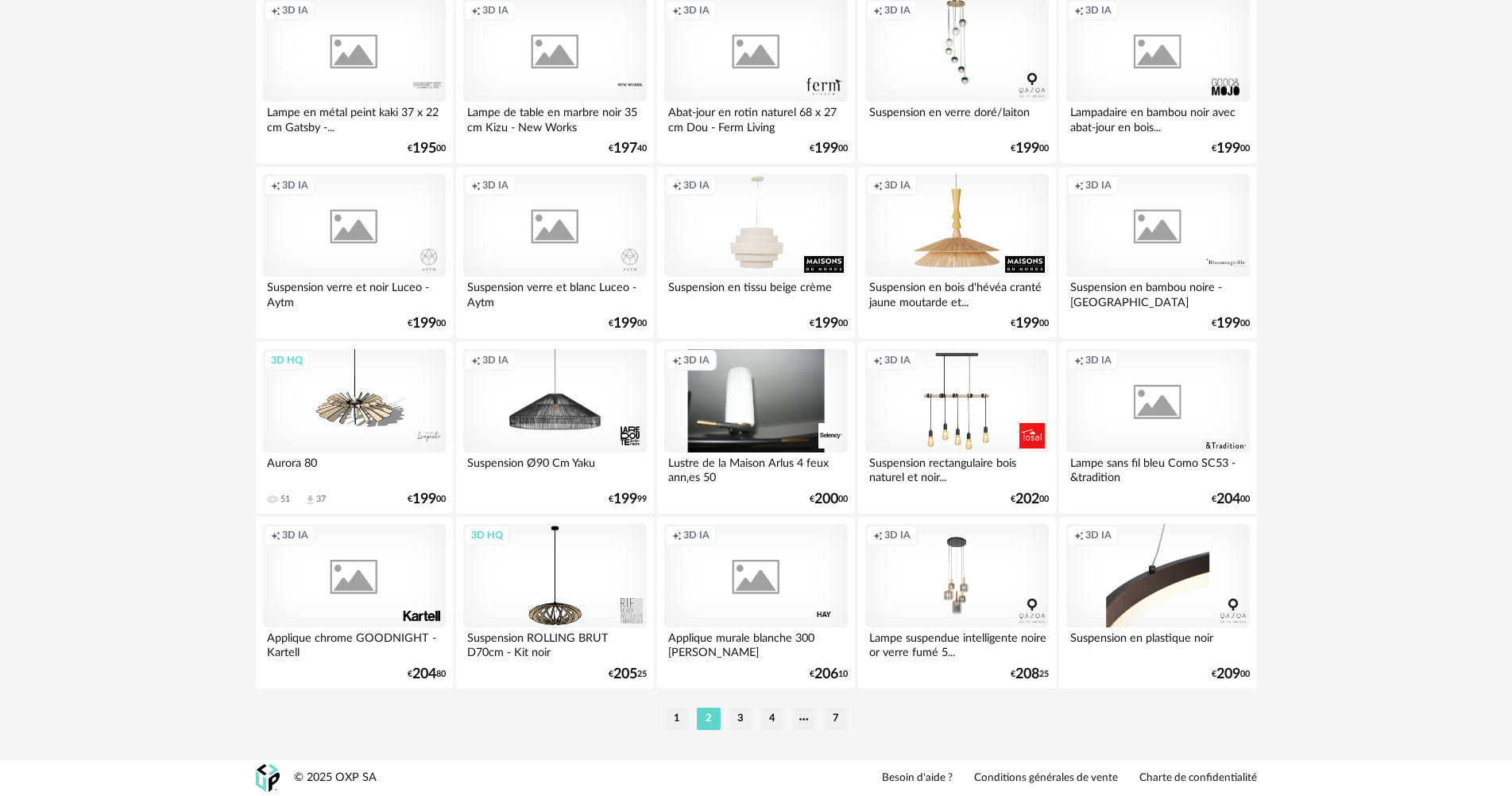
click at [1132, 607] on div "Creation icon 3D IA" at bounding box center [1158, 575] width 183 height 103
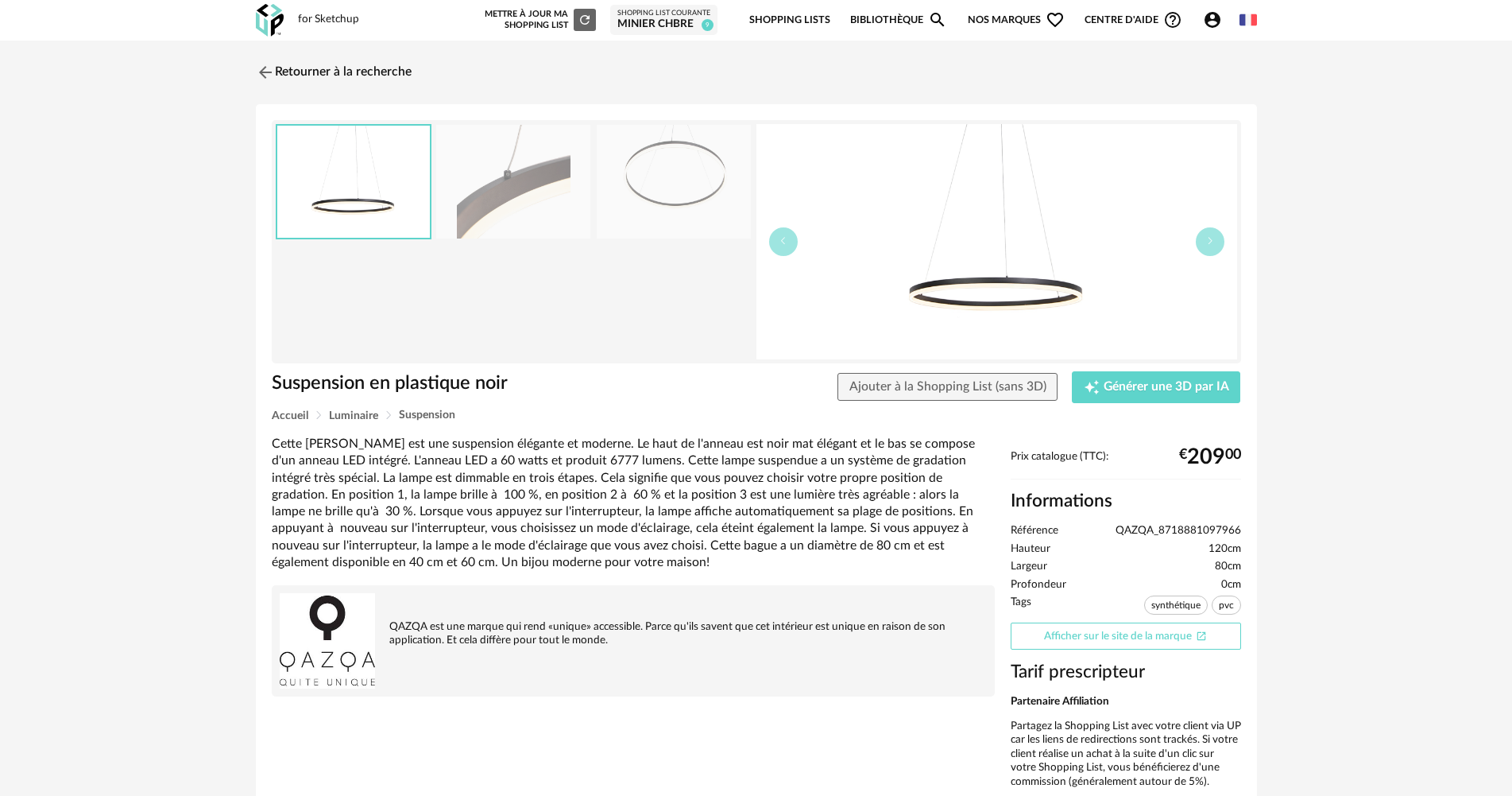
click at [1103, 635] on link "Afficher sur le site de la marque Open In New icon" at bounding box center [1125, 636] width 230 height 28
click at [293, 79] on link "Retourner à la recherche" at bounding box center [330, 72] width 156 height 35
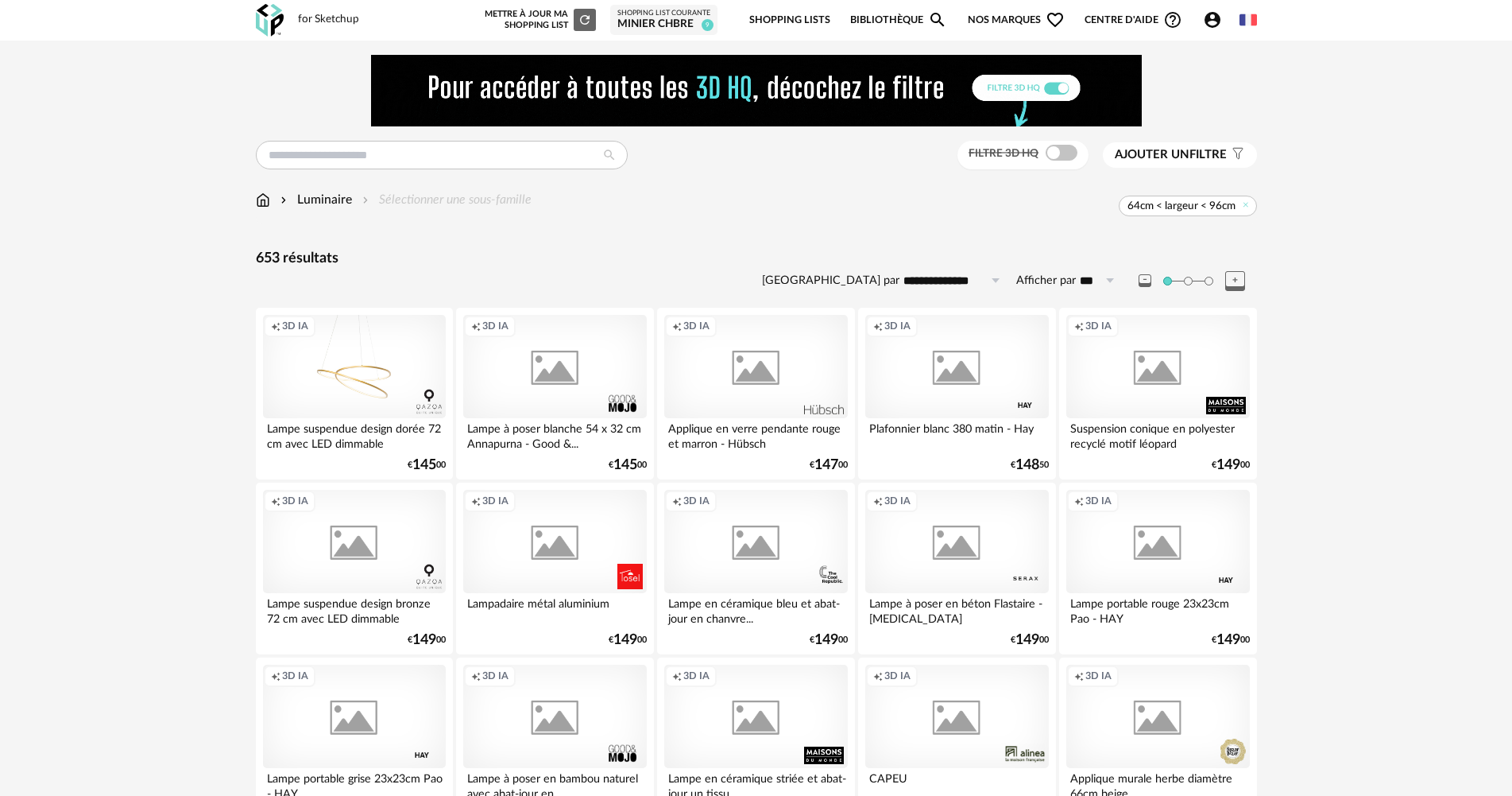
scroll to position [3115, 0]
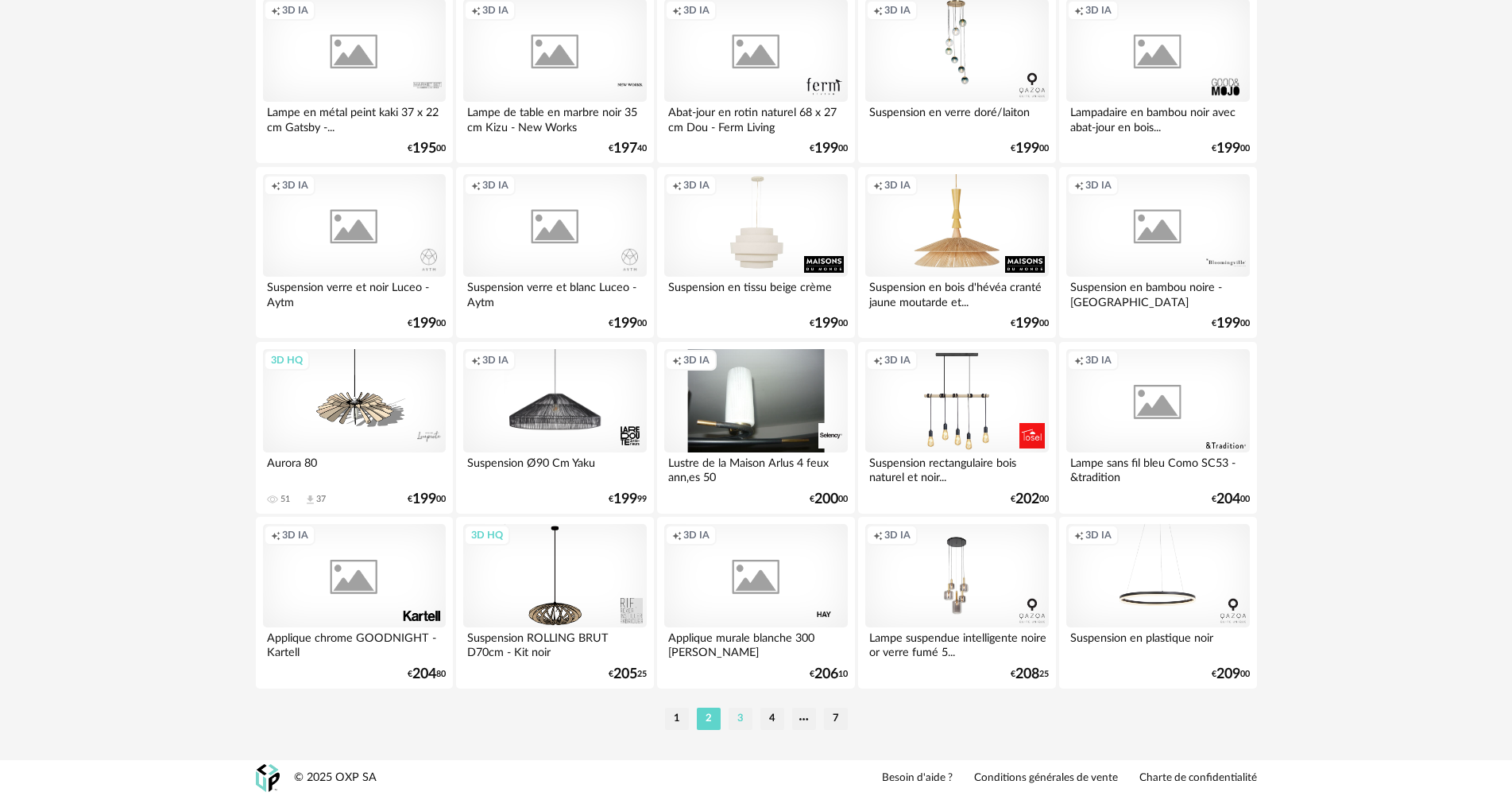
click at [737, 724] on li "3" at bounding box center [740, 718] width 23 height 22
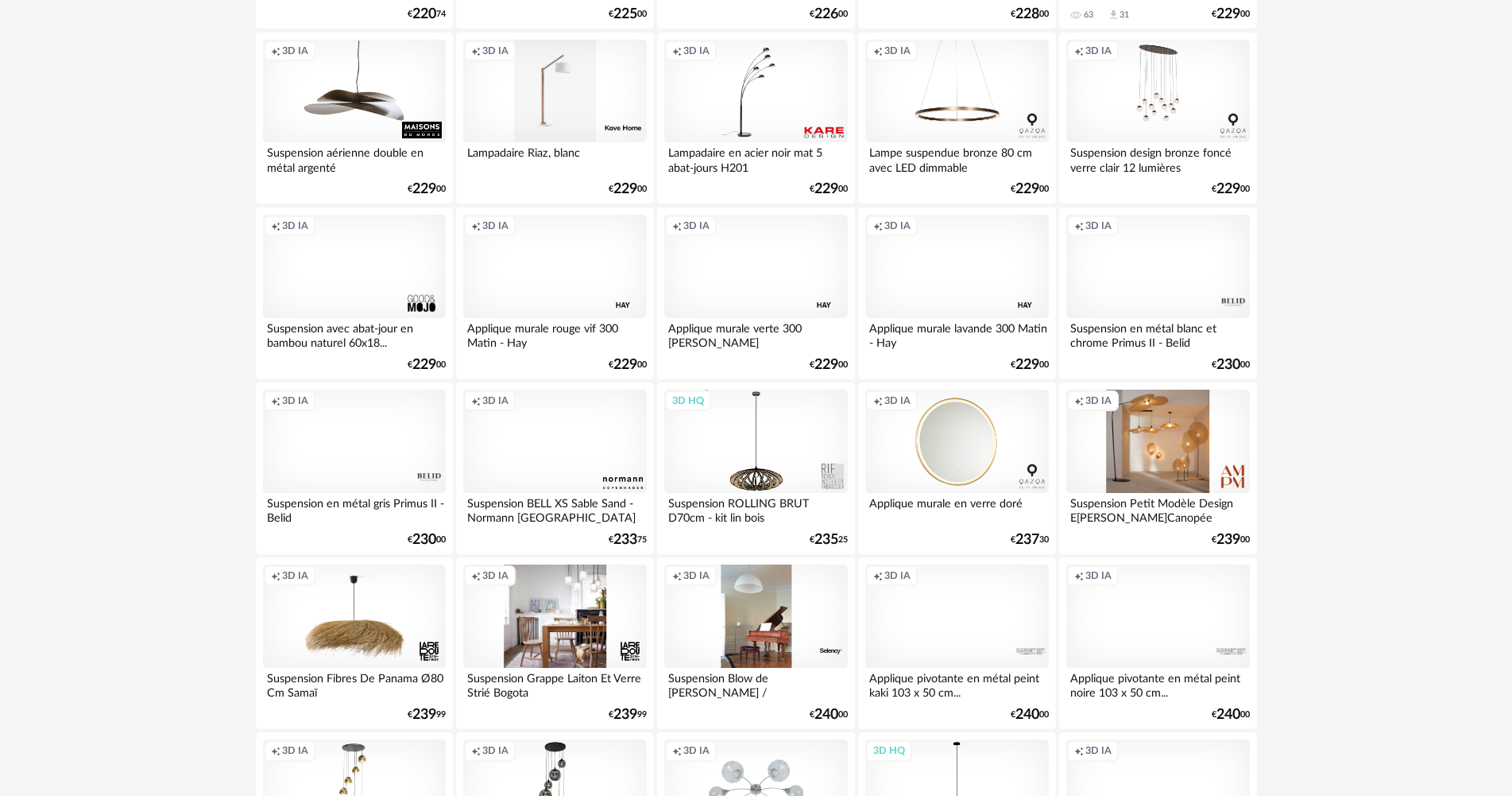
scroll to position [1590, 0]
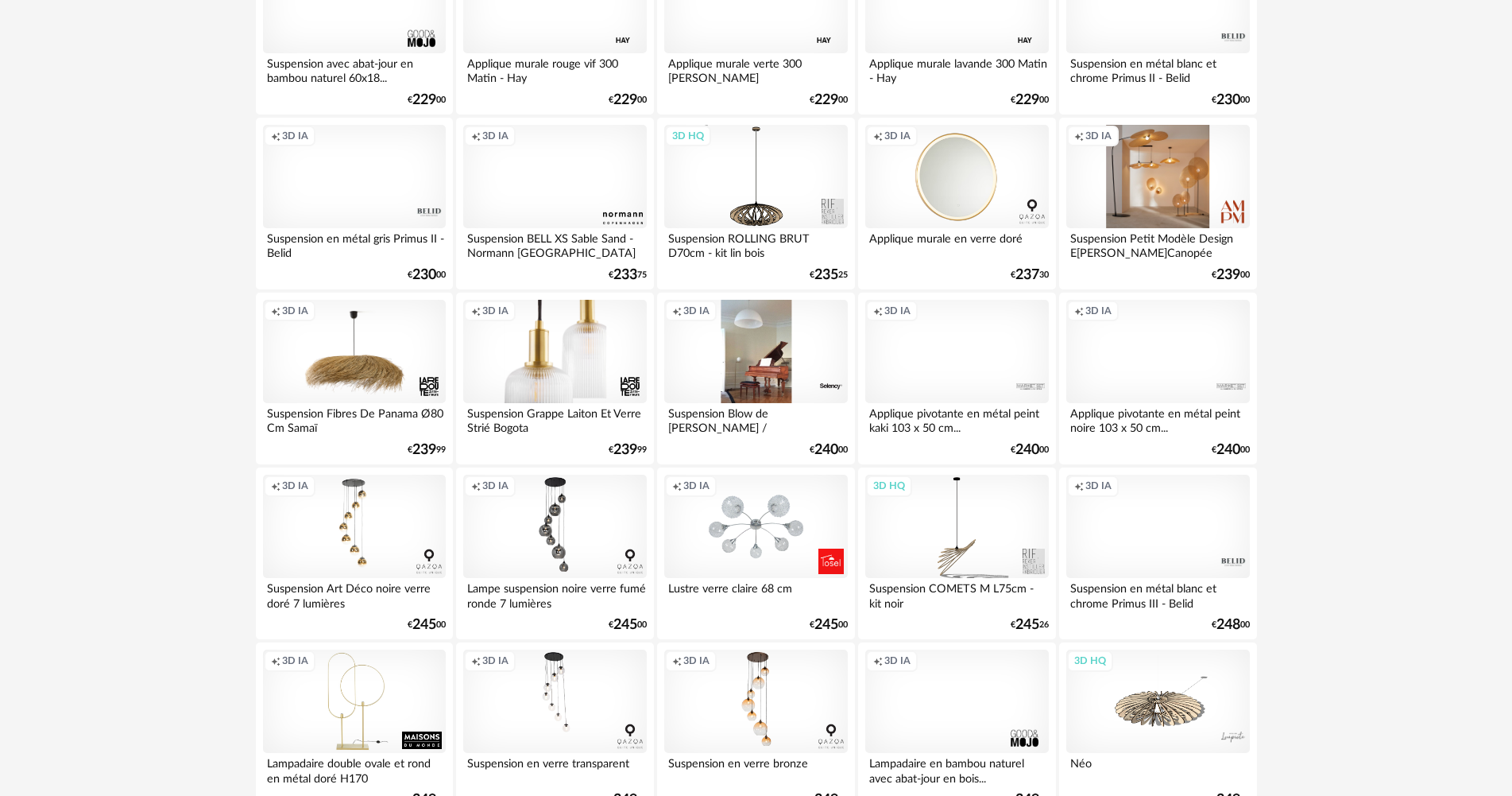
click at [575, 355] on div "Creation icon 3D IA" at bounding box center [555, 351] width 183 height 103
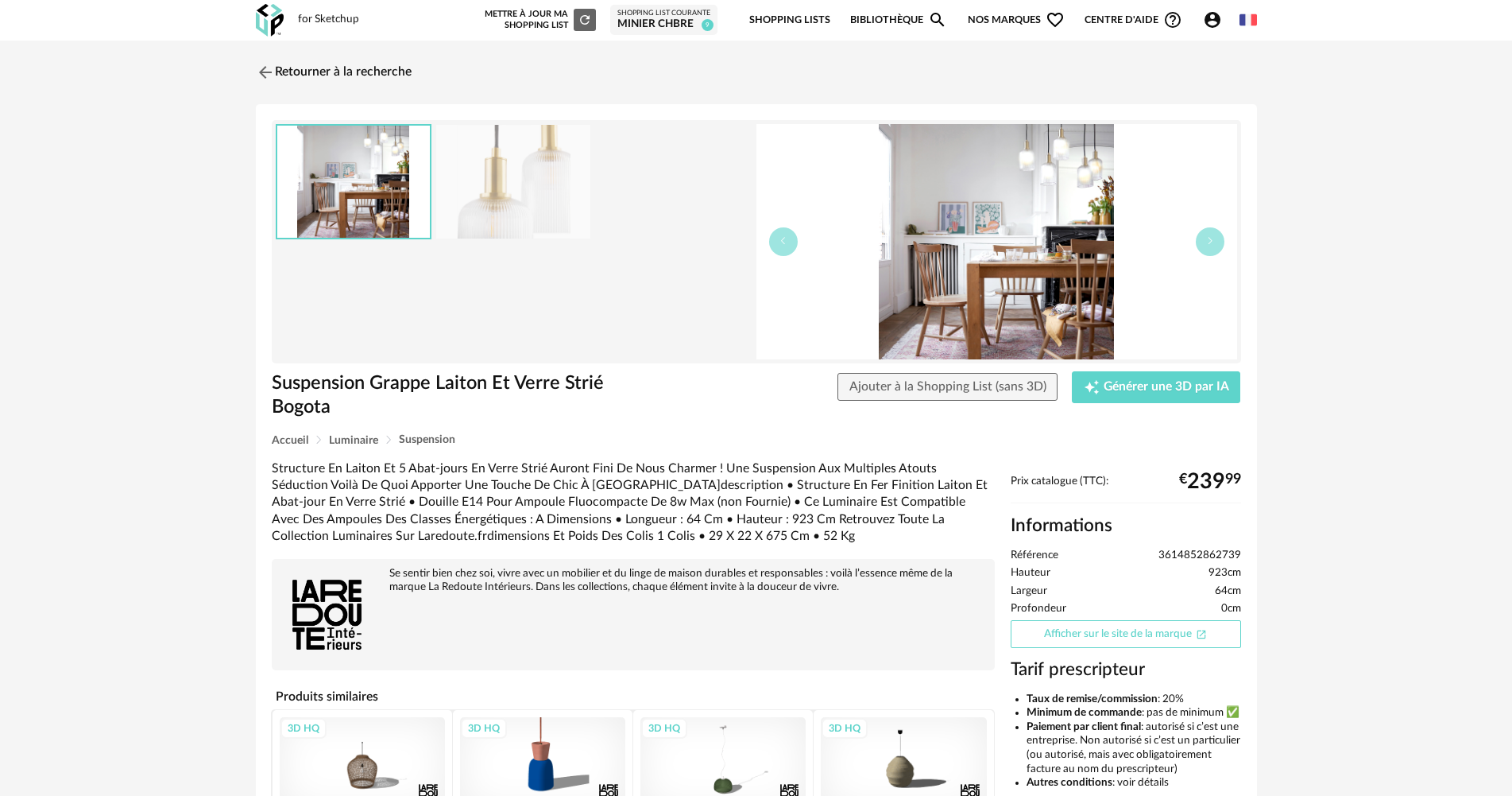
click at [1156, 620] on link "Afficher sur le site de la marque Open In New icon" at bounding box center [1125, 634] width 230 height 28
click at [270, 73] on img at bounding box center [263, 72] width 23 height 23
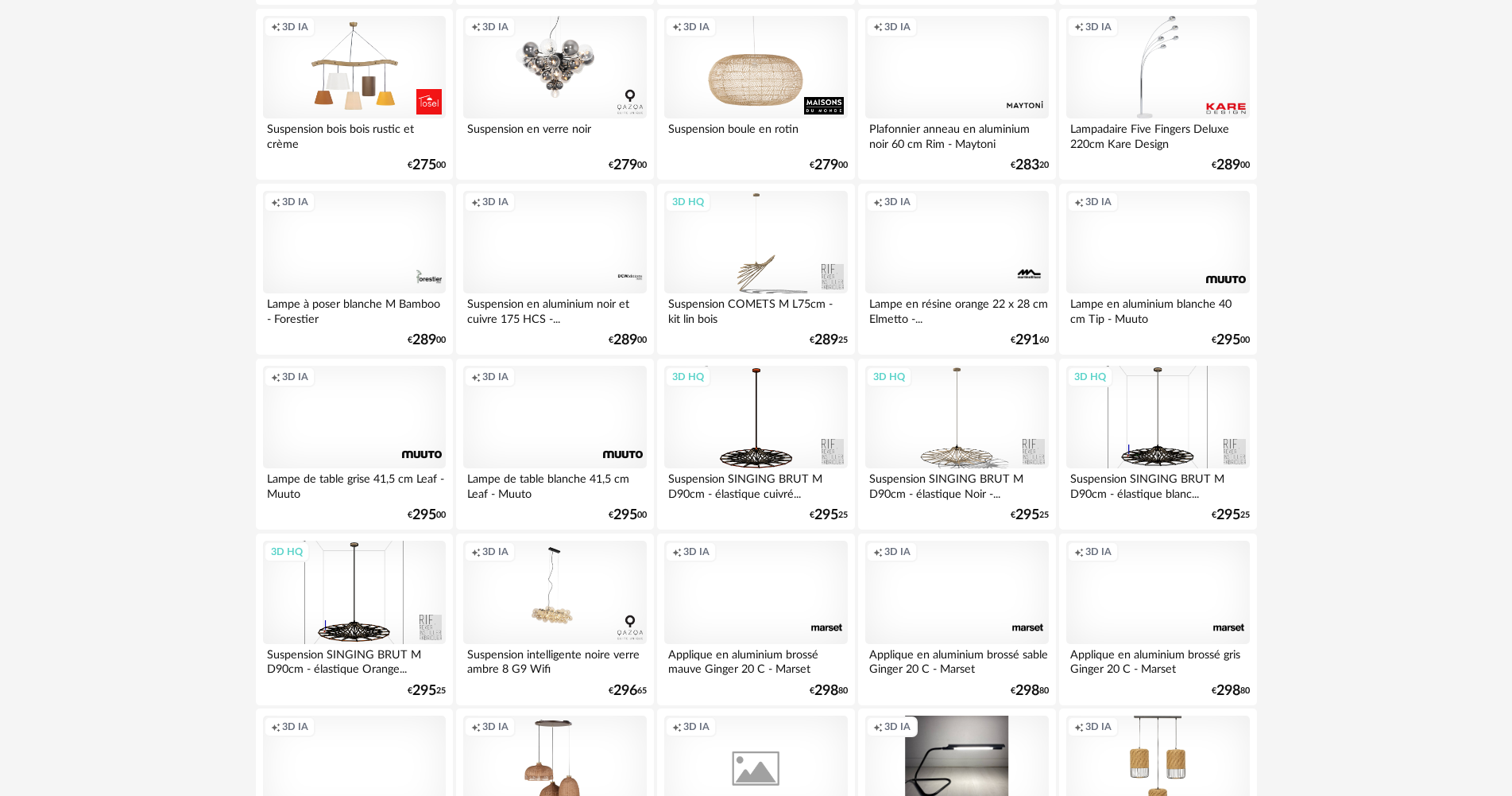
scroll to position [3115, 0]
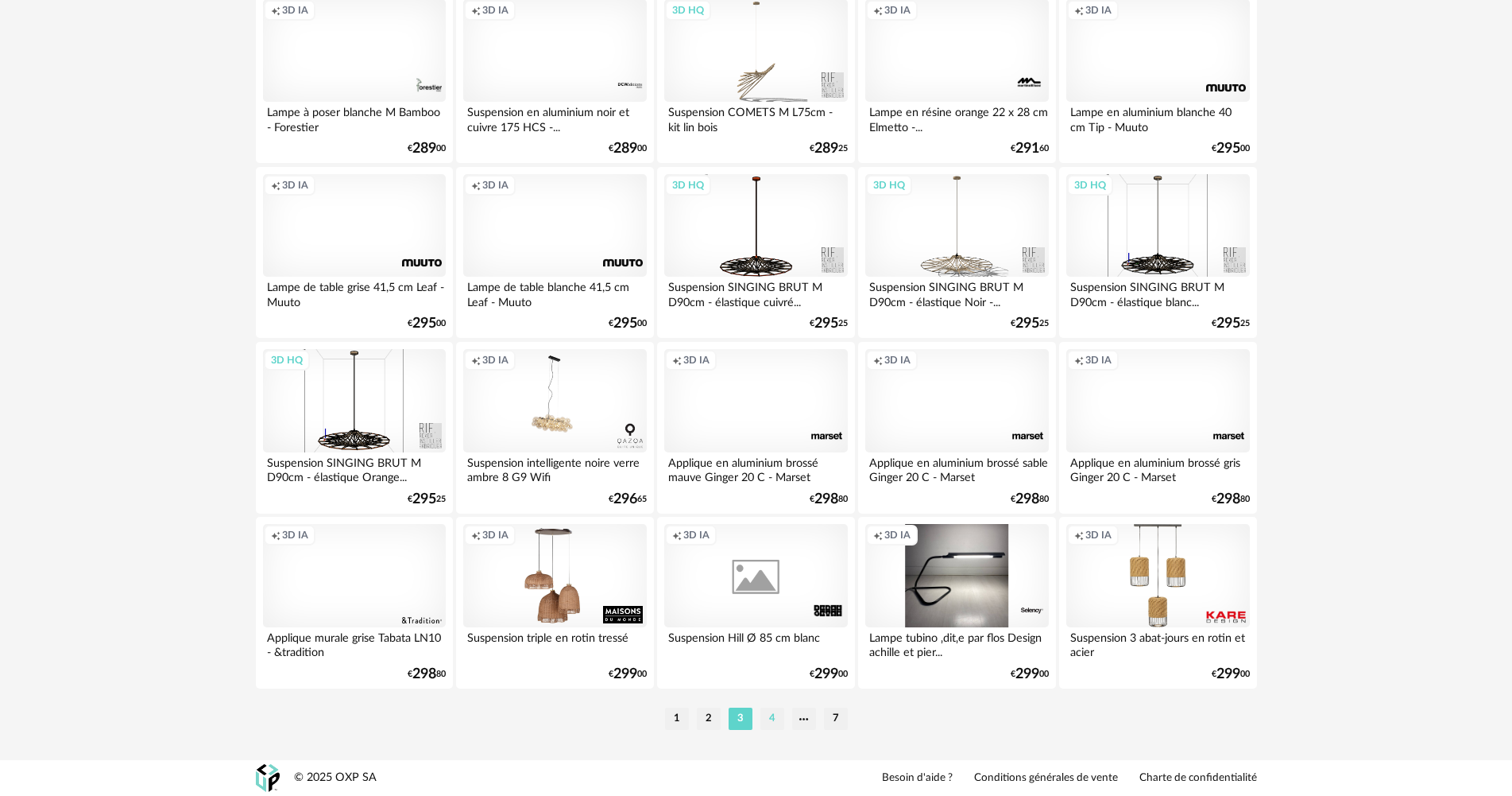
click at [769, 718] on li "4" at bounding box center [772, 718] width 23 height 22
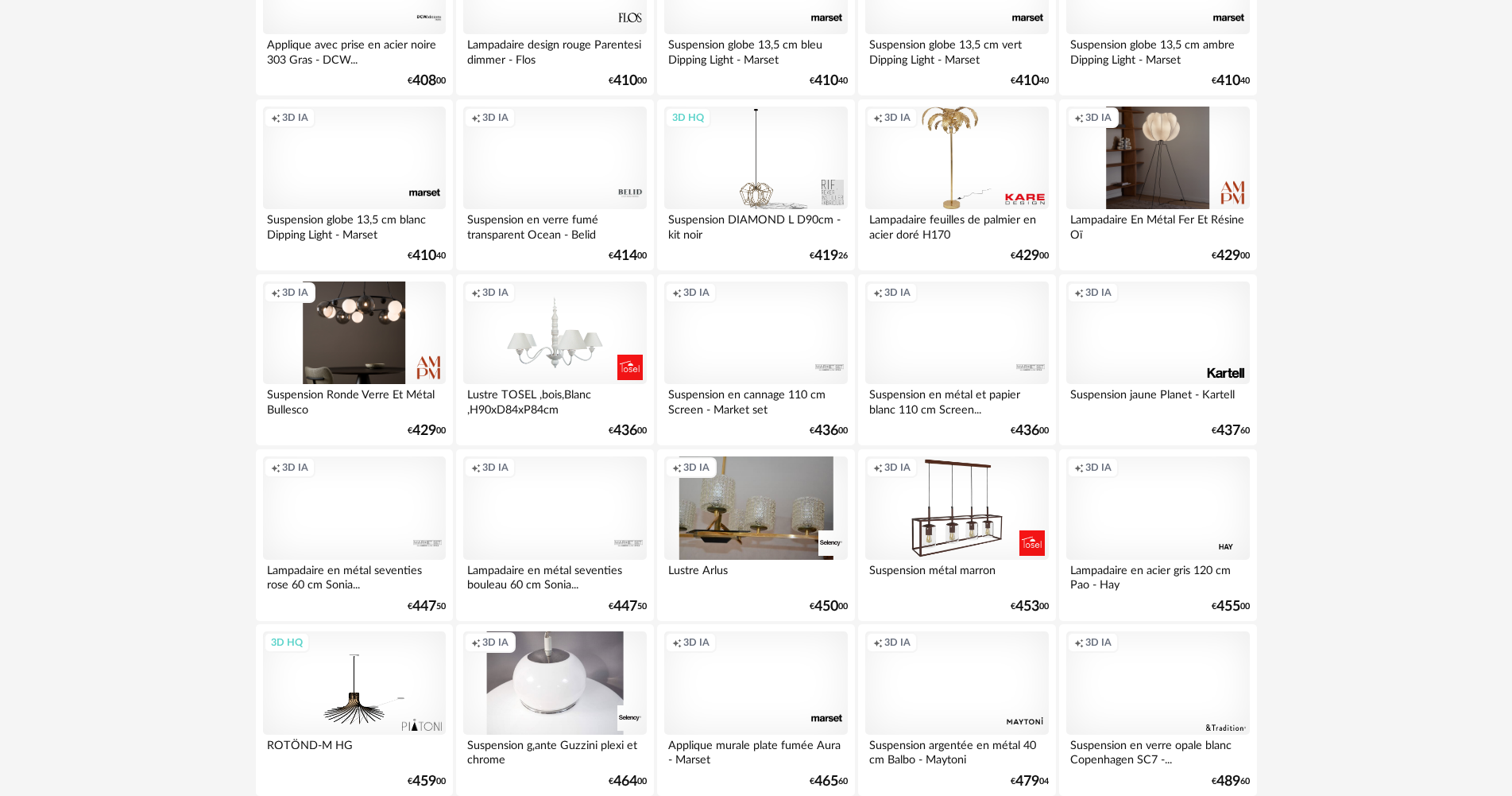
scroll to position [3047, 0]
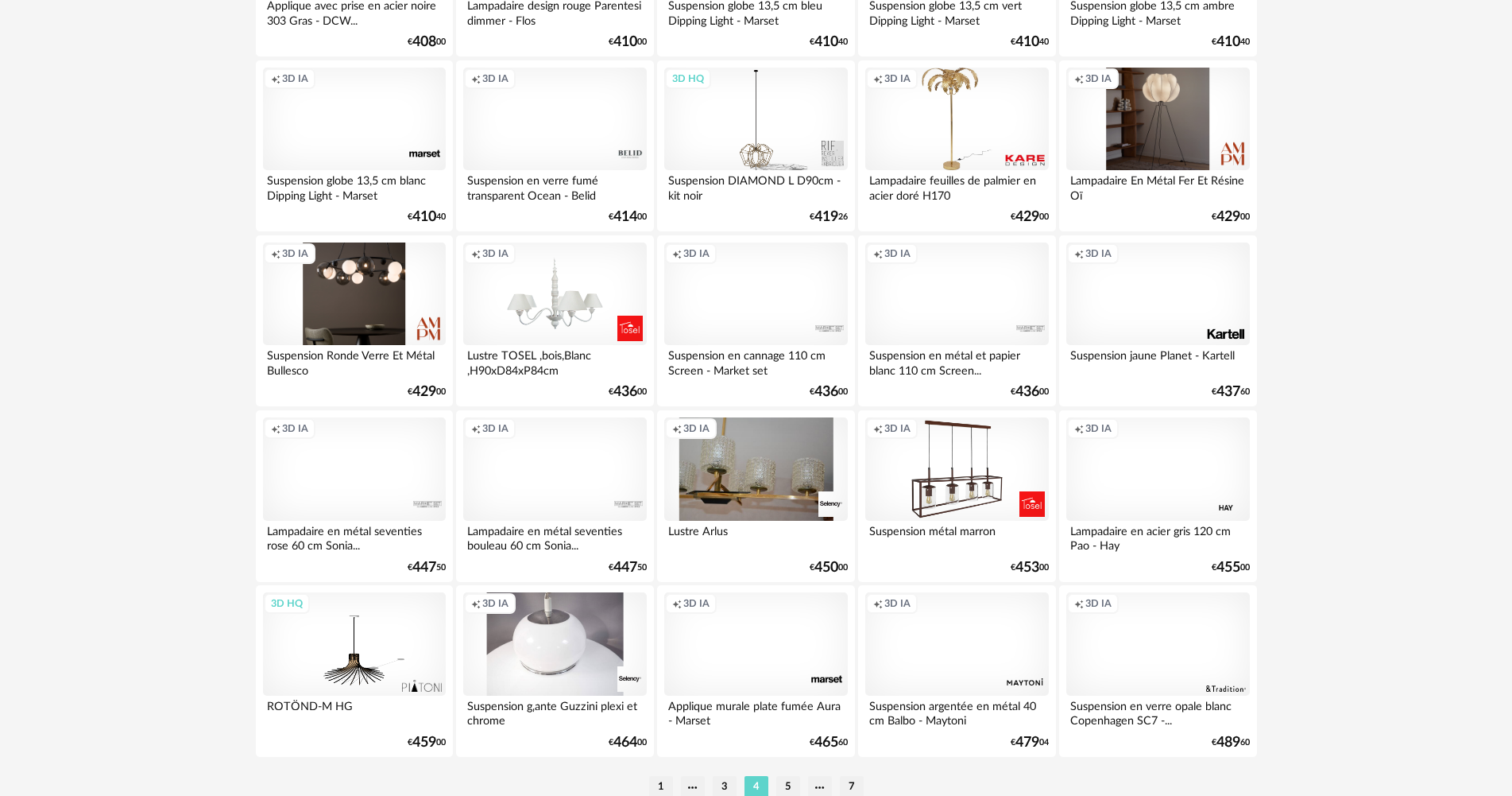
click at [743, 314] on div "Creation icon 3D IA" at bounding box center [756, 293] width 183 height 103
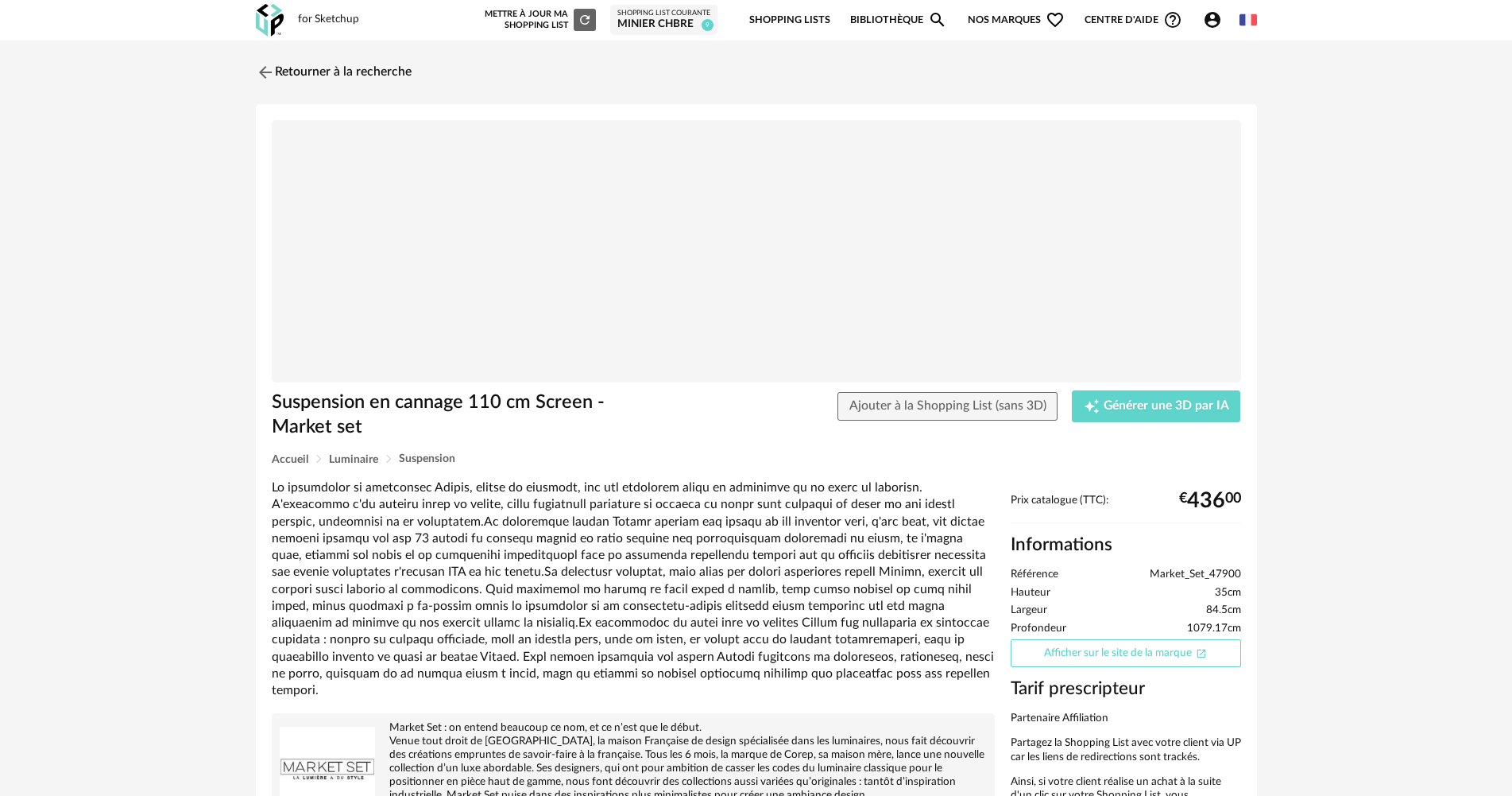
click at [1129, 649] on link "Afficher sur le site de la marque Open In New icon" at bounding box center [1125, 653] width 230 height 28
click at [267, 63] on img at bounding box center [263, 72] width 23 height 23
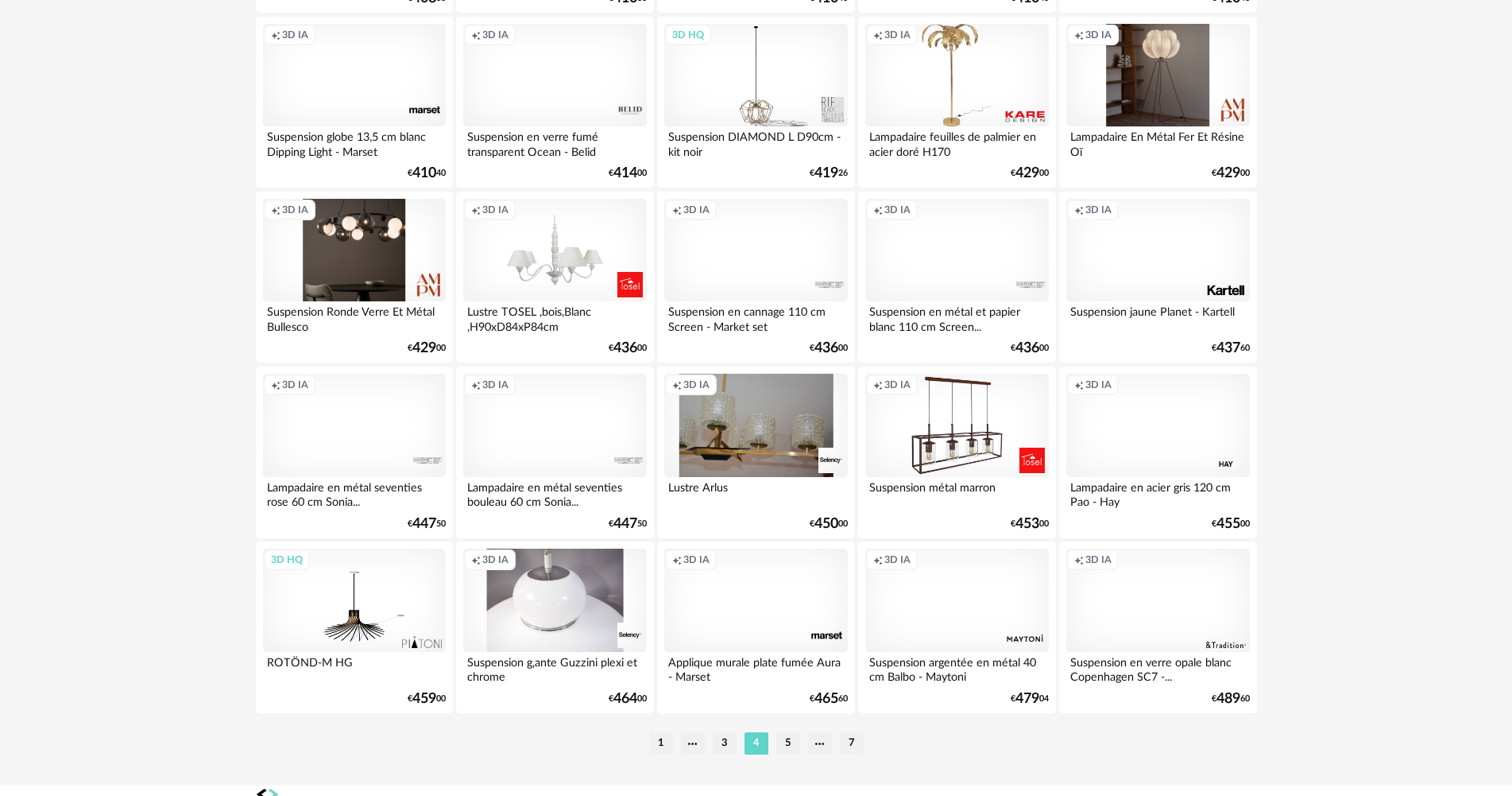
scroll to position [3115, 0]
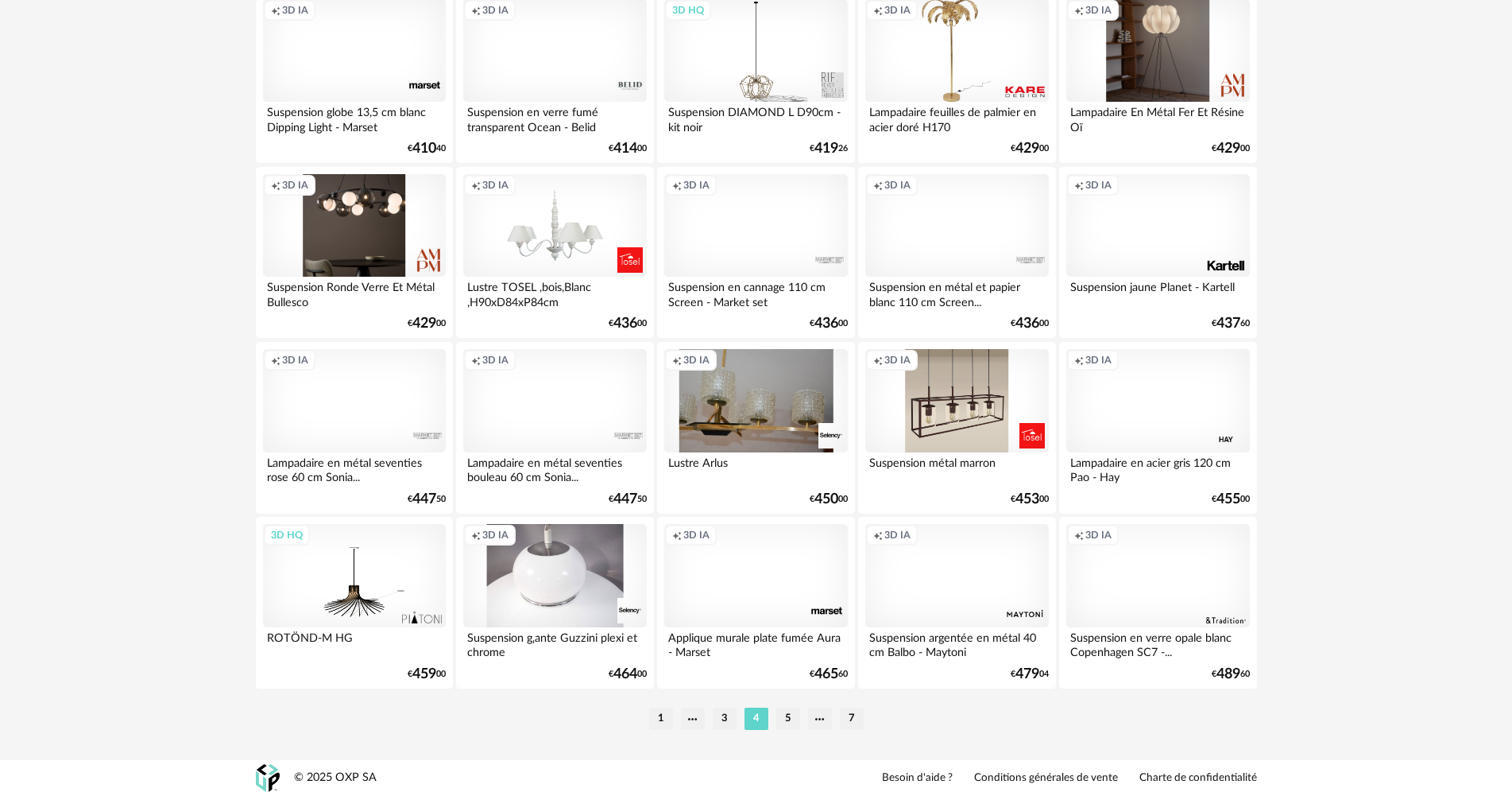
click at [991, 374] on div "Creation icon 3D IA" at bounding box center [957, 400] width 183 height 103
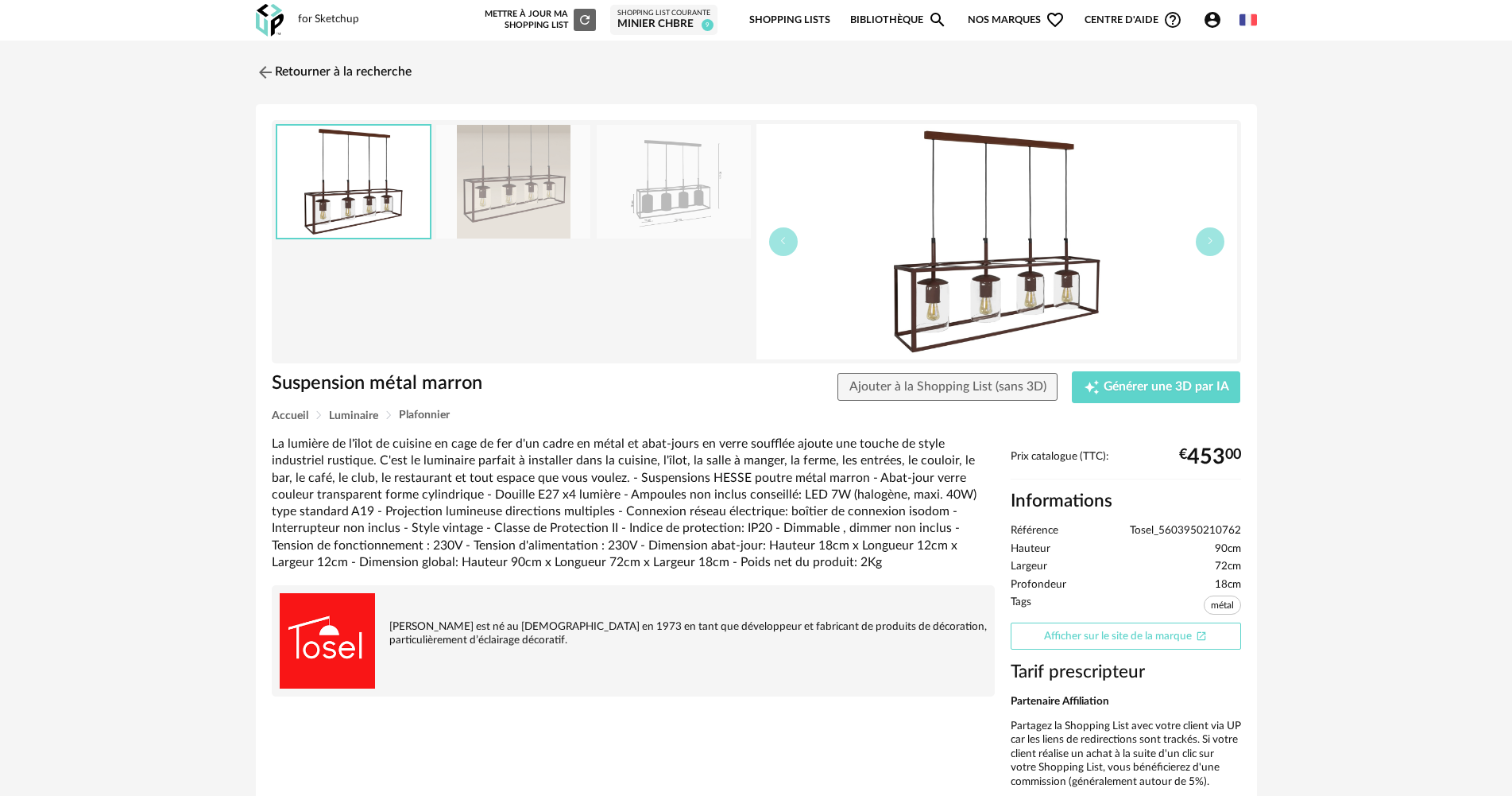
click at [1136, 636] on link "Afficher sur le site de la marque Open In New icon" at bounding box center [1125, 636] width 230 height 28
click at [274, 71] on img at bounding box center [263, 72] width 23 height 23
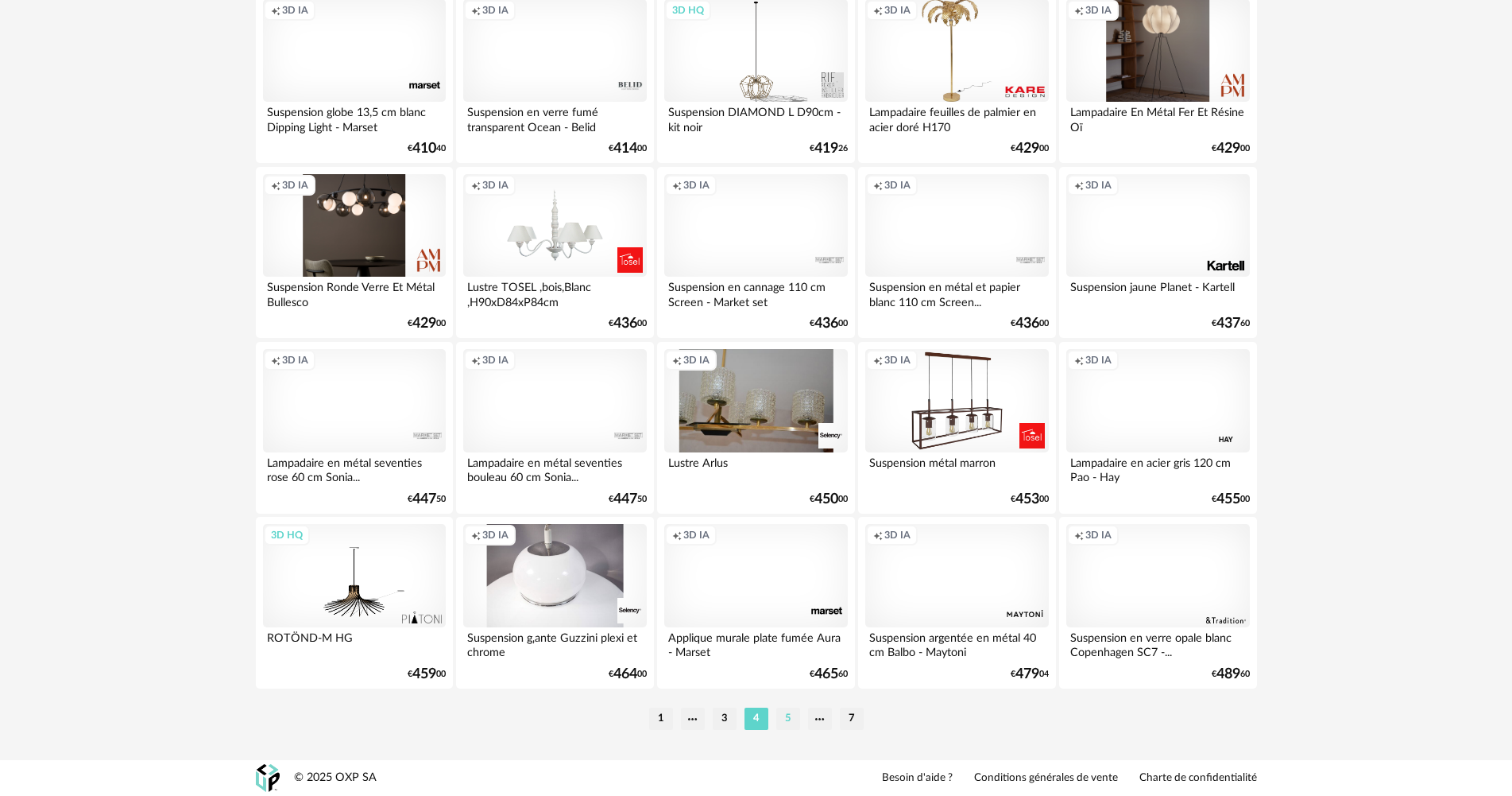
click at [789, 715] on li "5" at bounding box center [788, 718] width 23 height 22
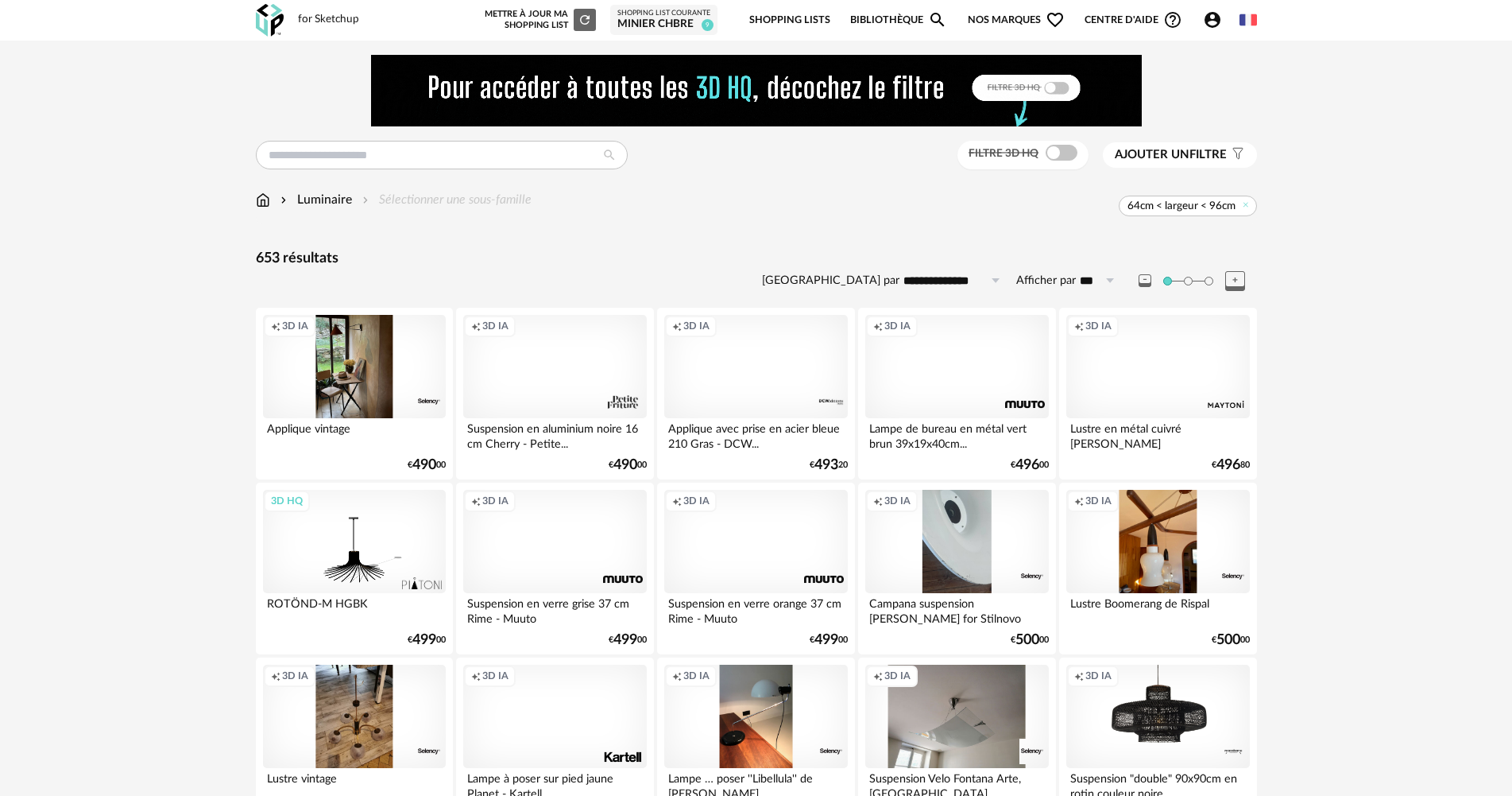
scroll to position [133, 0]
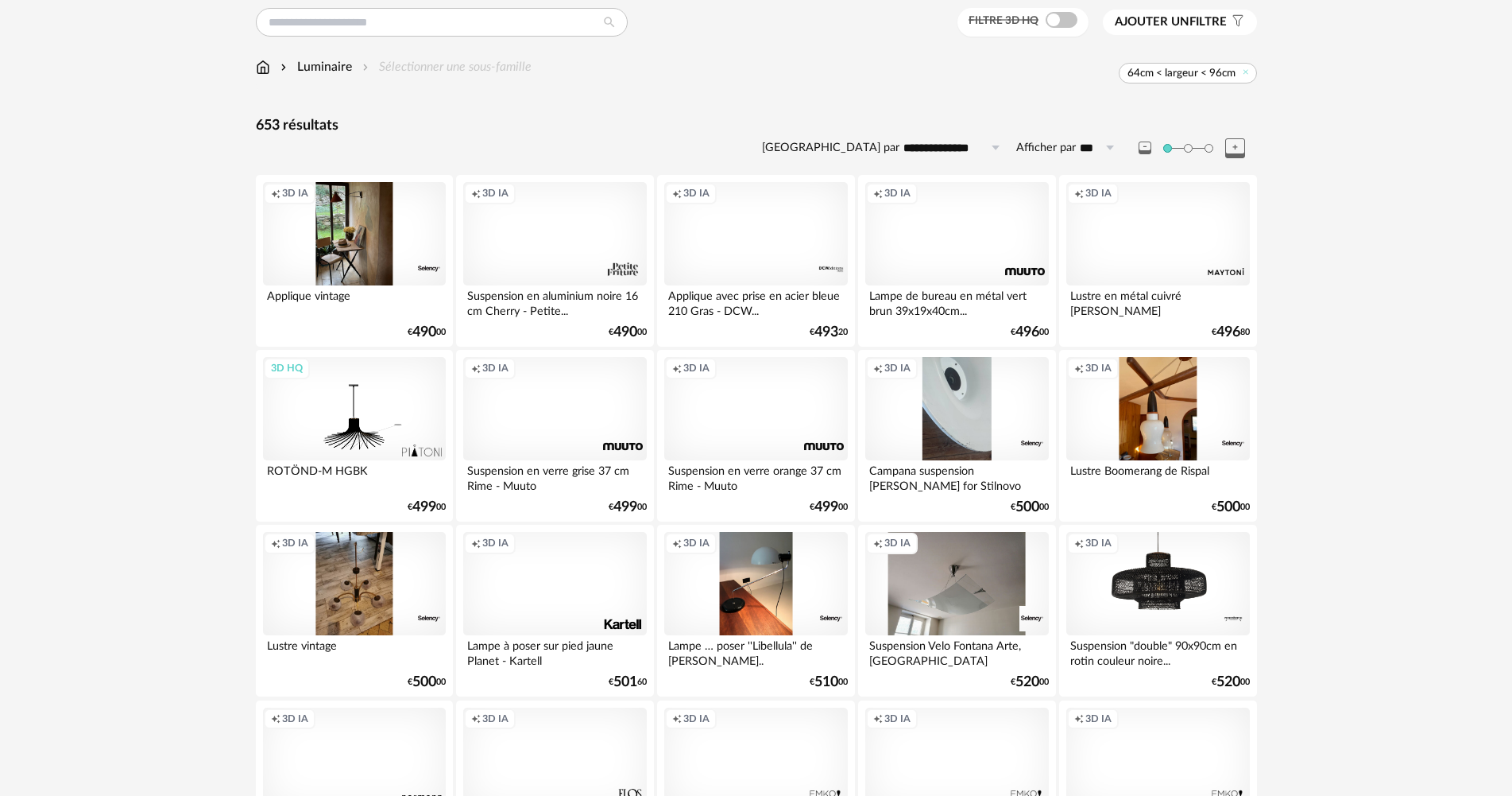
click at [582, 280] on div "Creation icon 3D IA" at bounding box center [555, 233] width 183 height 103
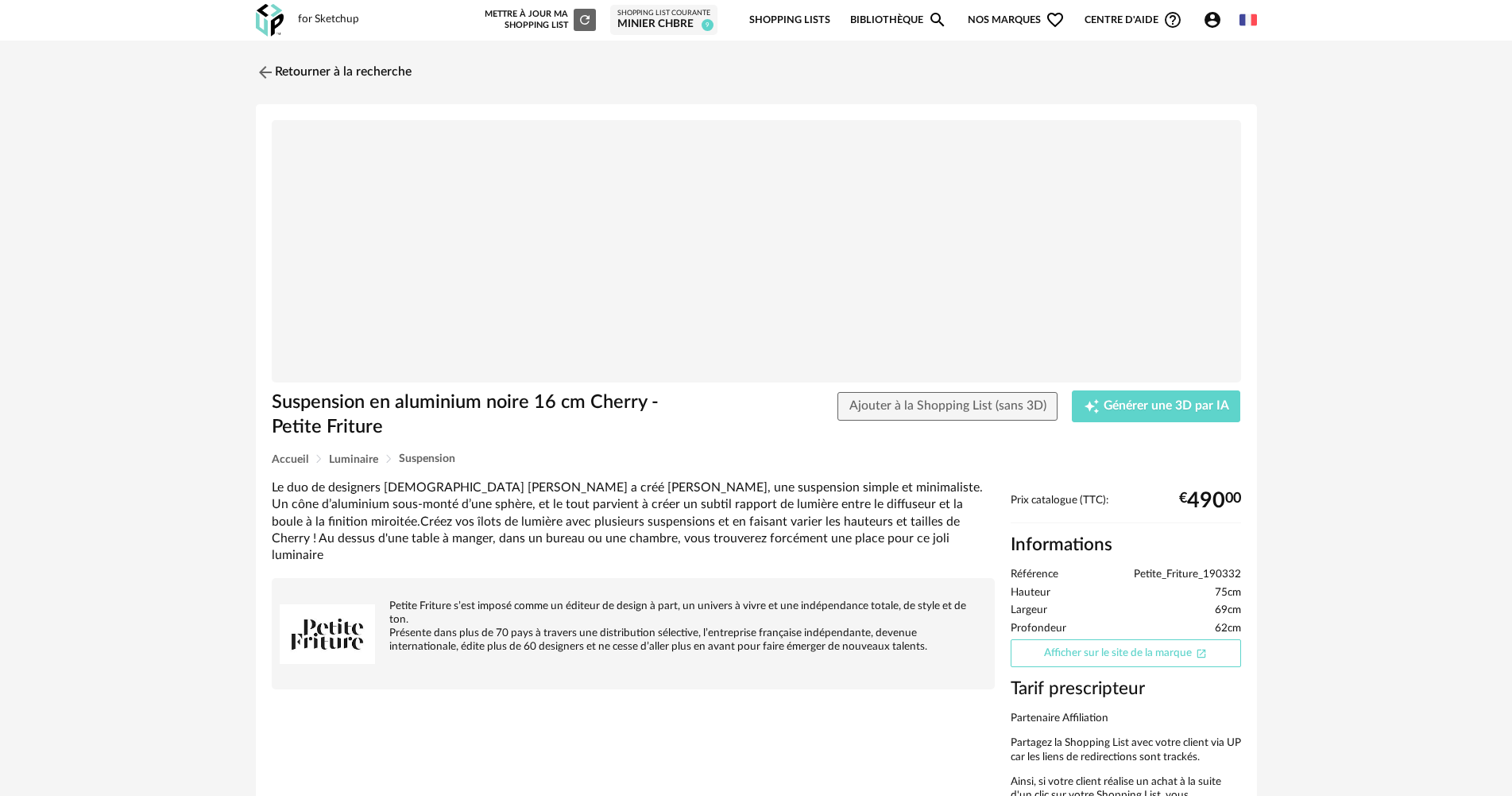
click at [1147, 659] on link "Afficher sur le site de la marque Open In New icon" at bounding box center [1125, 653] width 230 height 28
click at [319, 73] on link "Retourner à la recherche" at bounding box center [330, 72] width 156 height 35
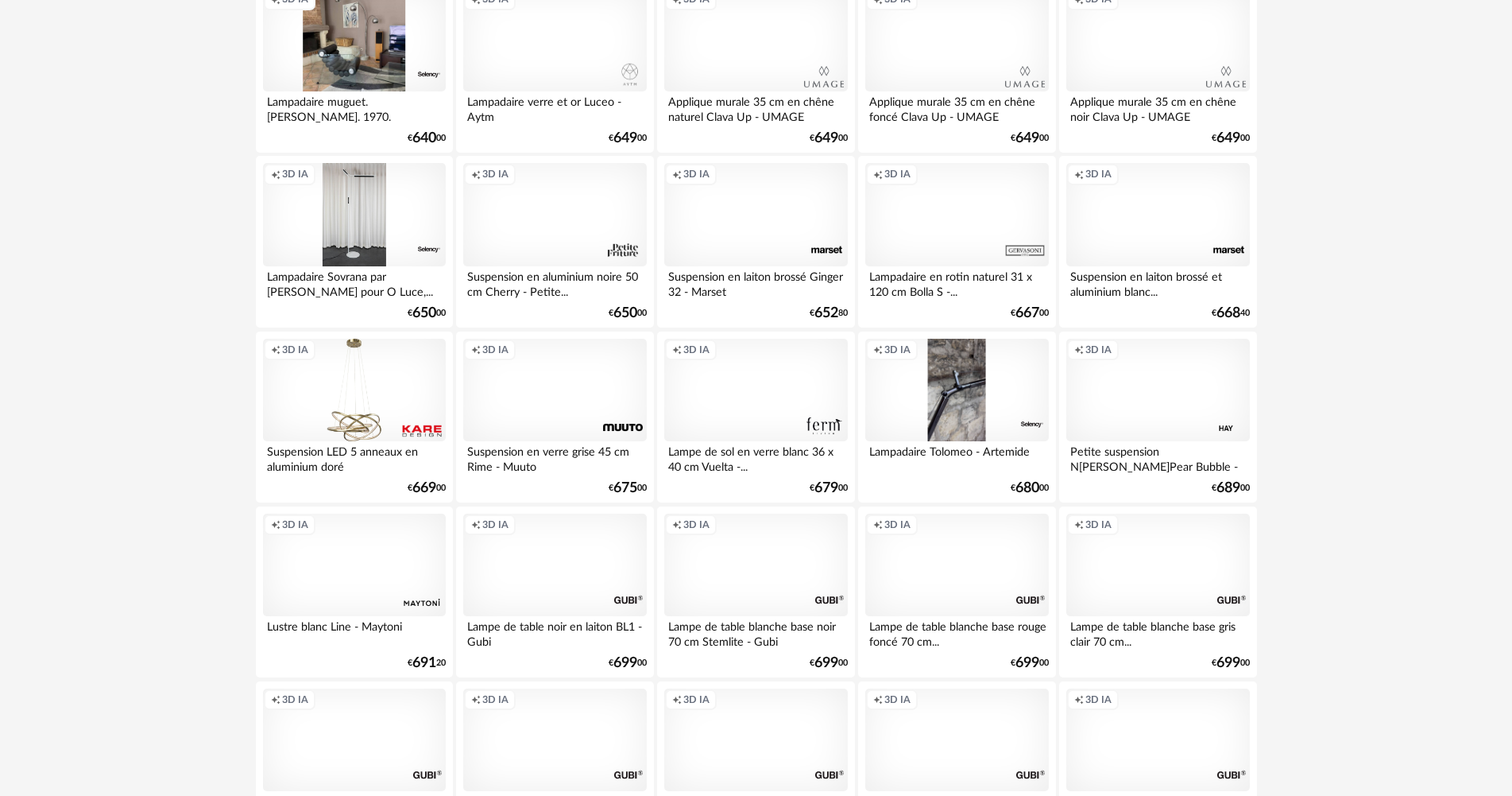
scroll to position [2253, 0]
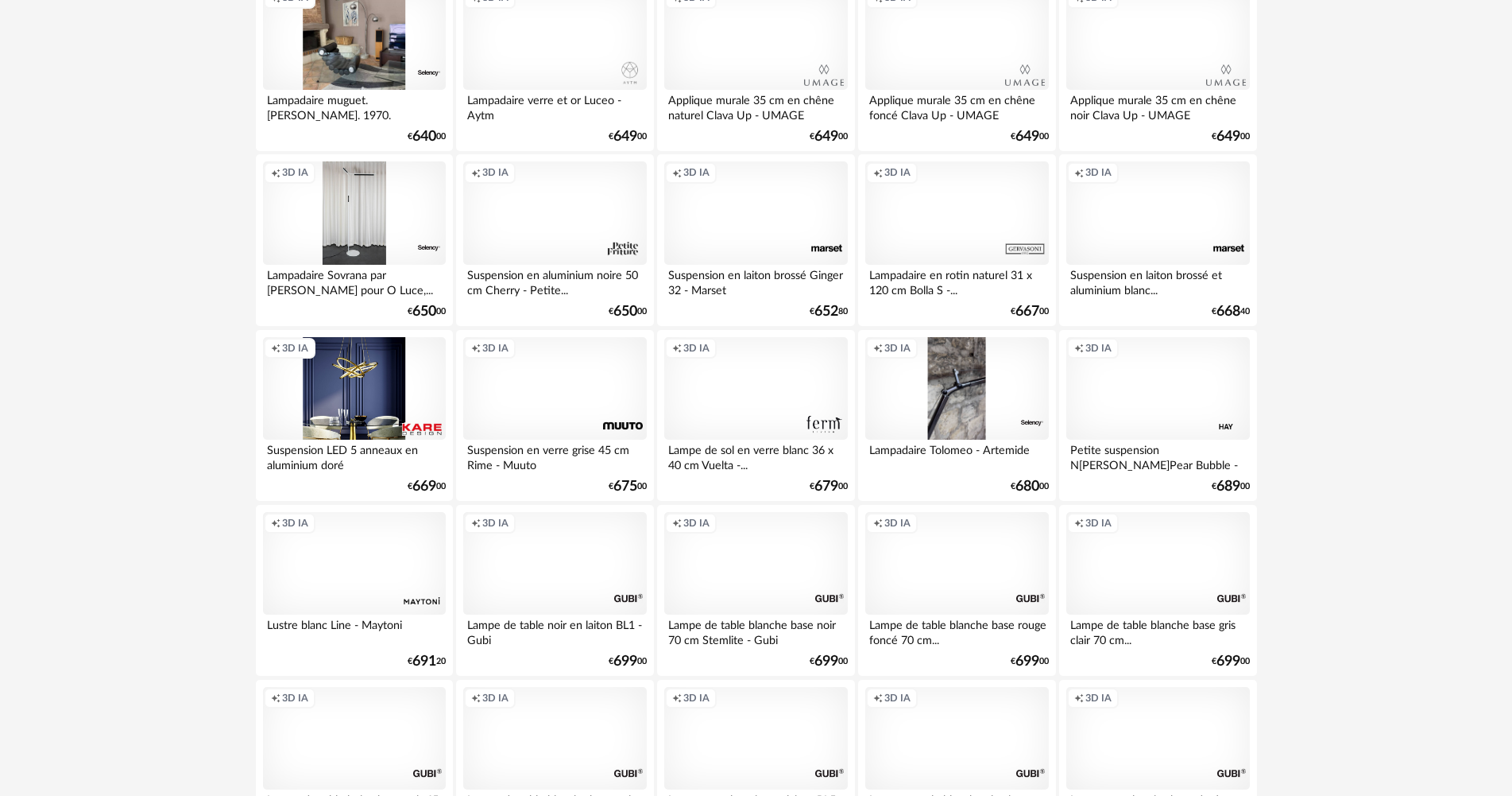
click at [419, 425] on div "Creation icon 3D IA" at bounding box center [355, 388] width 183 height 103
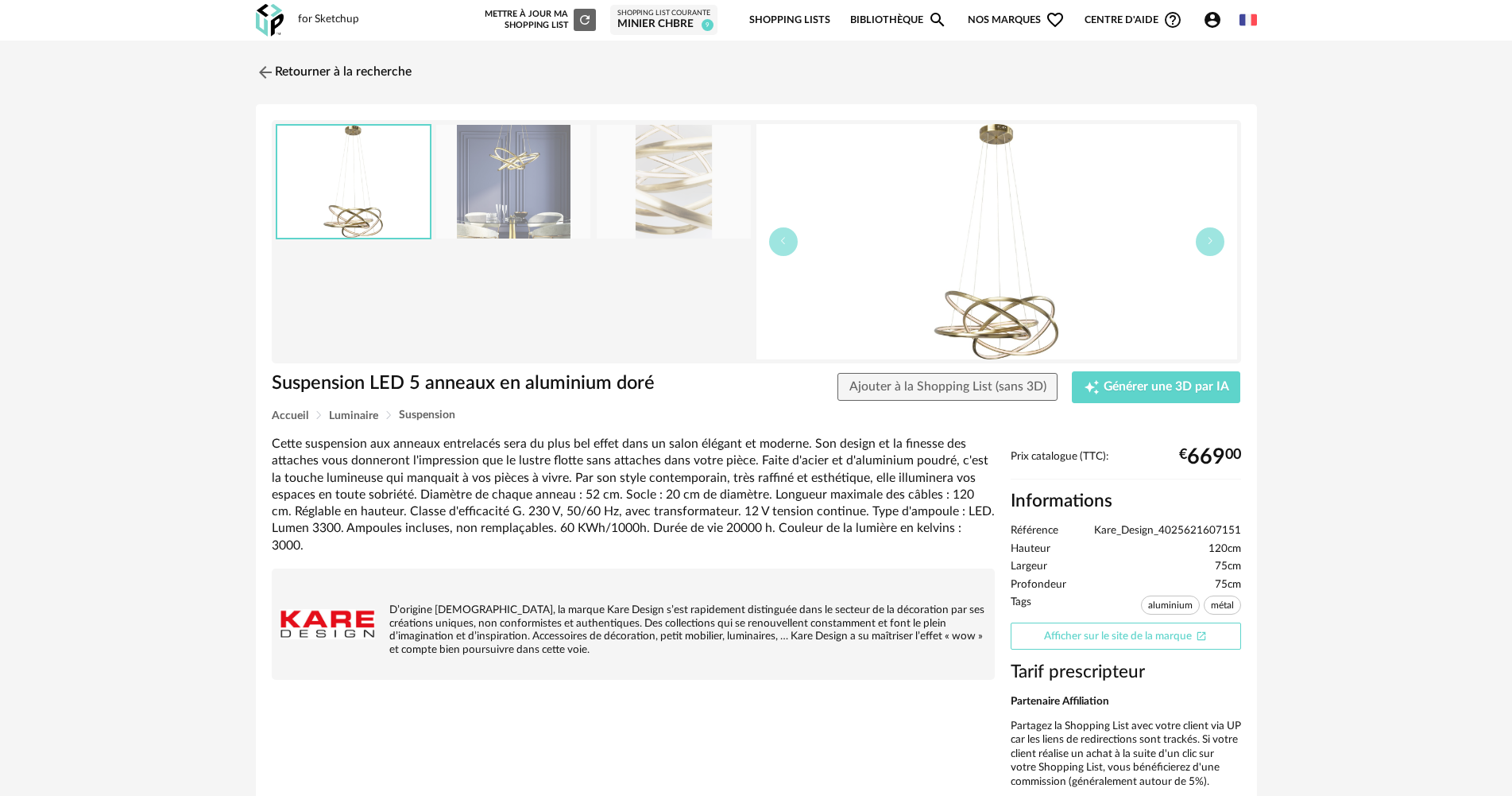
click at [1096, 638] on link "Afficher sur le site de la marque Open In New icon" at bounding box center [1125, 636] width 230 height 28
click at [279, 66] on link "Retourner à la recherche" at bounding box center [330, 72] width 156 height 35
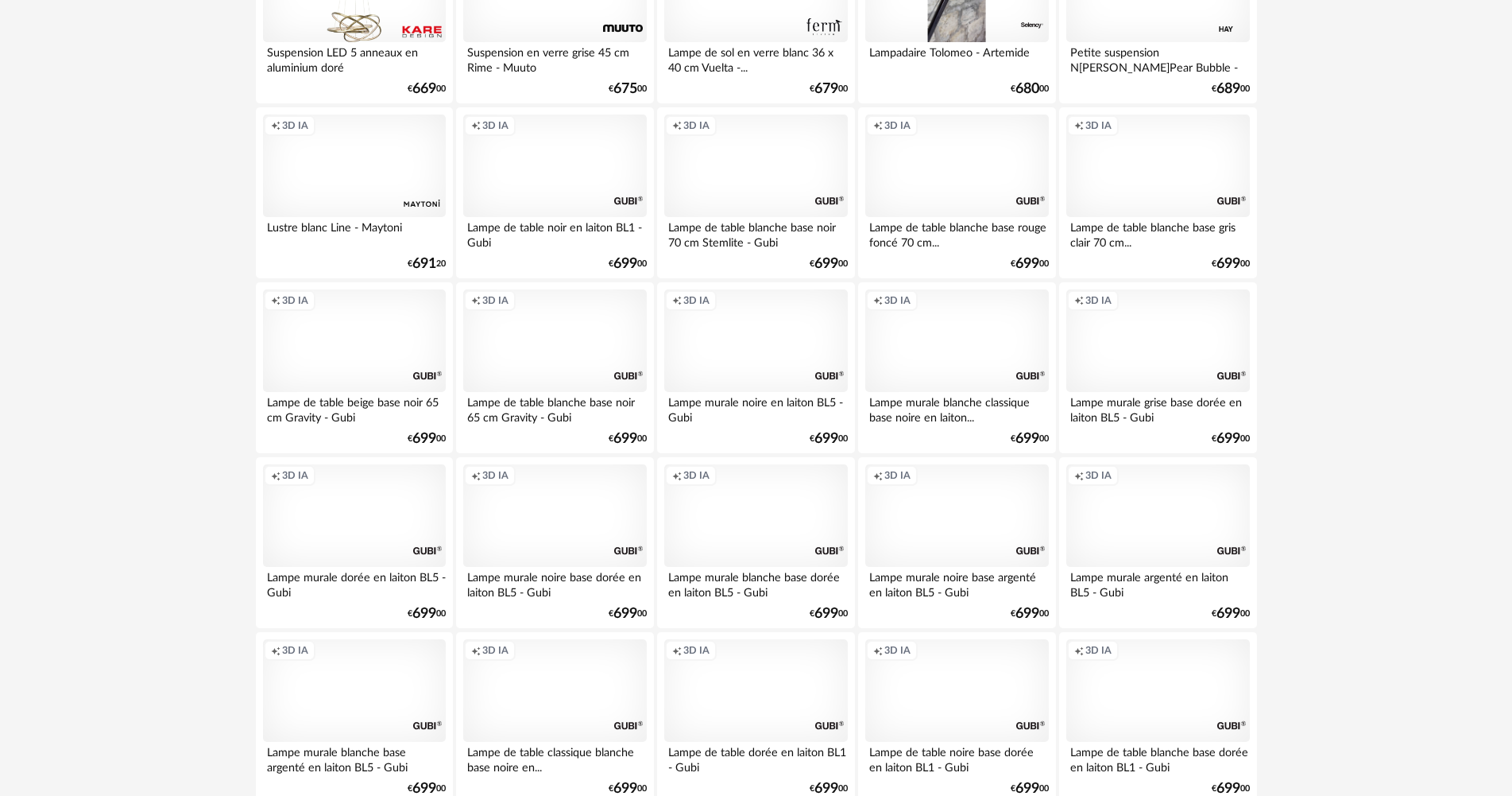
scroll to position [3115, 0]
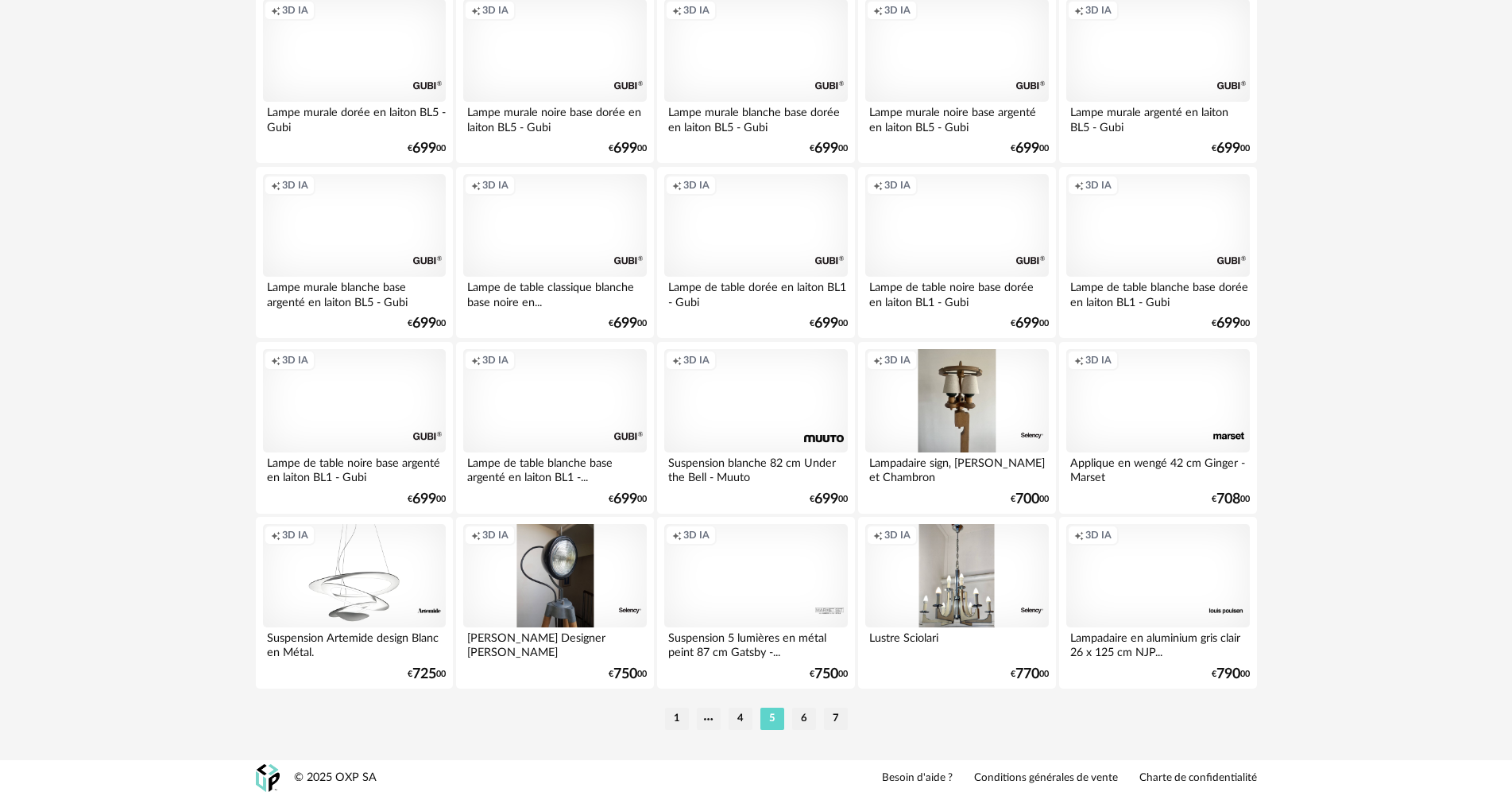
click at [805, 580] on div "Creation icon 3D IA" at bounding box center [756, 575] width 183 height 103
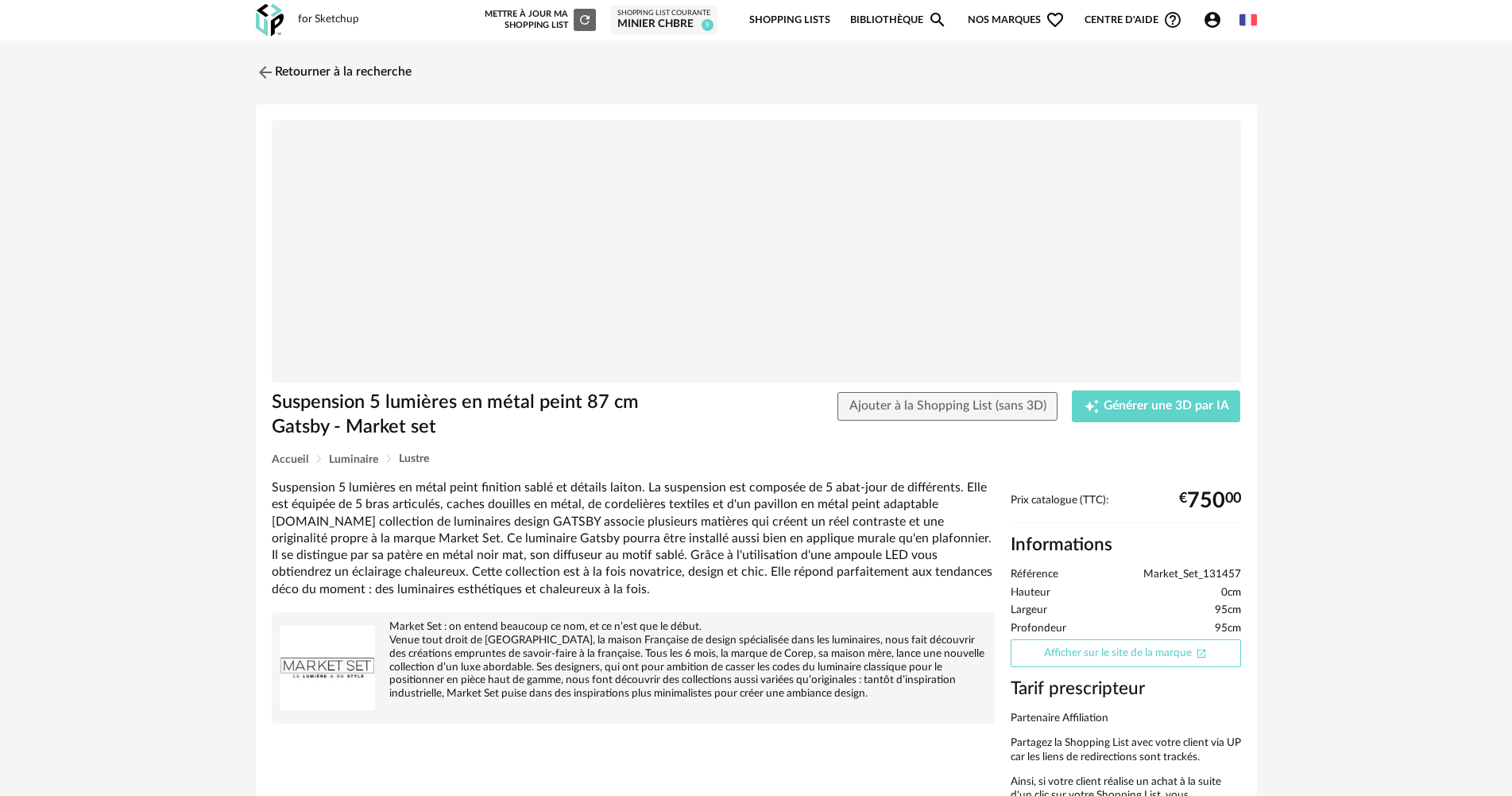
click at [1113, 646] on link "Afficher sur le site de la marque Open In New icon" at bounding box center [1125, 653] width 230 height 28
click at [288, 60] on link "Retourner à la recherche" at bounding box center [330, 72] width 156 height 35
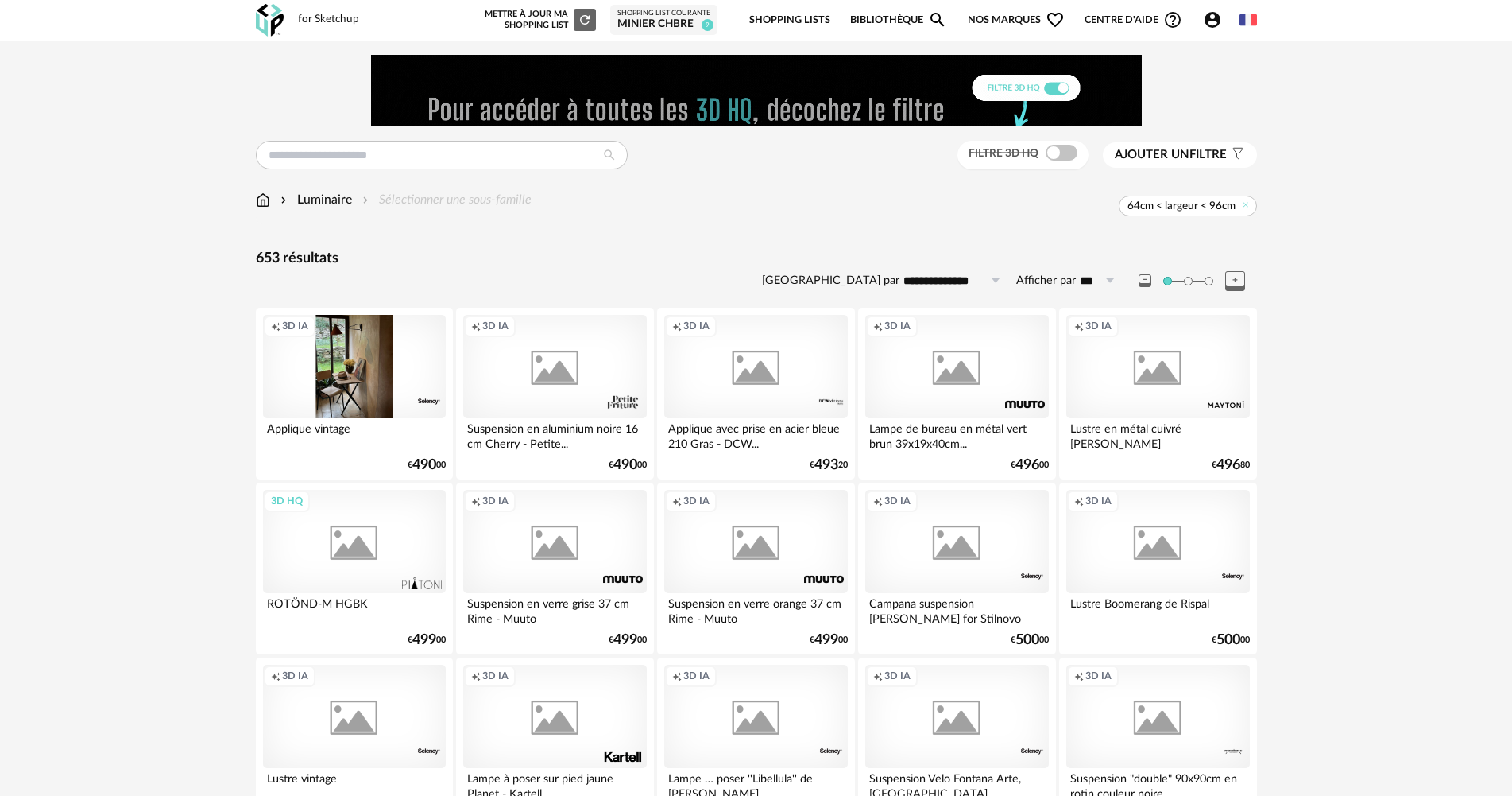
scroll to position [3115, 0]
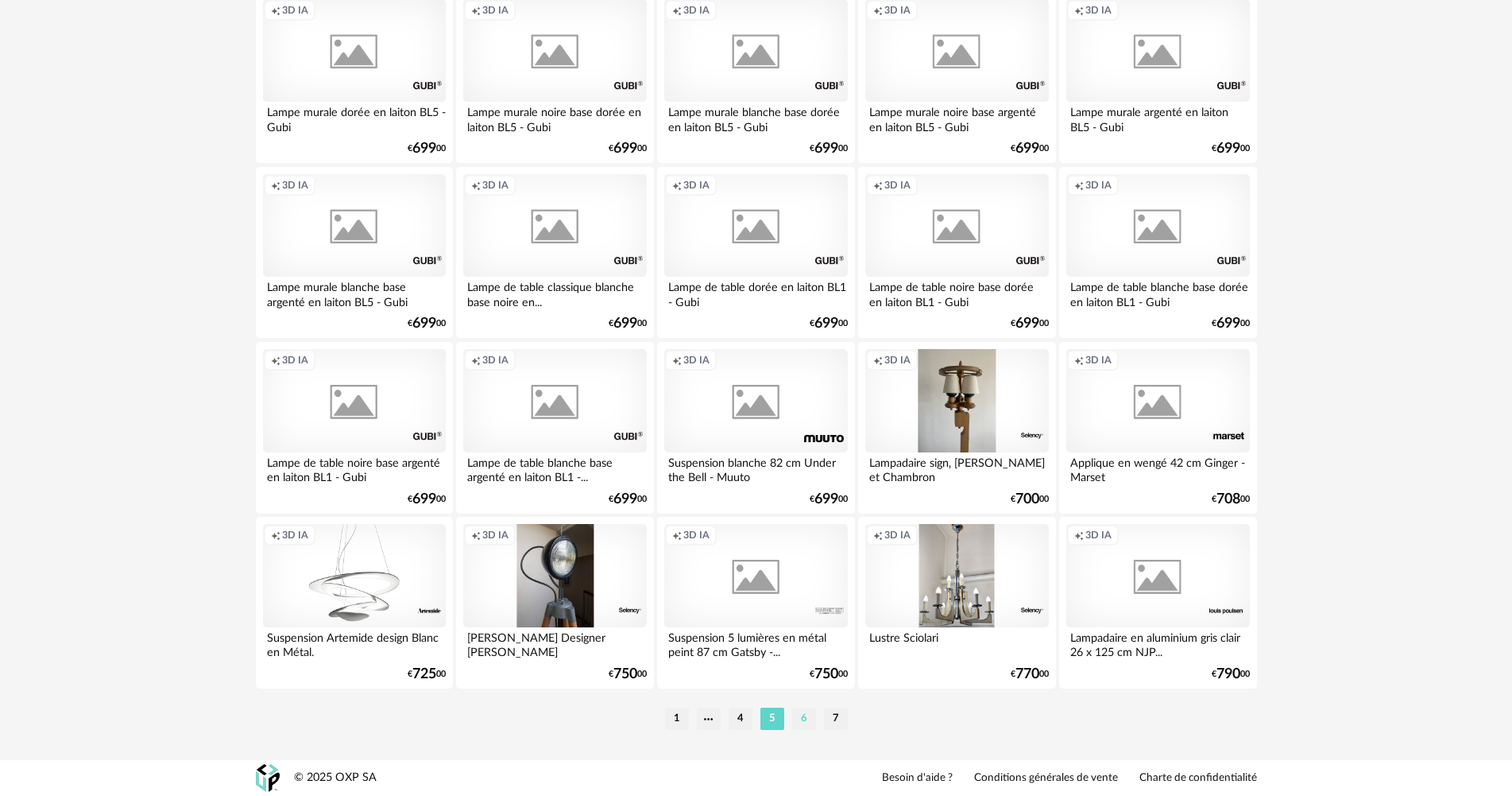
click at [801, 718] on li "6" at bounding box center [804, 718] width 23 height 22
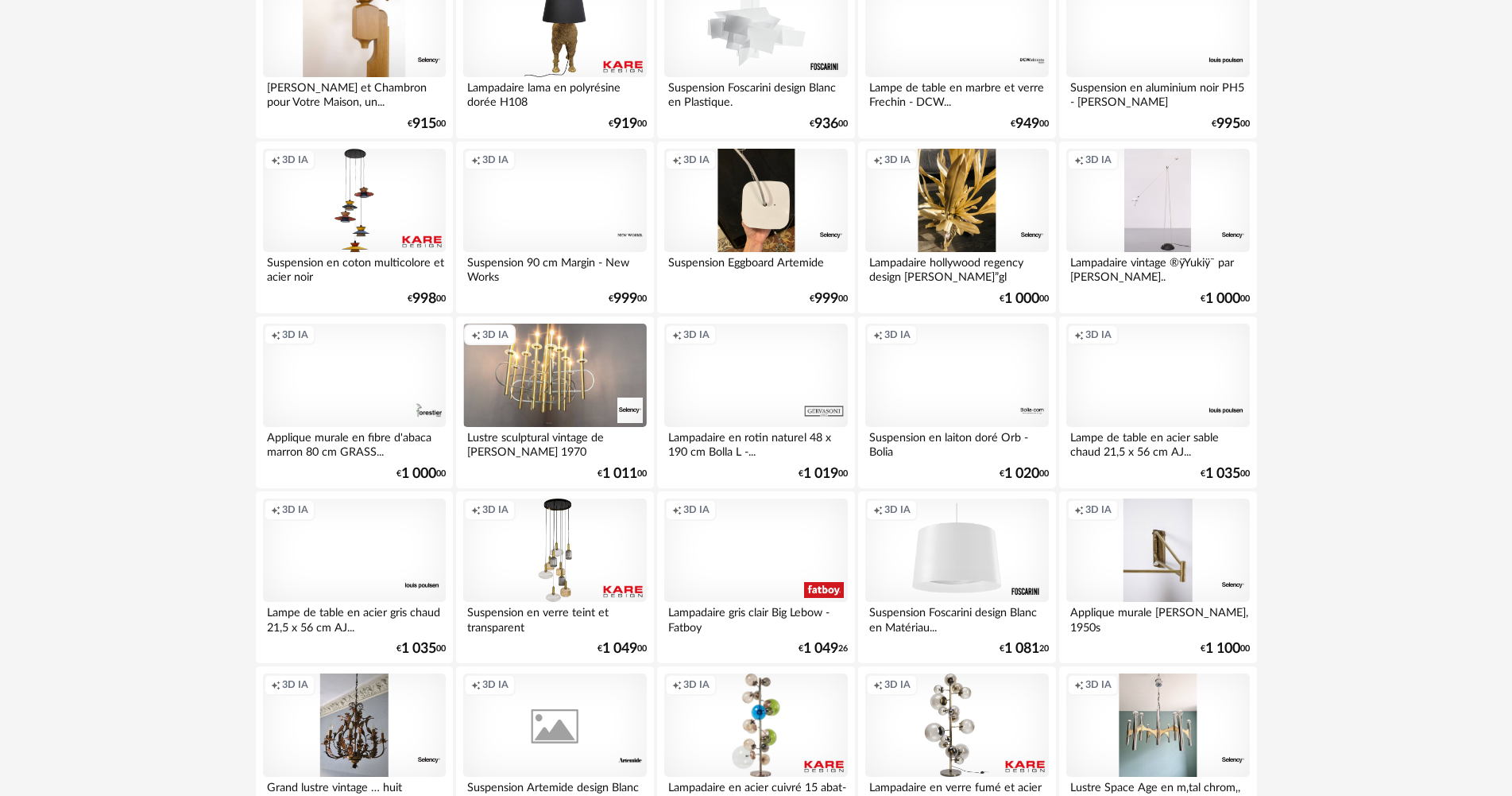
scroll to position [1590, 0]
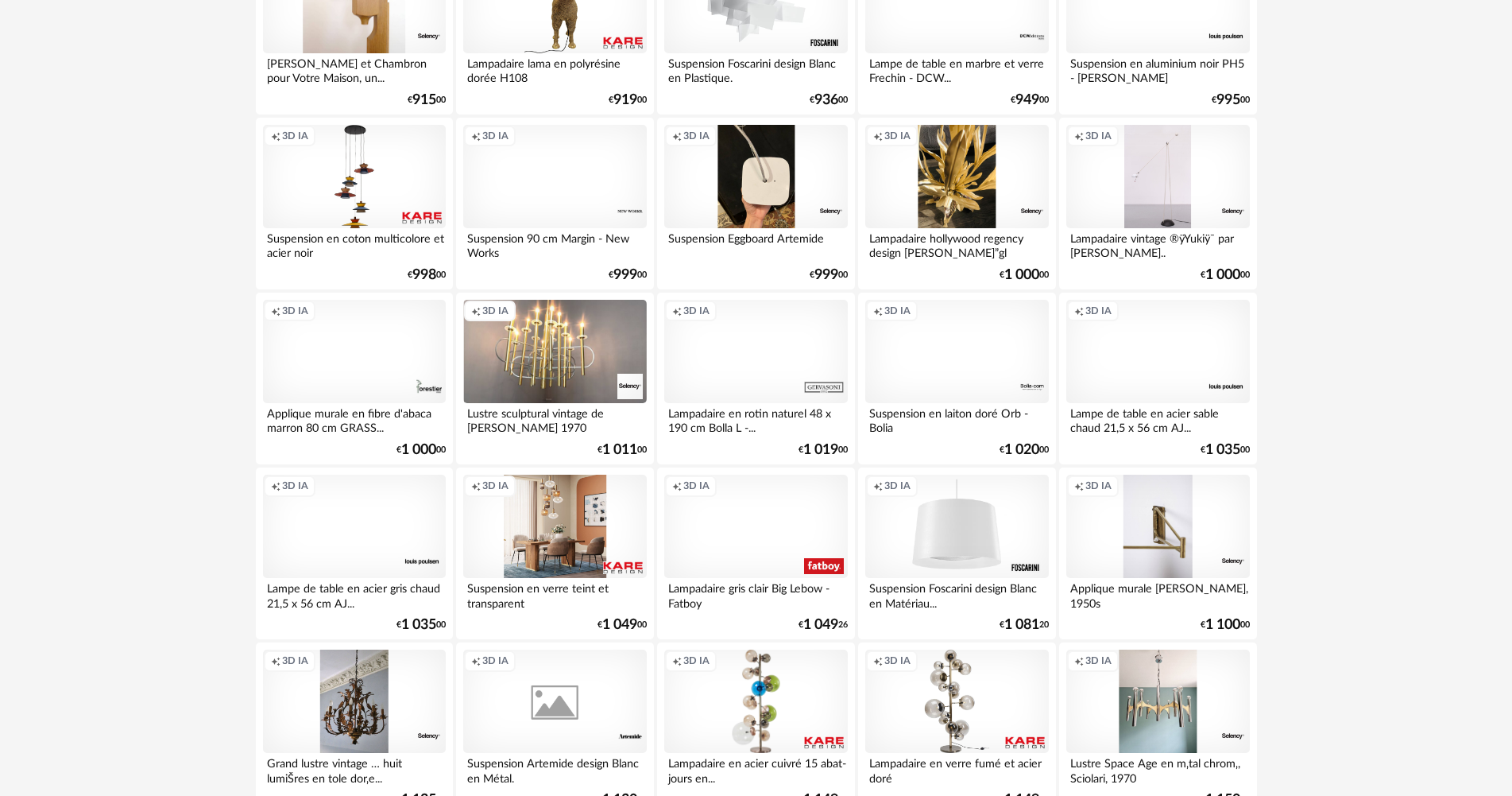
click at [549, 527] on div "Creation icon 3D IA" at bounding box center [555, 525] width 183 height 103
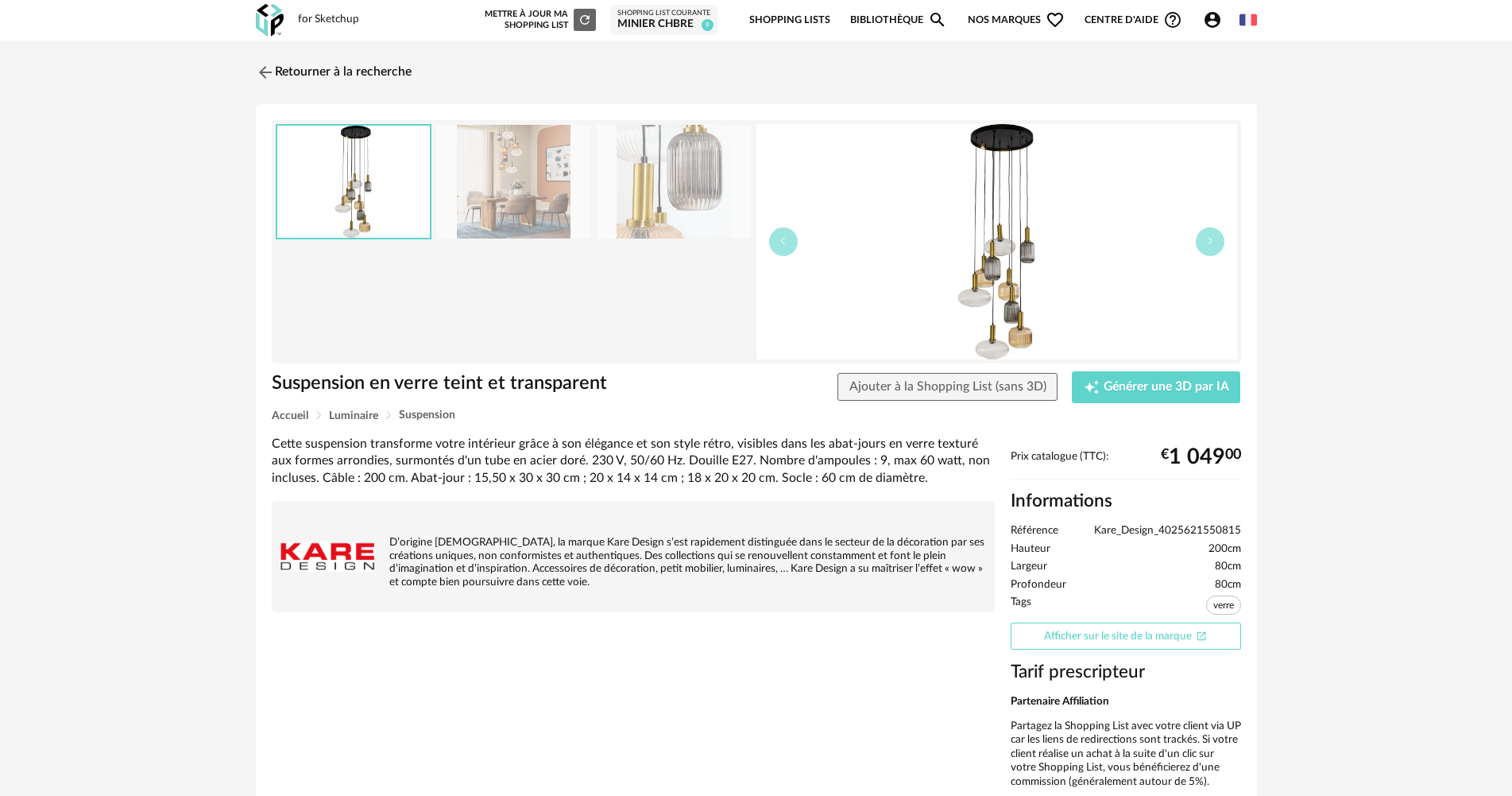
click at [1124, 639] on link "Afficher sur le site de la marque Open In New icon" at bounding box center [1125, 636] width 230 height 28
click at [267, 69] on img at bounding box center [263, 72] width 23 height 23
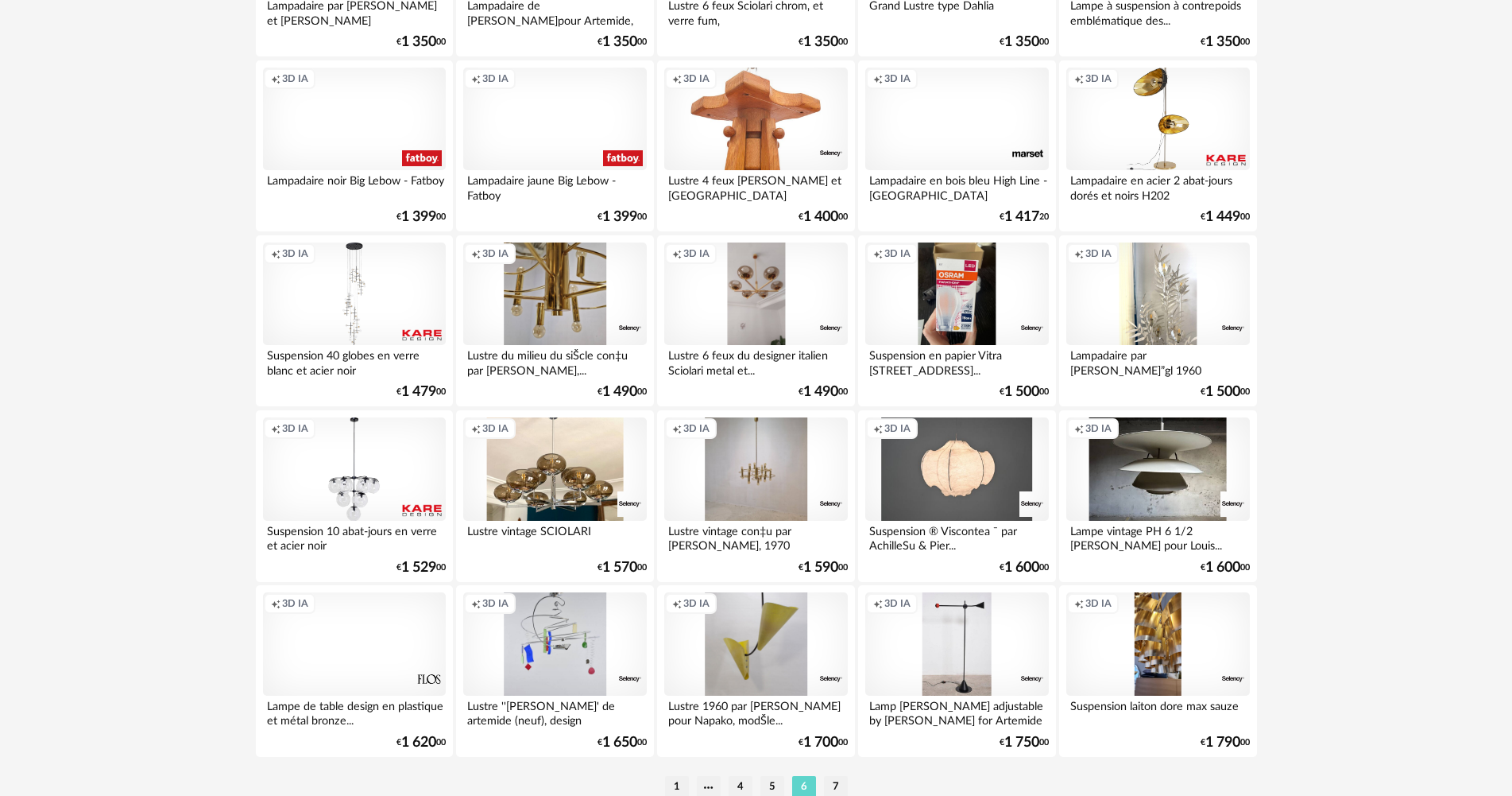
scroll to position [3115, 0]
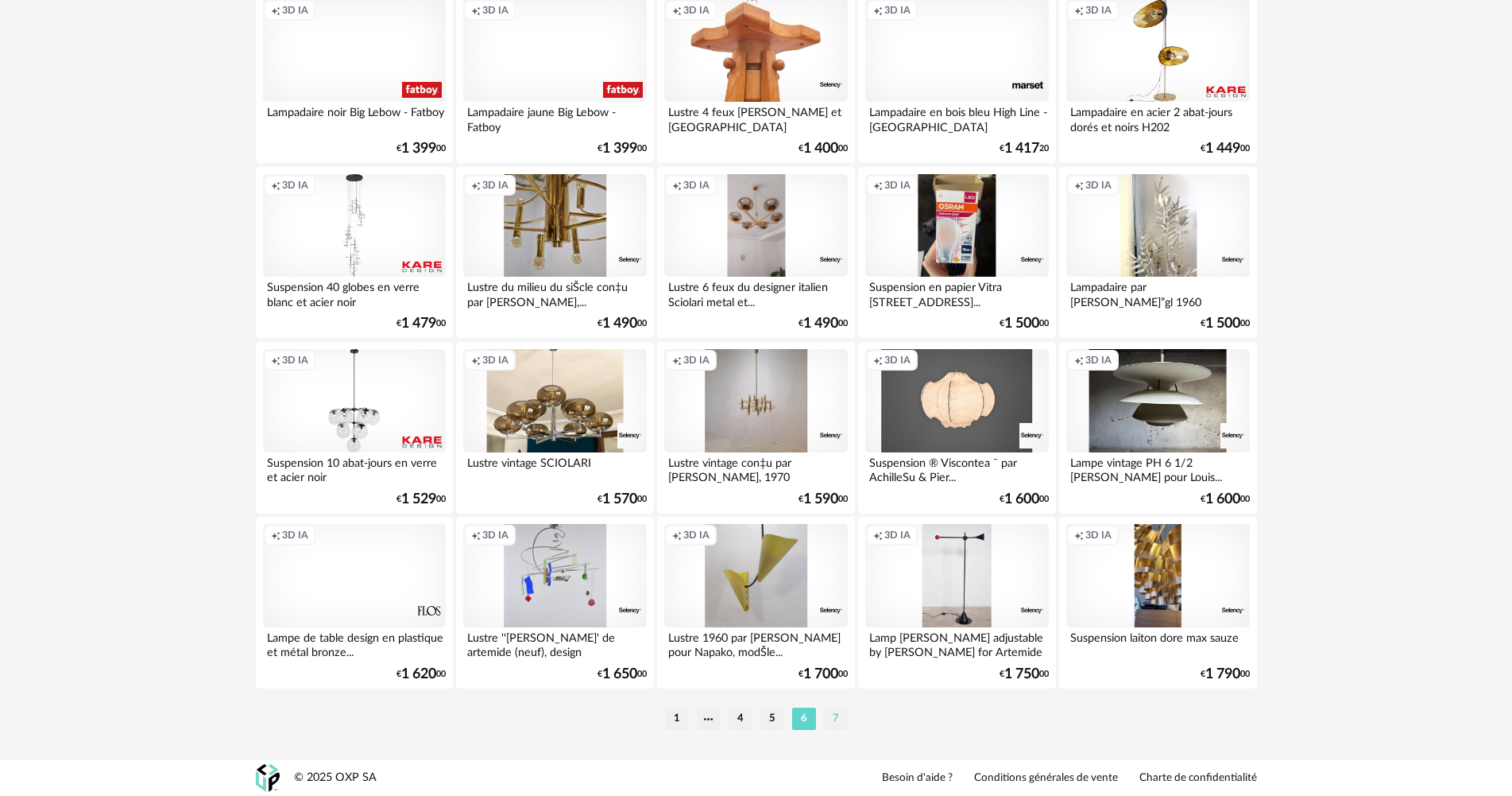
click at [839, 718] on li "7" at bounding box center [835, 718] width 23 height 22
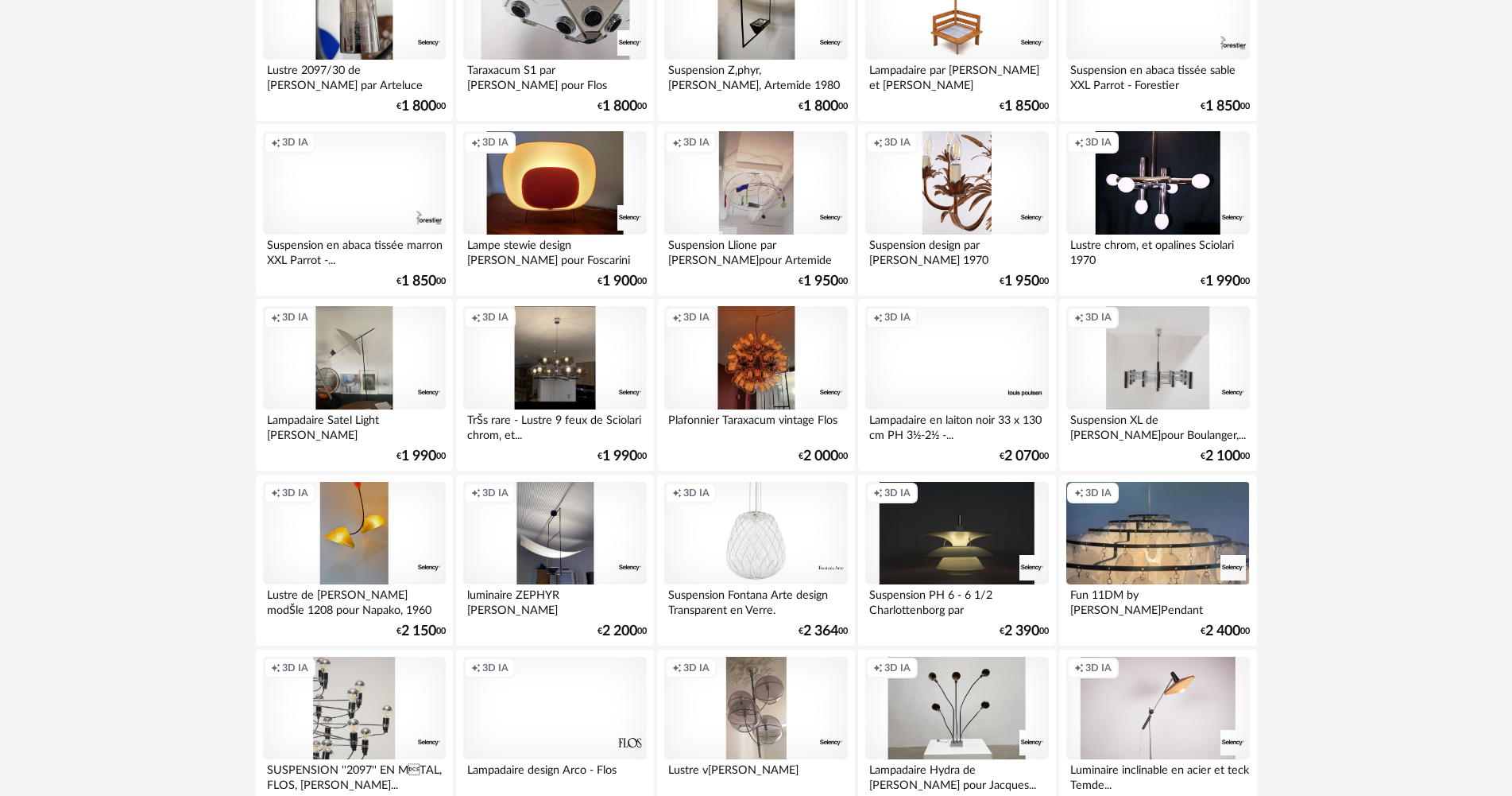
scroll to position [397, 0]
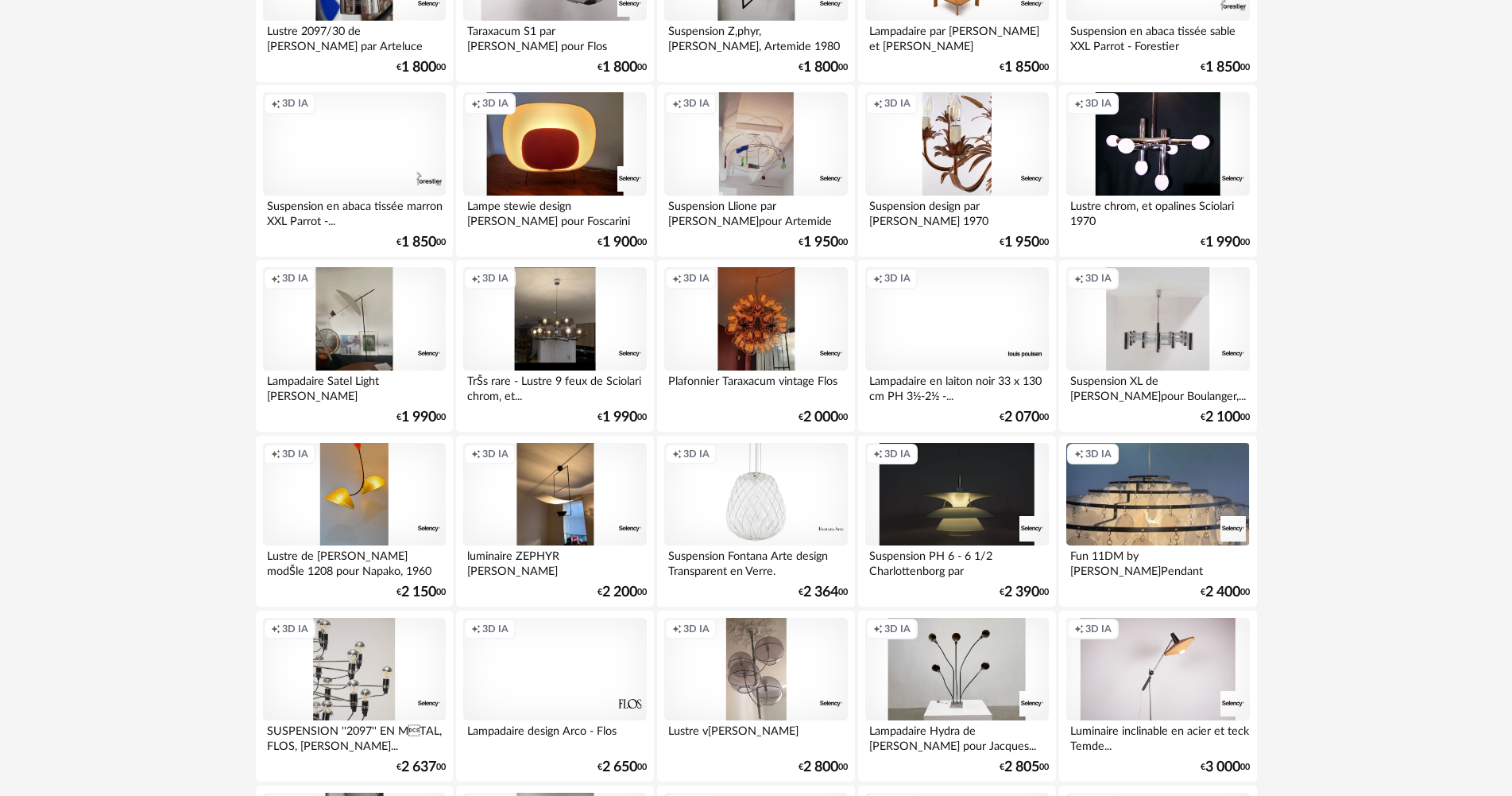
click at [555, 507] on div "Creation icon 3D IA" at bounding box center [555, 494] width 183 height 103
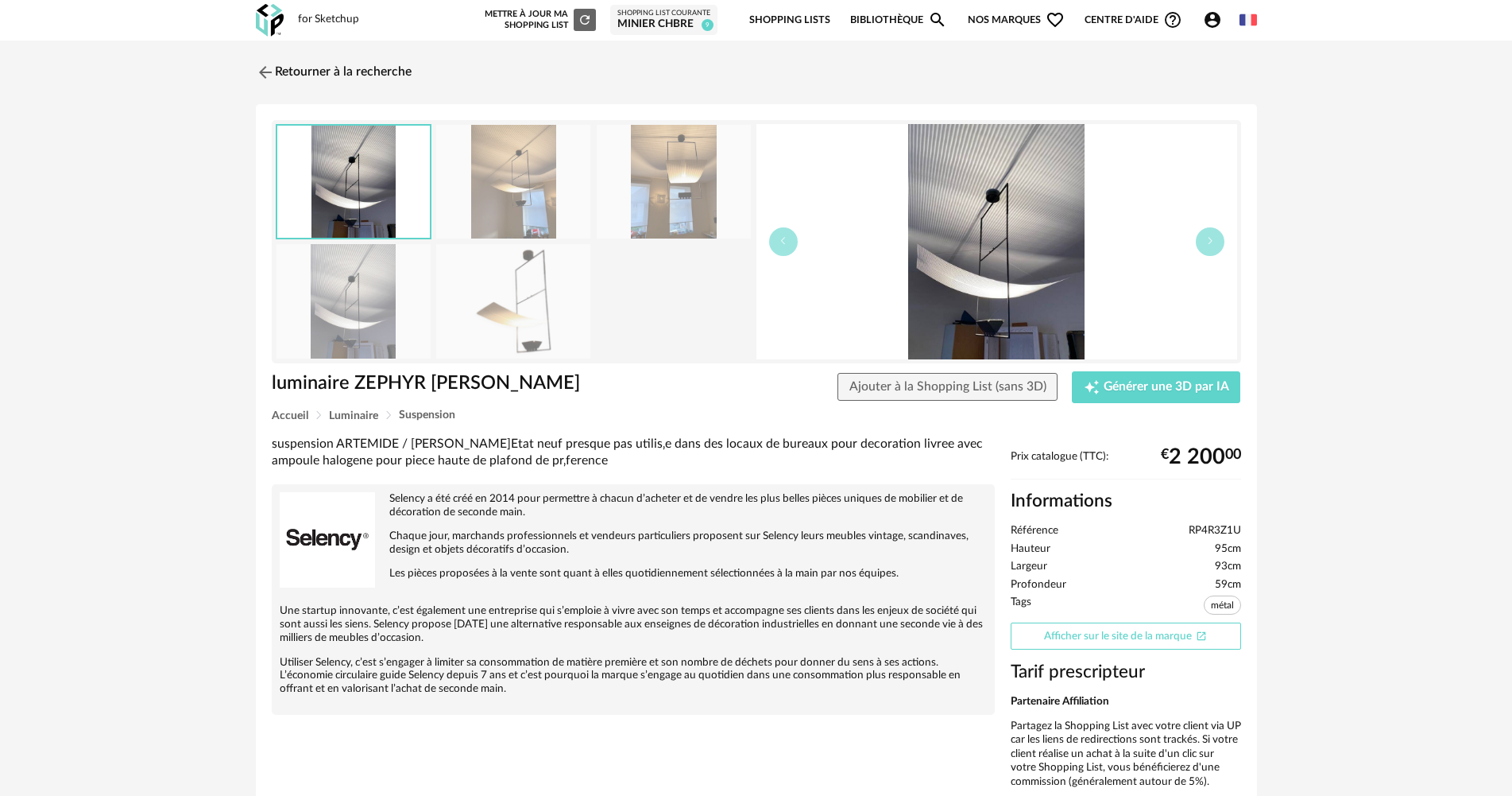
click at [1124, 629] on link "Afficher sur le site de la marque Open In New icon" at bounding box center [1125, 636] width 230 height 28
click at [261, 64] on img at bounding box center [263, 72] width 23 height 23
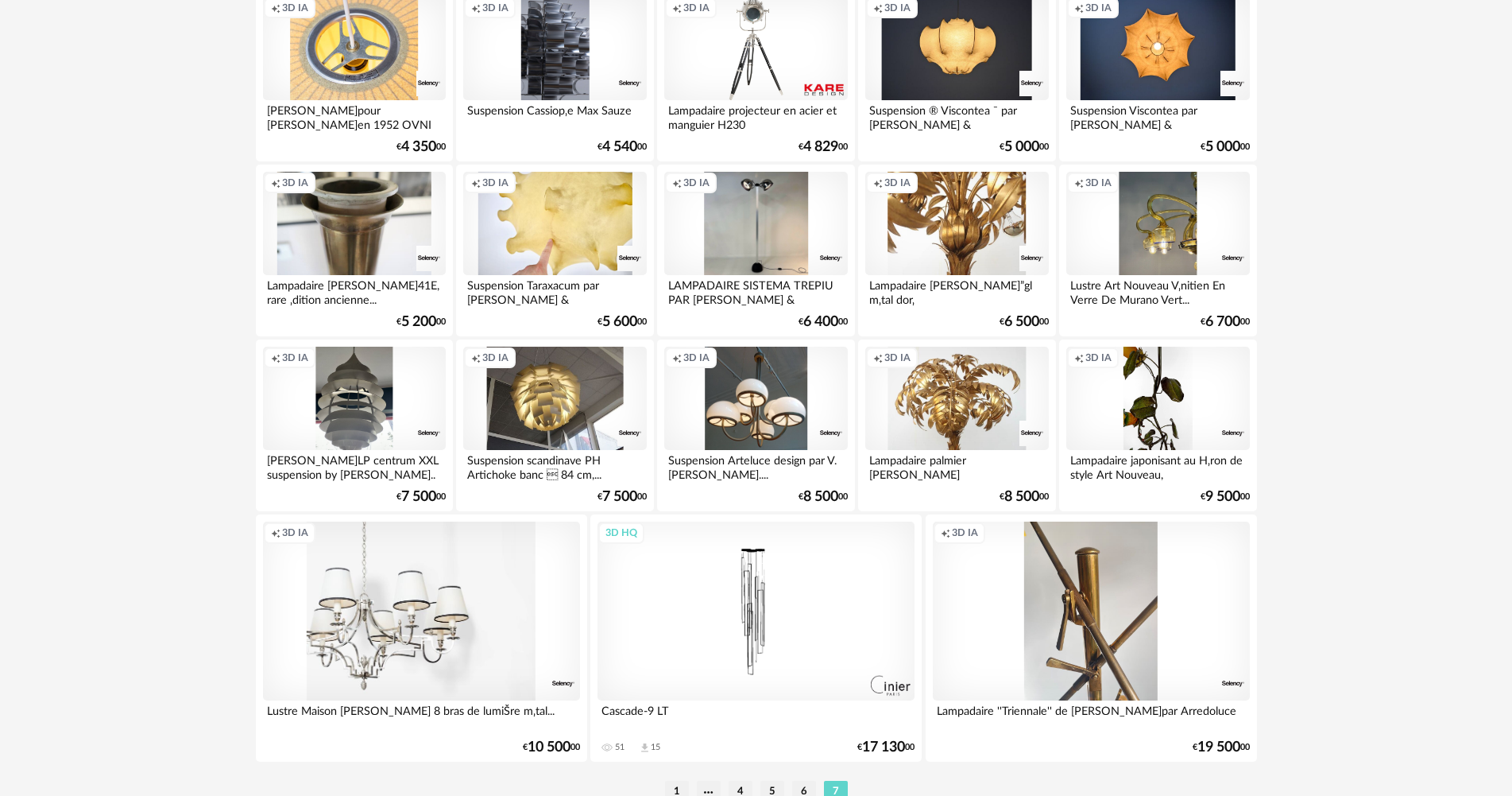
scroll to position [1616, 0]
